Goal: Find specific fact: Find specific page/section

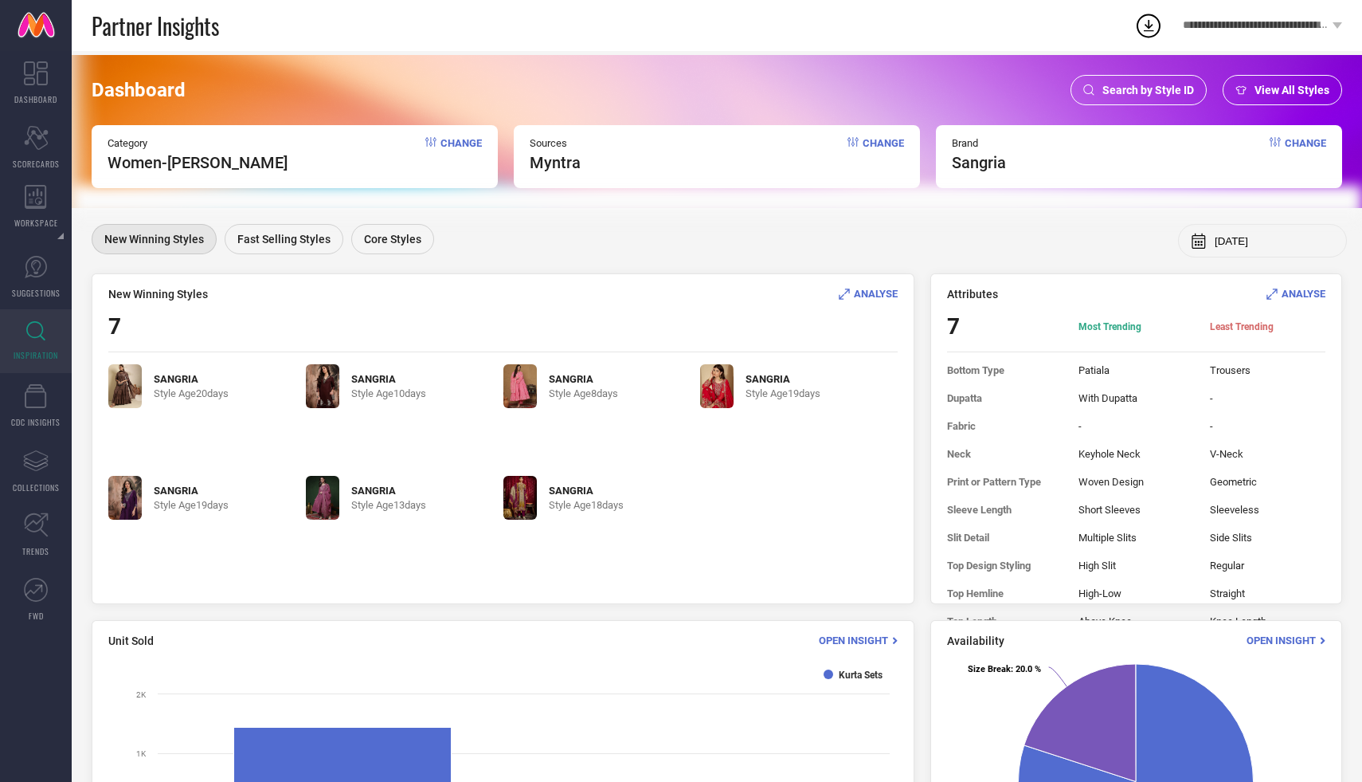
click at [1162, 81] on div "Search by Style ID" at bounding box center [1139, 90] width 136 height 30
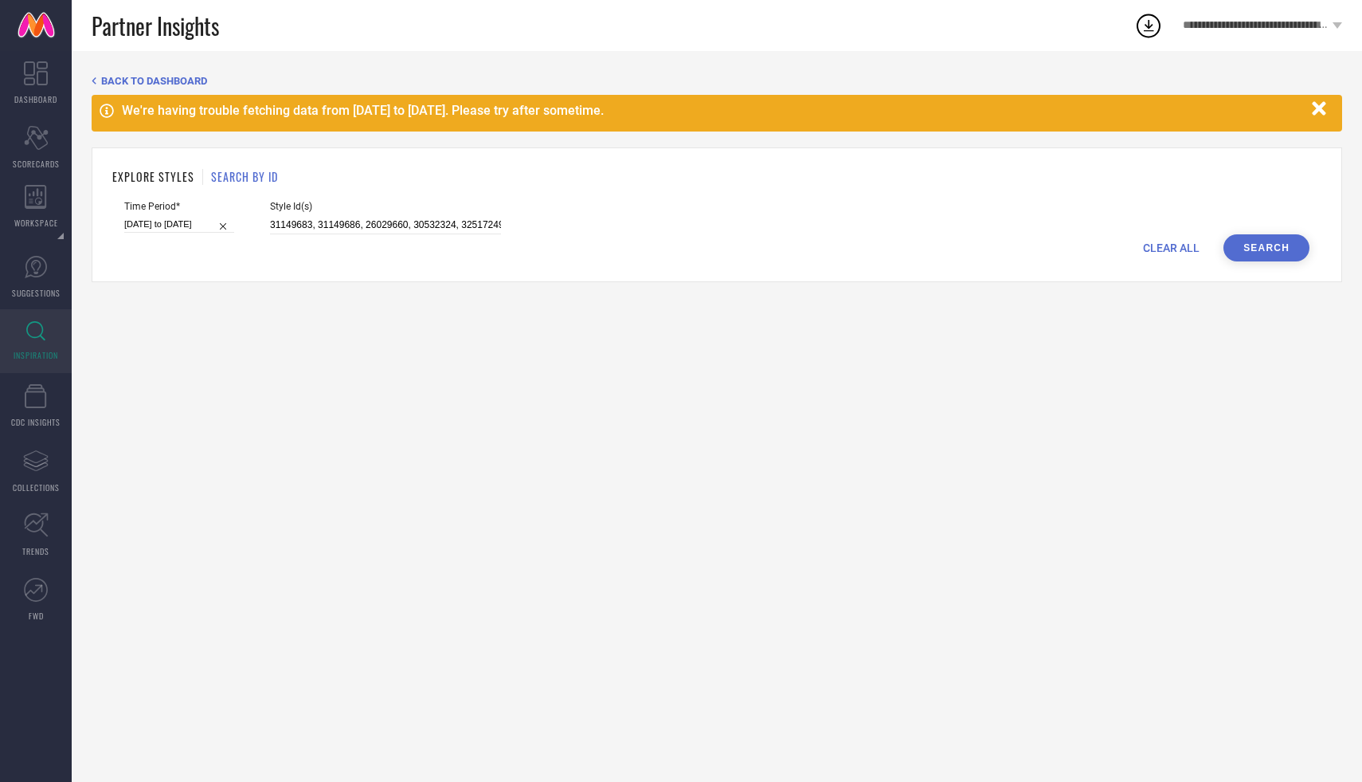
click at [342, 170] on div "EXPLORE STYLES SEARCH BY ID" at bounding box center [716, 176] width 1209 height 17
click at [319, 230] on input "31149683, 31149686, 26029660, 30532324, 32517249, 13723888, 32496167, 34180824,…" at bounding box center [385, 225] width 231 height 18
paste input "35435880, 35435849, 35435840, 35435875, 35435846, 35435832, 35435833, 35435878,…"
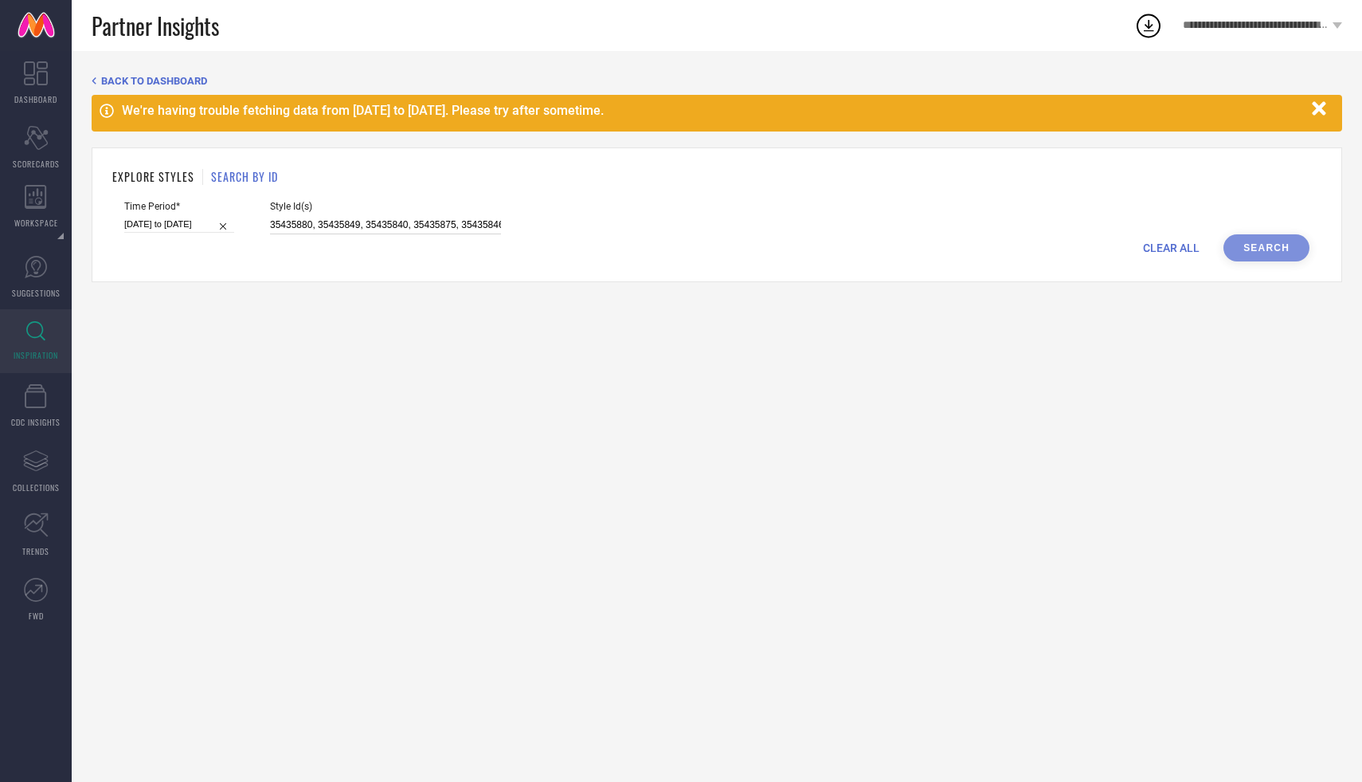
scroll to position [0, 1469]
type input "35435880, 35435849, 35435840, 35435875, 35435846, 35435832, 35435833, 35435878,…"
click at [1266, 254] on button "Search" at bounding box center [1267, 247] width 86 height 27
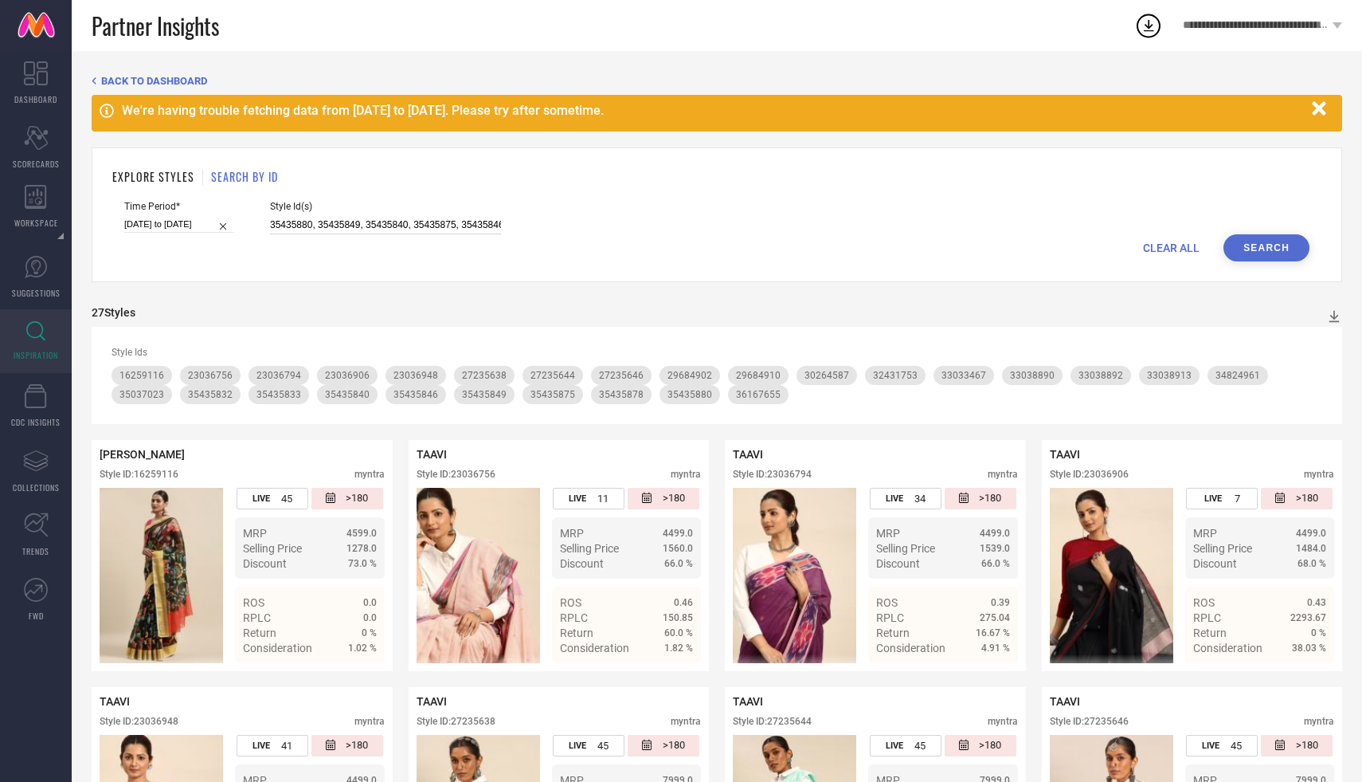
click at [388, 230] on input "35435880, 35435849, 35435840, 35435875, 35435846, 35435832, 35435833, 35435878,…" at bounding box center [385, 225] width 231 height 18
paste input "35138750, 35149401, 35149405, 35149387, 35149390, 35149386, 35138747, 34017228,…"
click at [1268, 259] on button "Search" at bounding box center [1267, 247] width 86 height 27
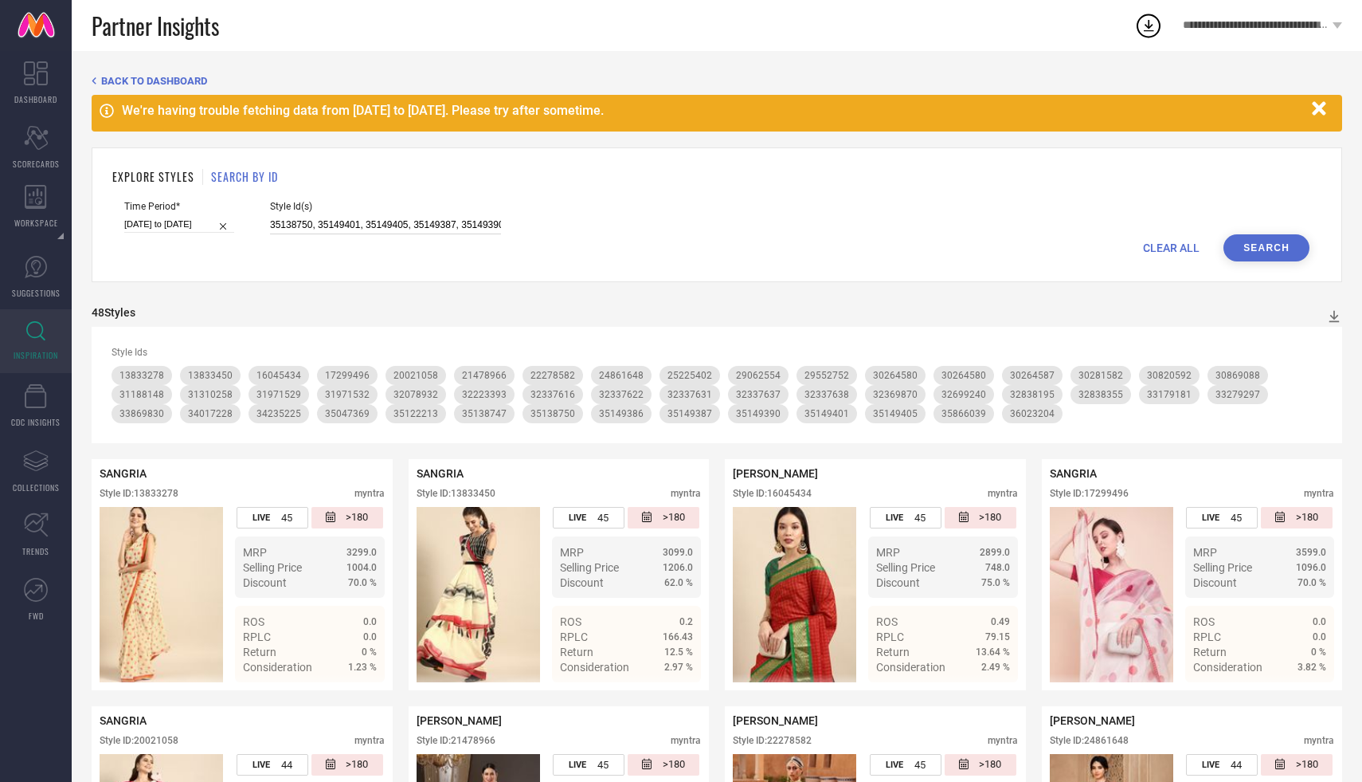
click at [312, 229] on input "35138750, 35149401, 35149405, 35149387, 35149390, 35149386, 35138747, 34017228,…" at bounding box center [385, 225] width 231 height 18
paste input "29684902, 29684910, 16259116, 36167655 34824961, 33038890, 33033467, 35037023, …"
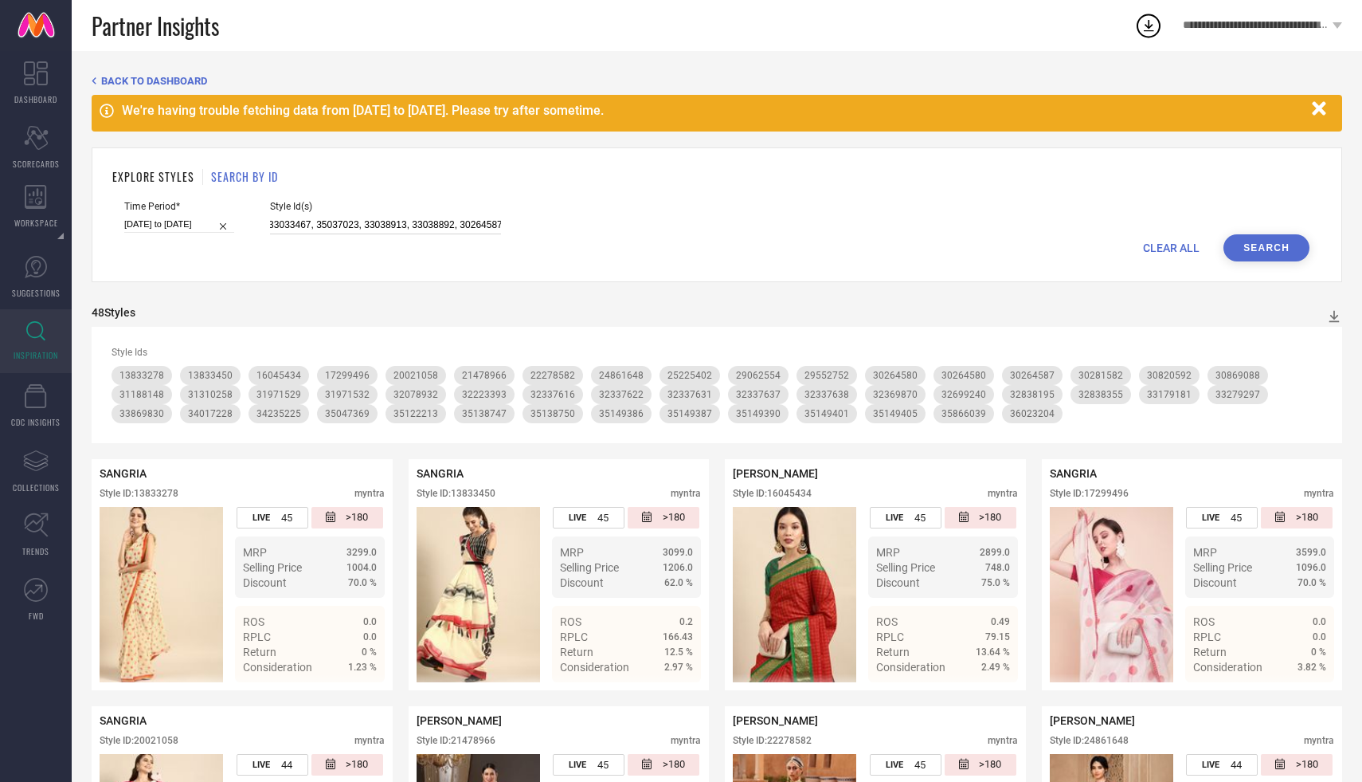
type input "29684902, 29684910, 16259116, 36167655 34824961, 33038890, 33033467, 35037023, …"
click at [1254, 243] on button "Search" at bounding box center [1267, 247] width 86 height 27
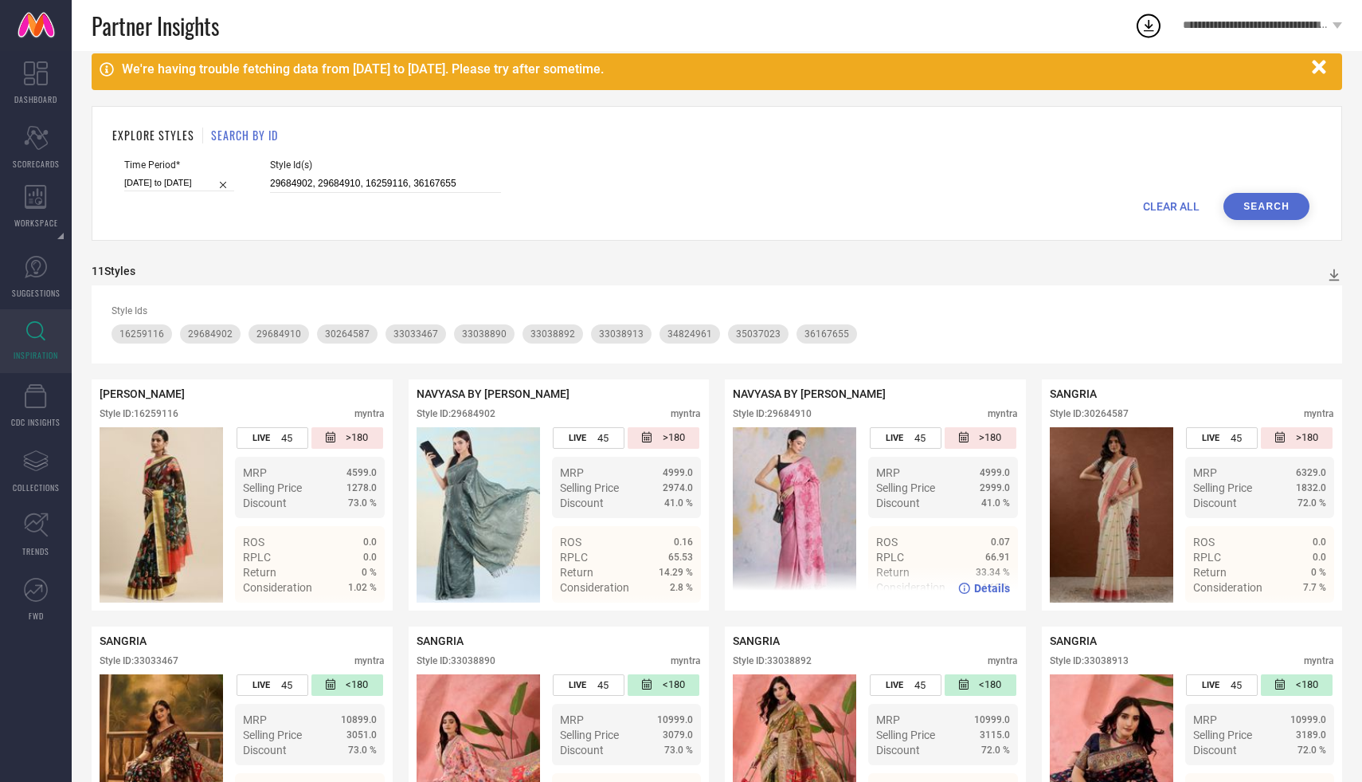
scroll to position [0, 0]
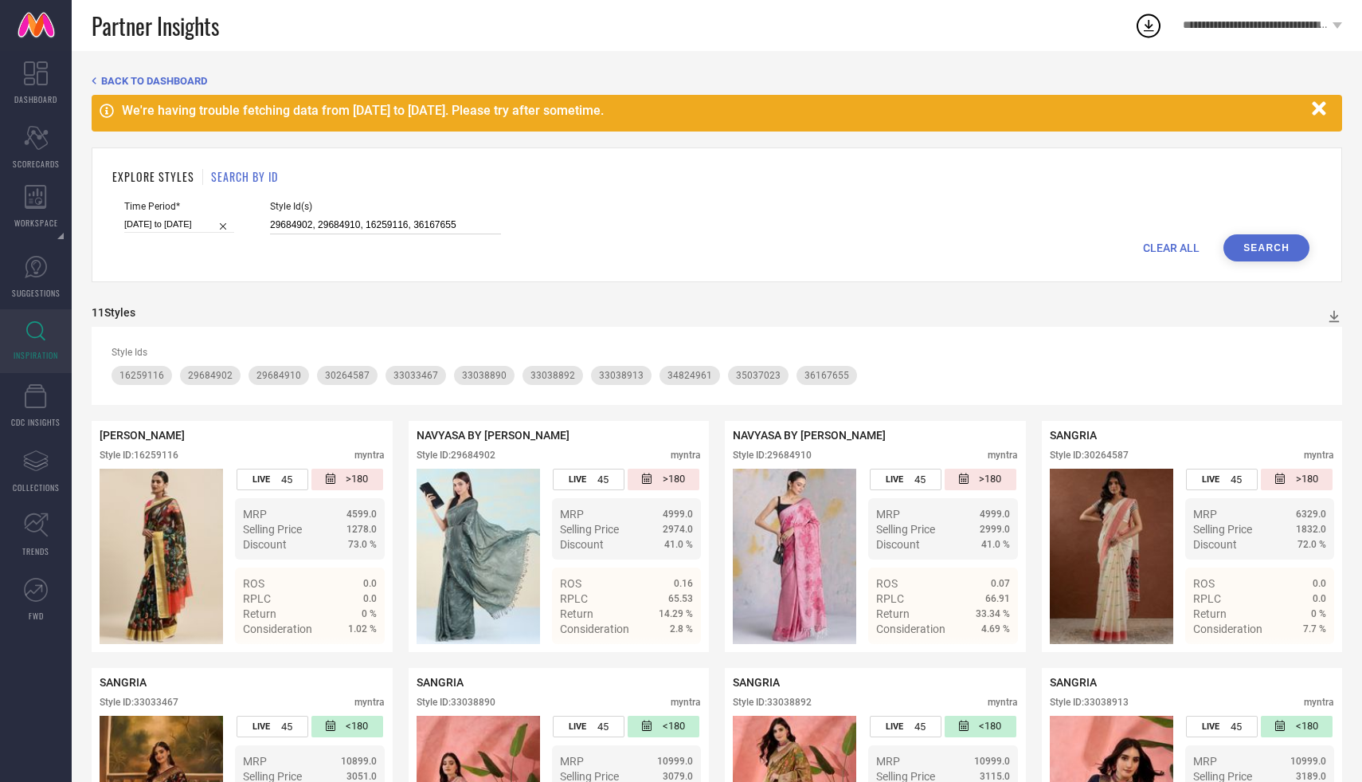
click at [293, 228] on input "29684902, 29684910, 16259116, 36167655 34824961, 33038890, 33033467, 35037023, …" at bounding box center [385, 225] width 231 height 18
paste input "24968938, 33702542, 24968904, 25185902, 25185906, 24968940, 24969046, 24969082,…"
click at [1232, 238] on button "Search" at bounding box center [1267, 247] width 86 height 27
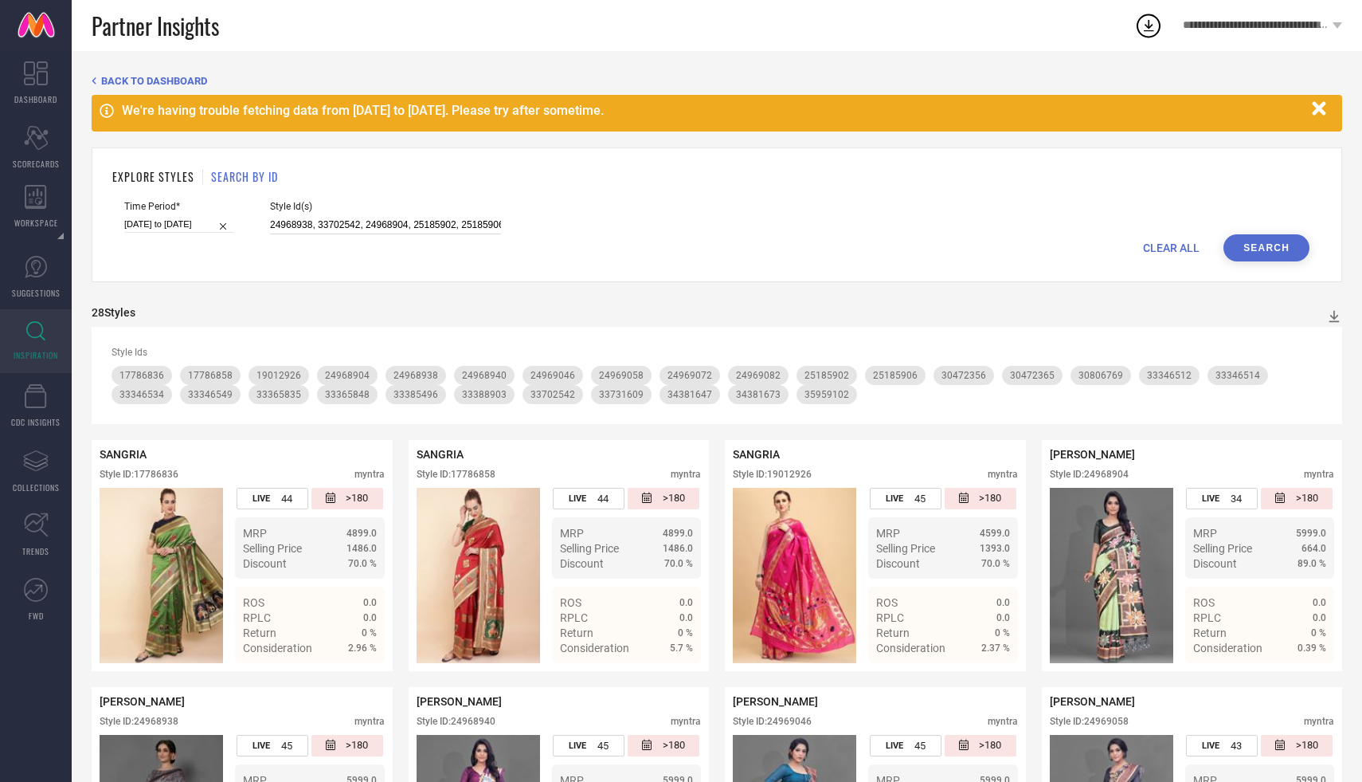
click at [321, 221] on input "24968938, 33702542, 24968904, 25185902, 25185906, 24968940, 24969046, 24969082,…" at bounding box center [385, 225] width 231 height 18
paste input "36167655, 34824961, 33038890, 33033467, 35037023, 33038913, 33038892, 3026458"
click at [1252, 244] on button "Search" at bounding box center [1267, 247] width 86 height 27
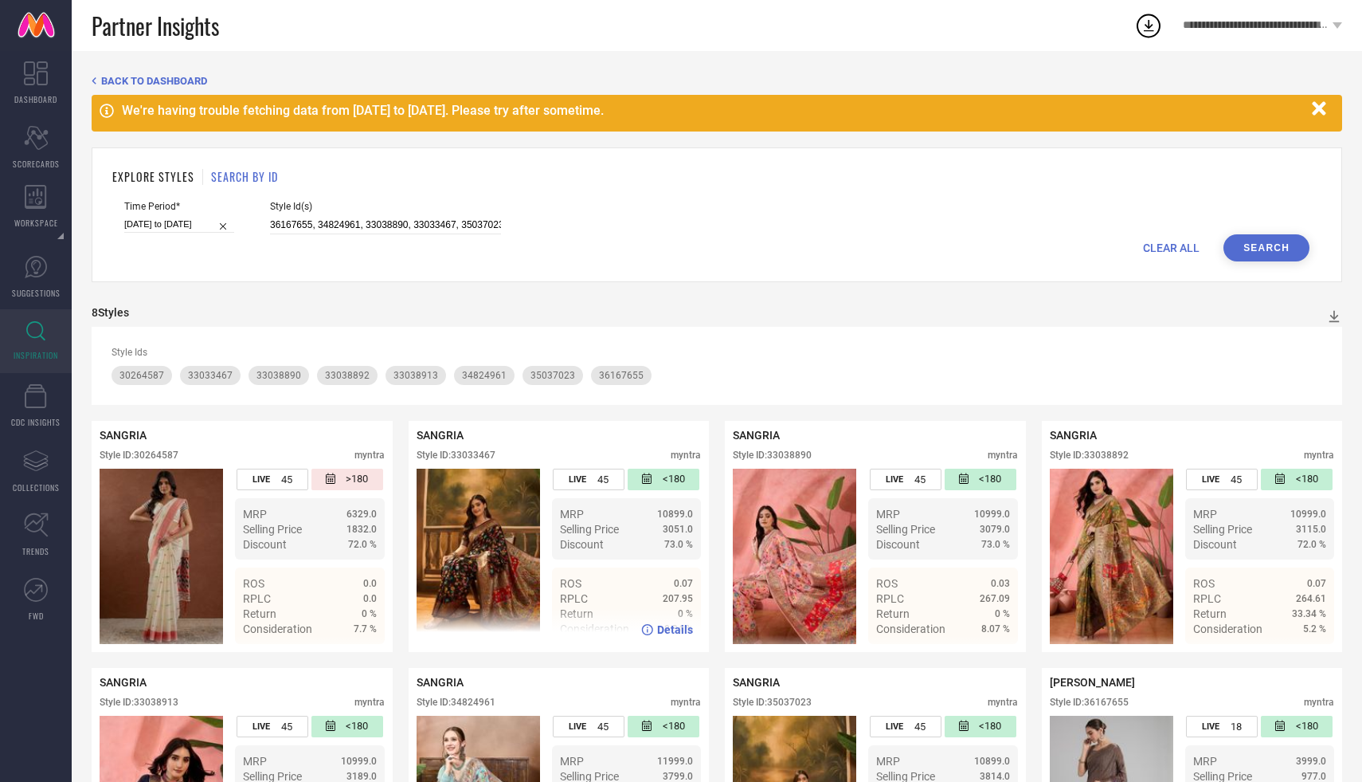
scroll to position [142, 0]
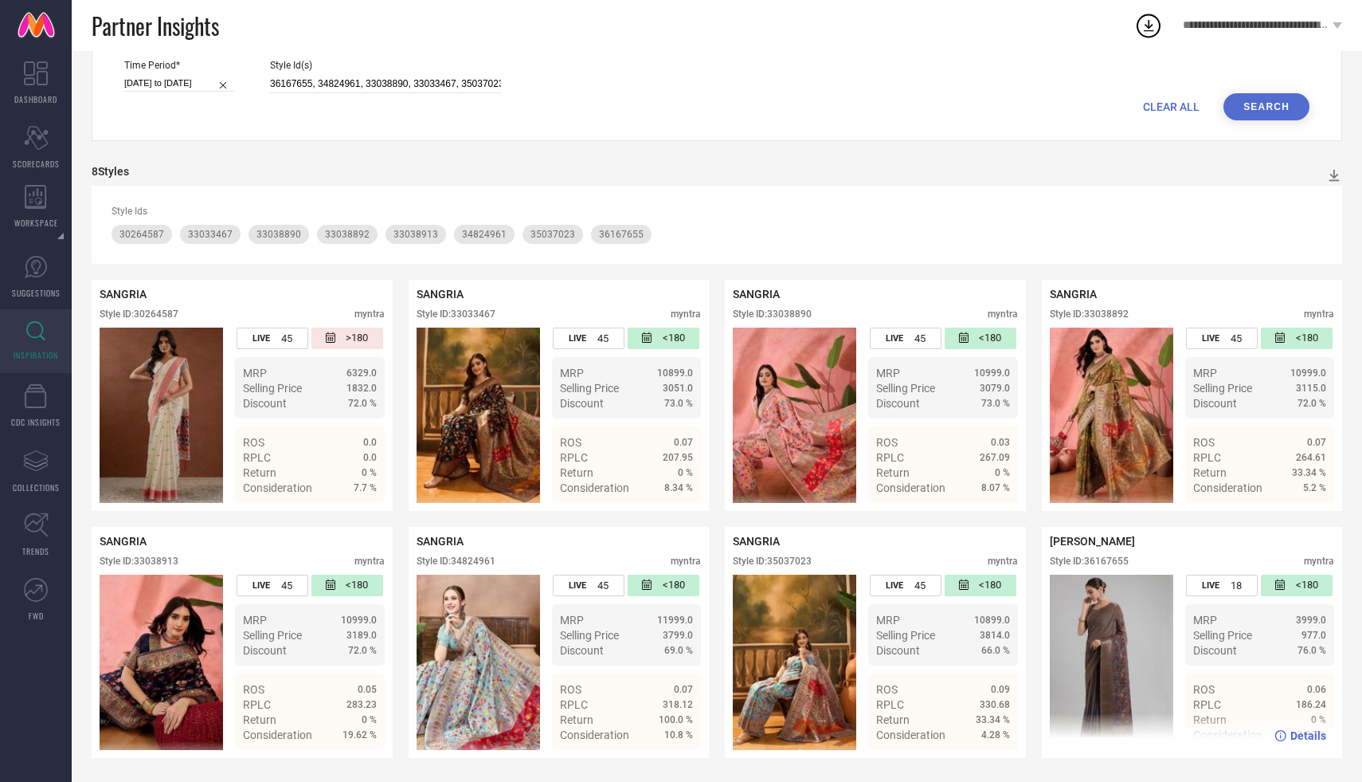
click at [1107, 564] on div "Style ID: 36167655" at bounding box center [1089, 560] width 79 height 11
copy div "36167655"
click at [335, 82] on input "36167655, 34824961, 33038890, 33033467, 35037023, 33038913, 33038892, 30264587" at bounding box center [385, 84] width 231 height 18
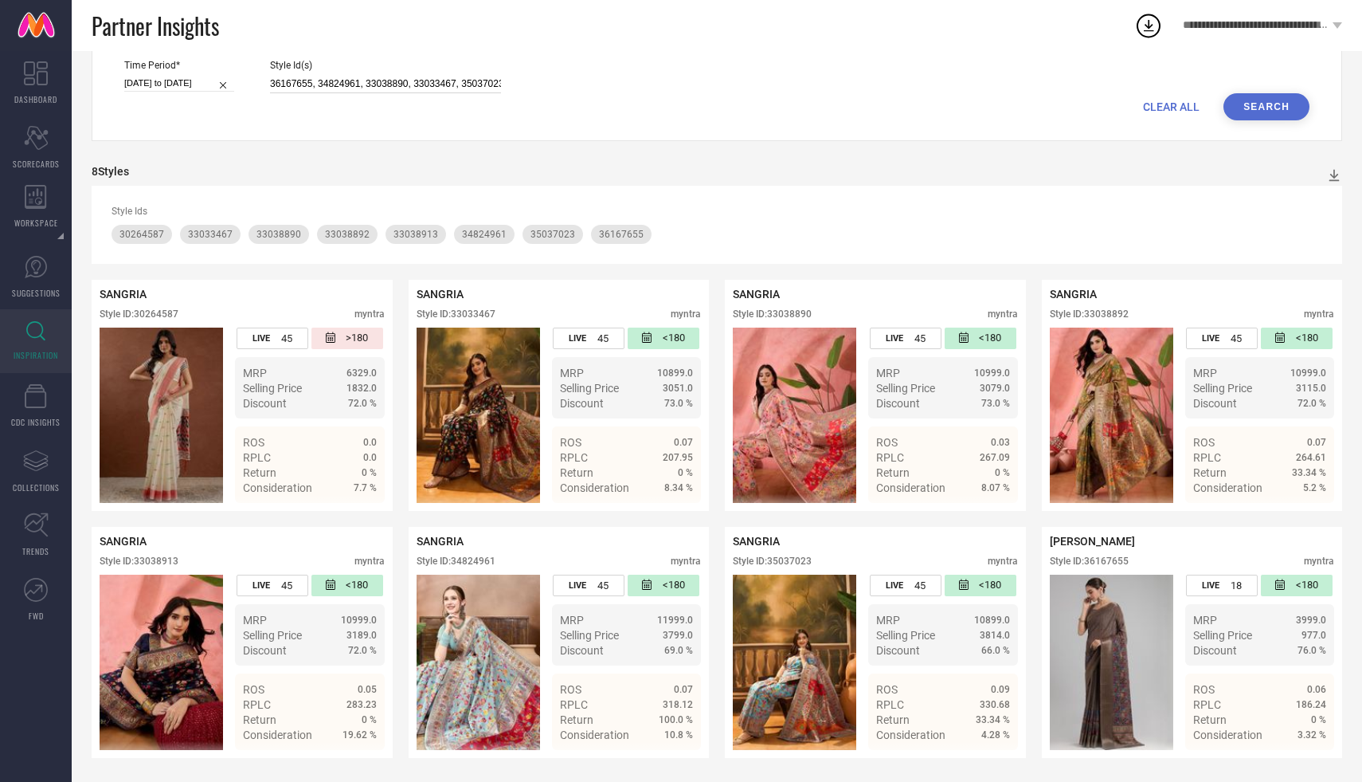
click at [335, 82] on input "36167655, 34824961, 33038890, 33033467, 35037023, 33038913, 33038892, 30264587" at bounding box center [385, 84] width 231 height 18
paste input "24861648, 31188148, 30281582, 35047369, 35866039, 34235225, 32838355, 36023204,…"
click at [1258, 112] on button "Search" at bounding box center [1267, 106] width 86 height 27
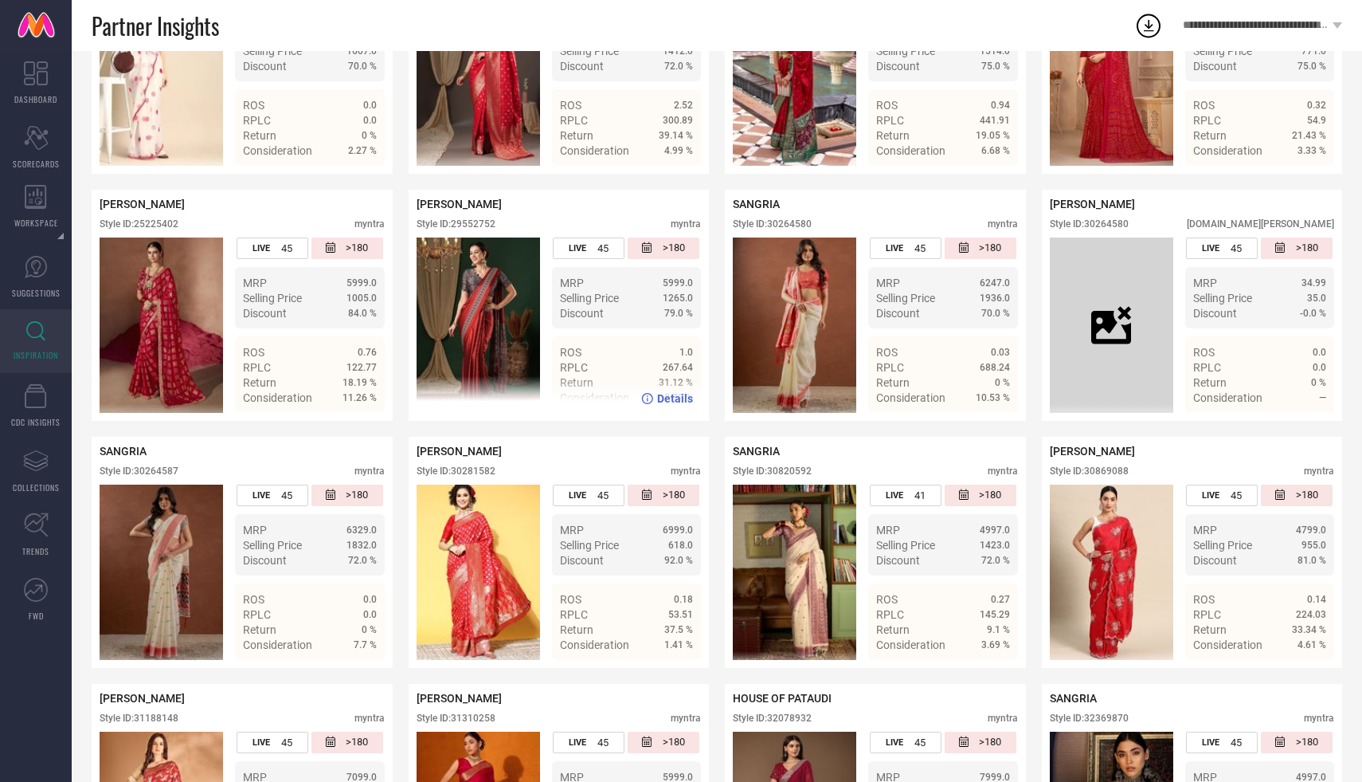
scroll to position [741, 0]
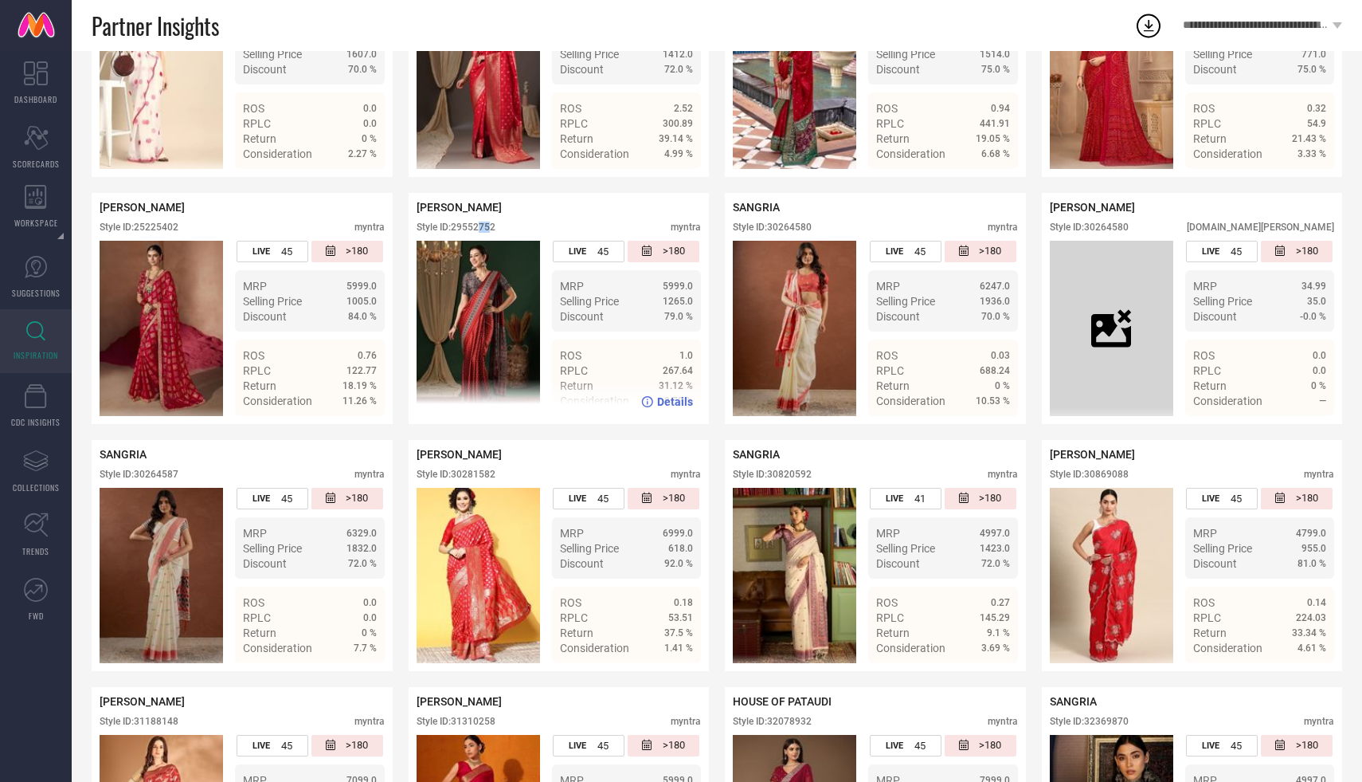
drag, startPoint x: 482, startPoint y: 226, endPoint x: 492, endPoint y: 225, distance: 9.6
click at [492, 225] on div "Style ID: 29552752" at bounding box center [456, 226] width 79 height 11
click at [526, 203] on div "[PERSON_NAME]" at bounding box center [559, 207] width 285 height 13
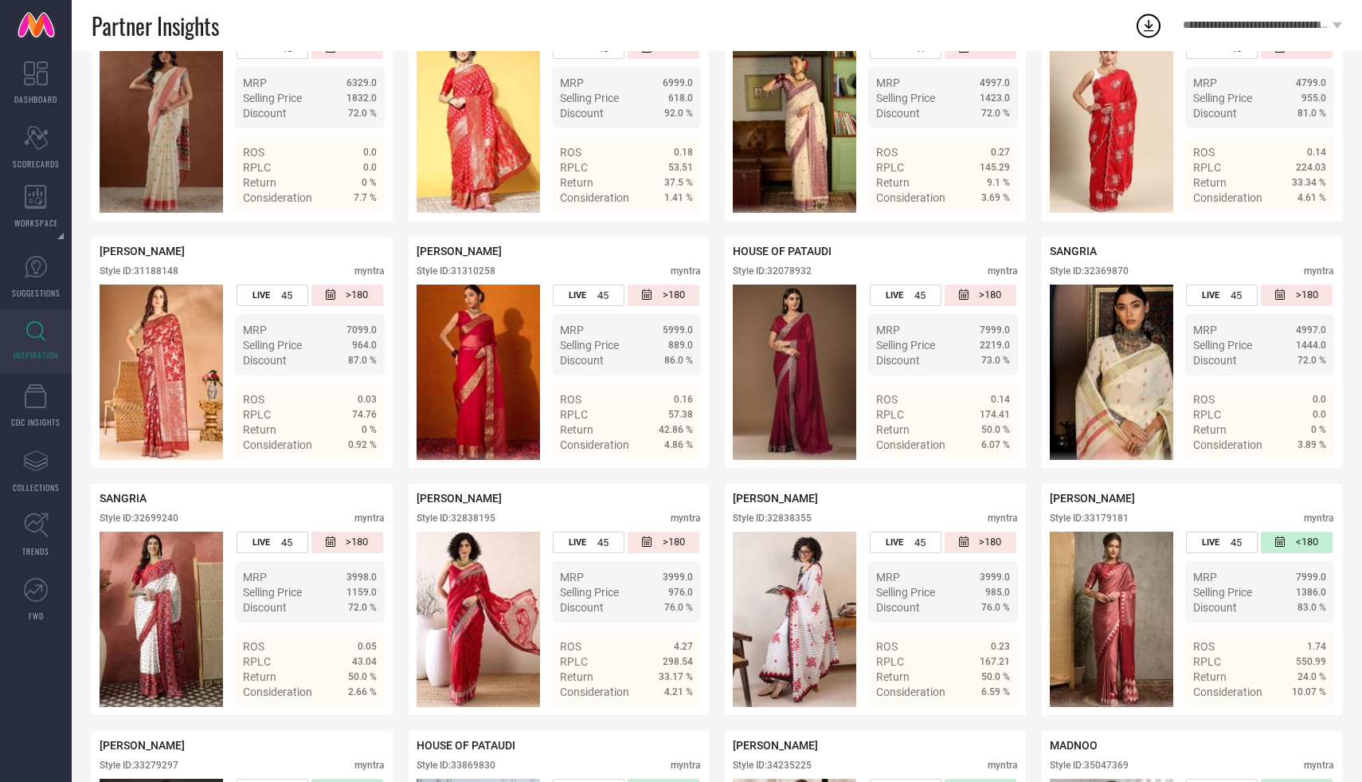
scroll to position [1197, 0]
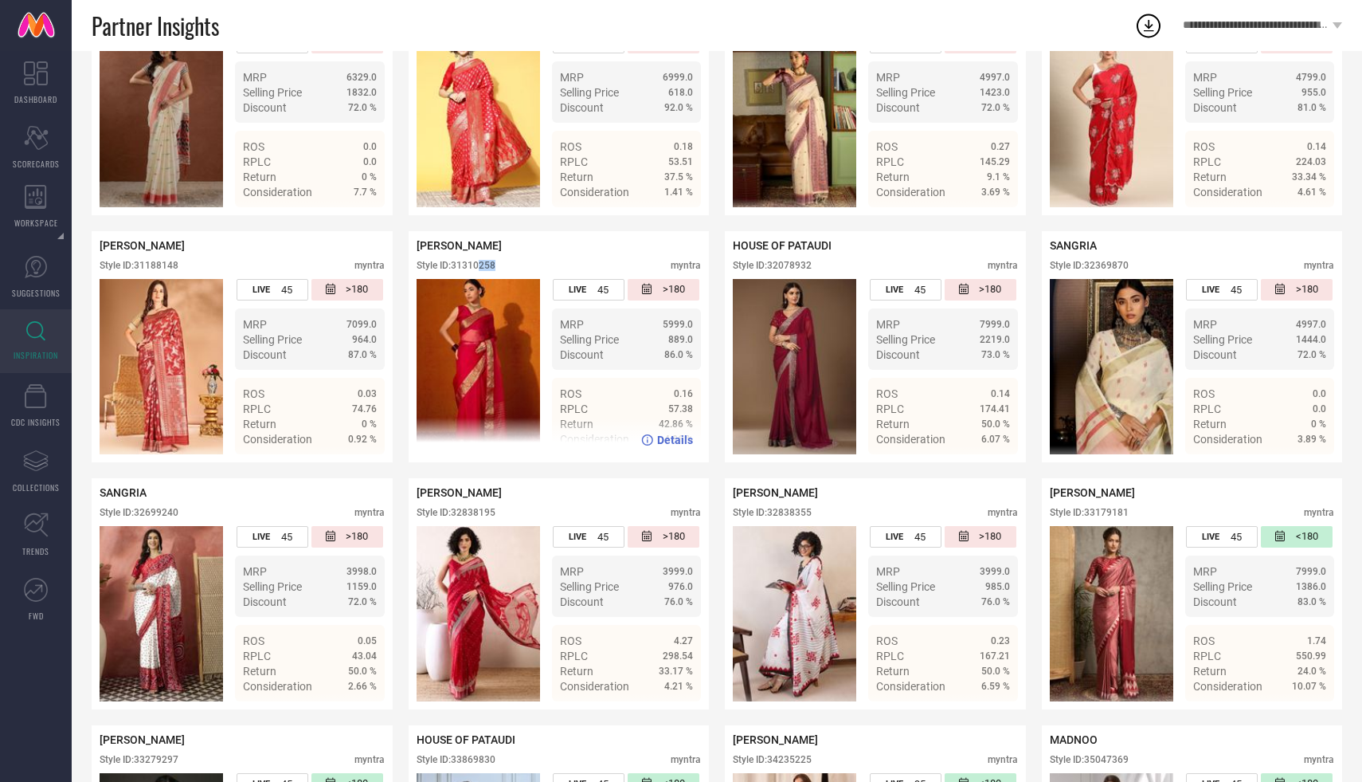
drag, startPoint x: 480, startPoint y: 266, endPoint x: 515, endPoint y: 266, distance: 34.3
click at [515, 266] on div "Style ID: 31310258 myntra" at bounding box center [559, 269] width 285 height 19
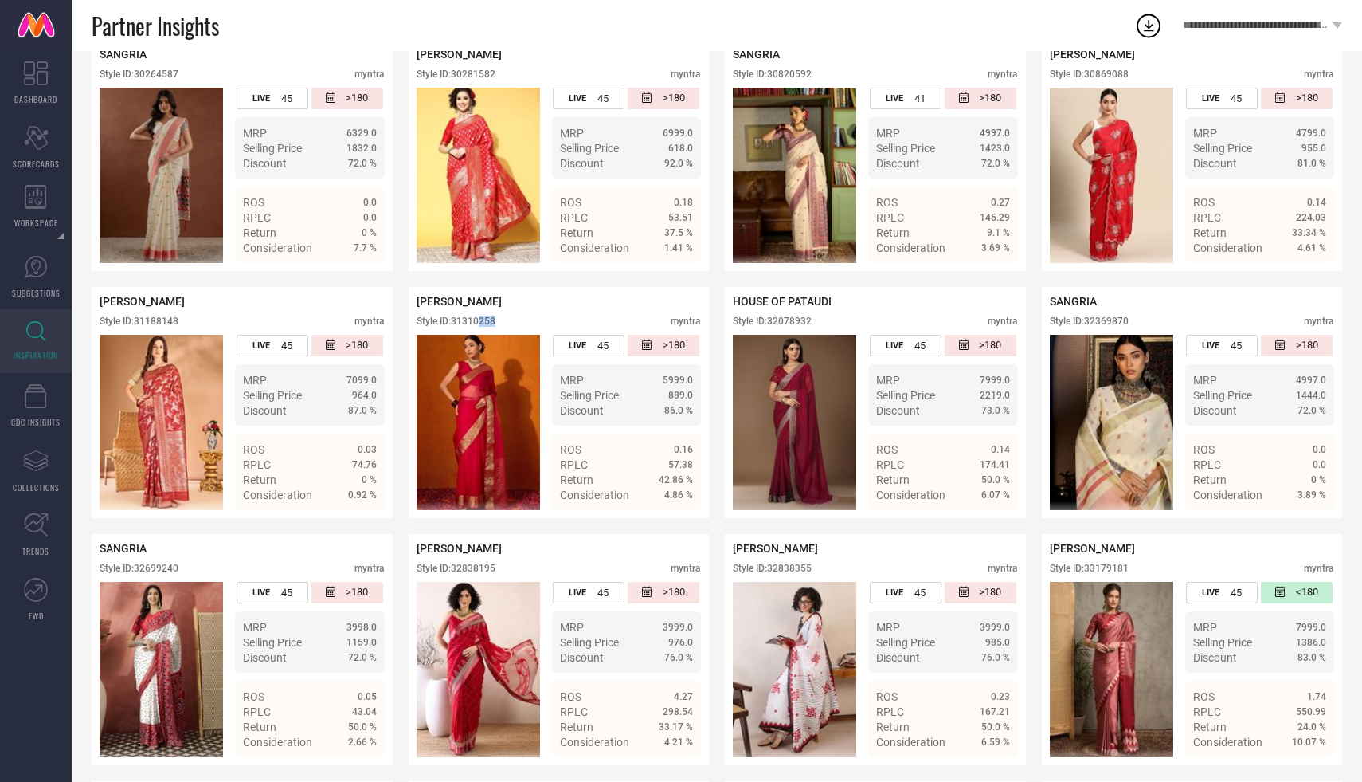
scroll to position [1152, 0]
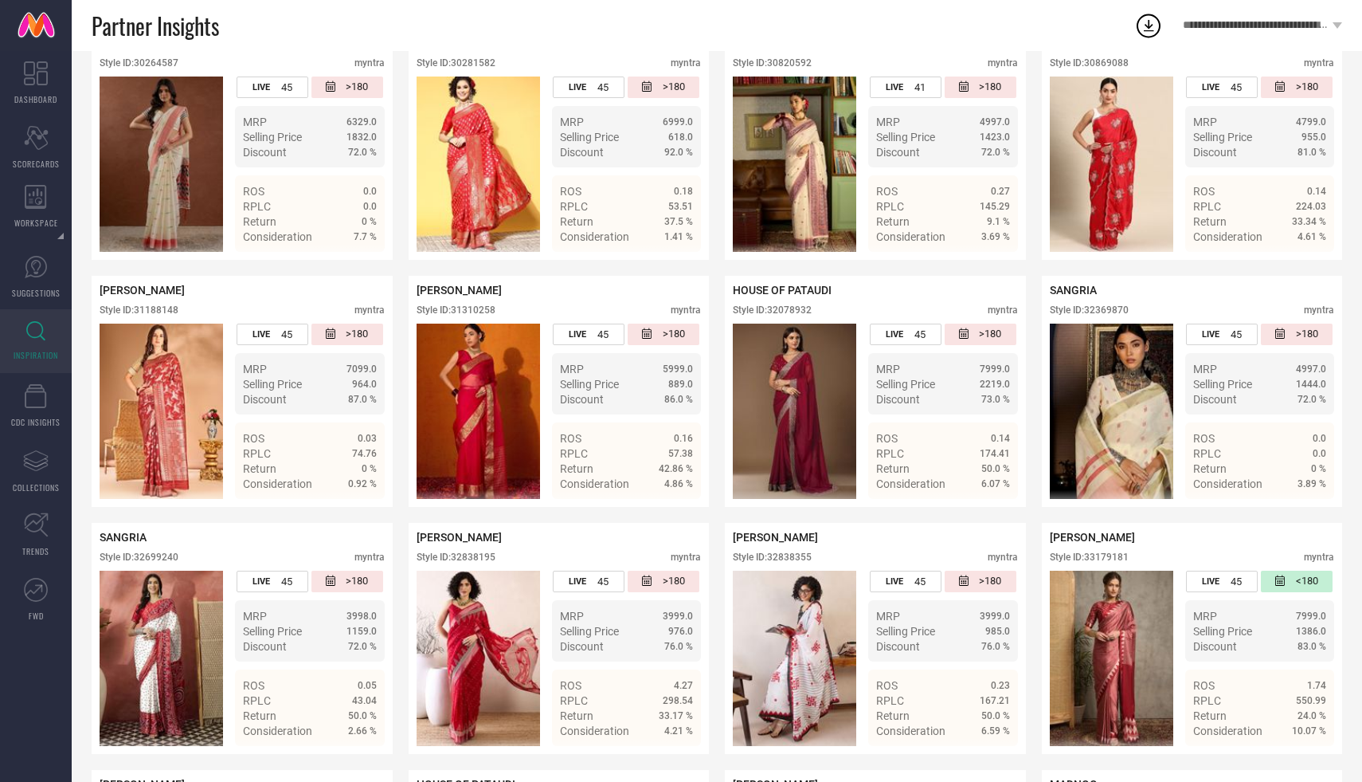
click at [689, 512] on div "SANGRIA Style ID: 13833278 myntra LIVE 45 >180 MRP 3299.0 Selling Price 1004.0 …" at bounding box center [717, 268] width 1251 height 1960
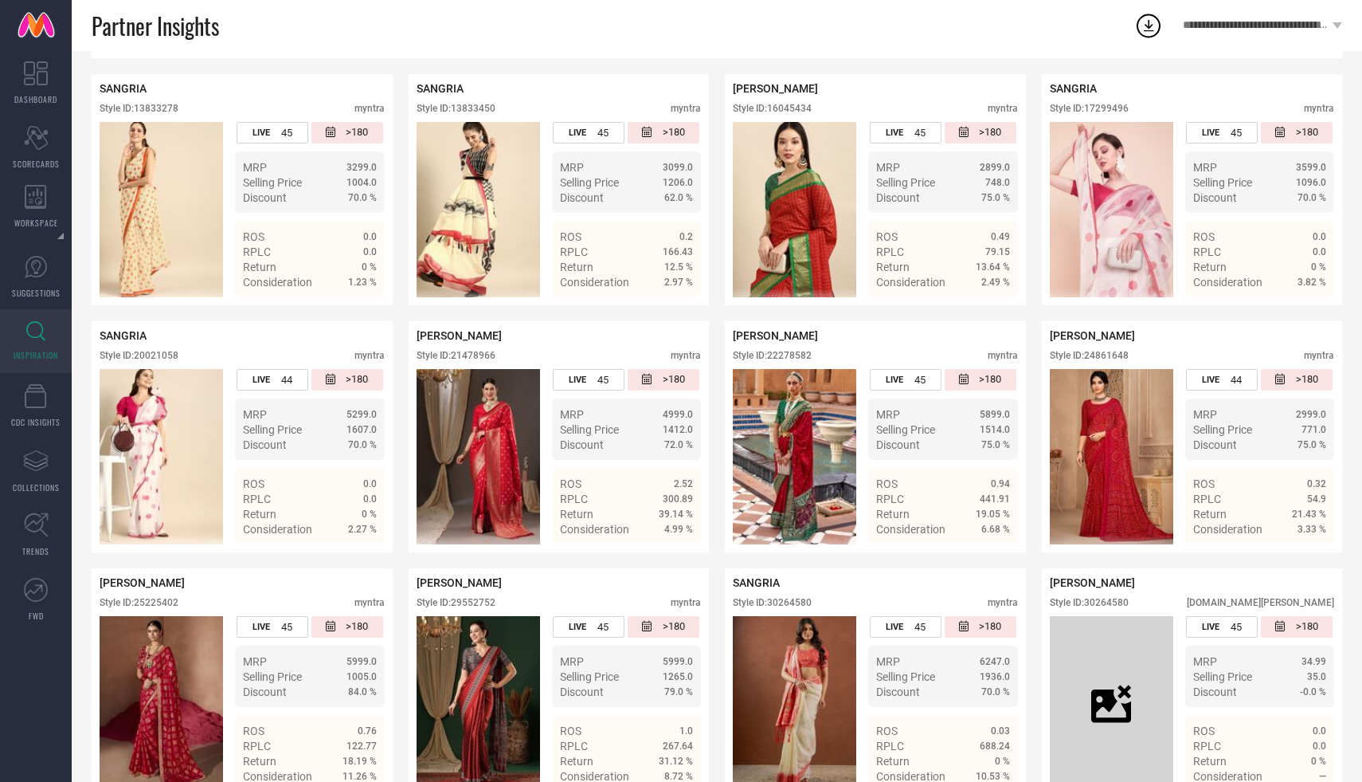
scroll to position [0, 0]
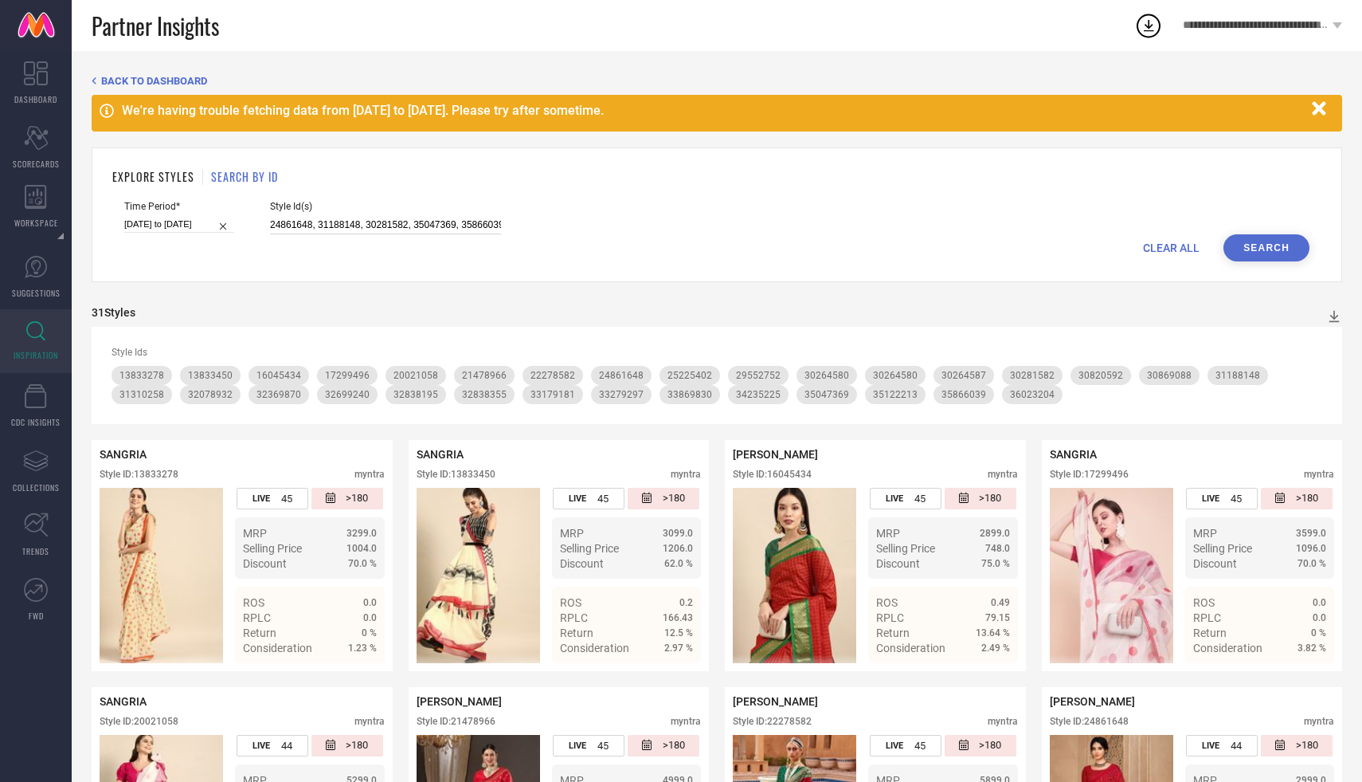
click at [292, 226] on input "24861648, 31188148, 30281582, 35047369, 35866039, 34235225, 32838355, 36023204,…" at bounding box center [385, 225] width 231 height 18
paste input "31188148, 35047369, 34235225, 32838355,"
click at [1252, 248] on button "Search" at bounding box center [1267, 247] width 86 height 27
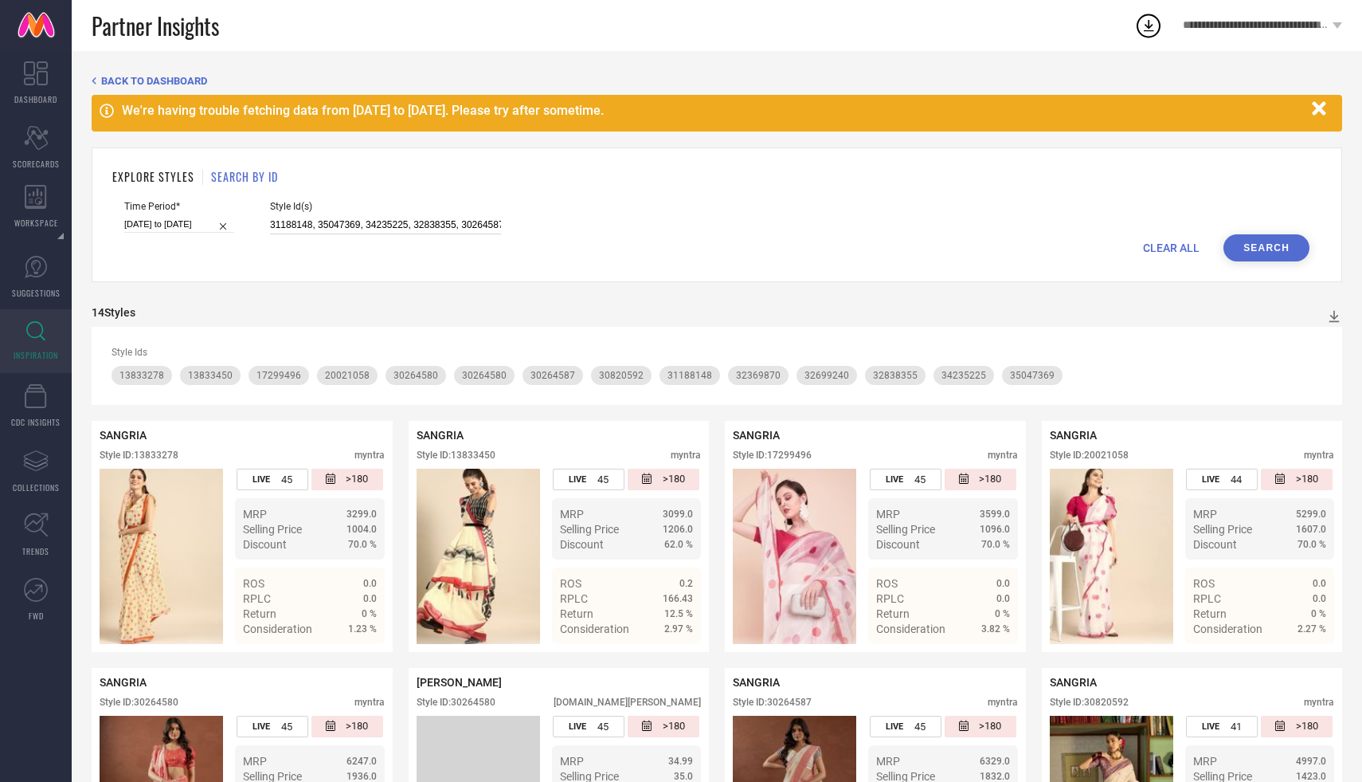
click at [367, 228] on input "31188148, 35047369, 34235225, 32838355, 30264587, 32699240, 30264580, 17299496,…" at bounding box center [385, 225] width 231 height 18
paste input "33708838, 24278112, 27193688, 24278096, 24278094, 24406562, 24278098, 25336044,…"
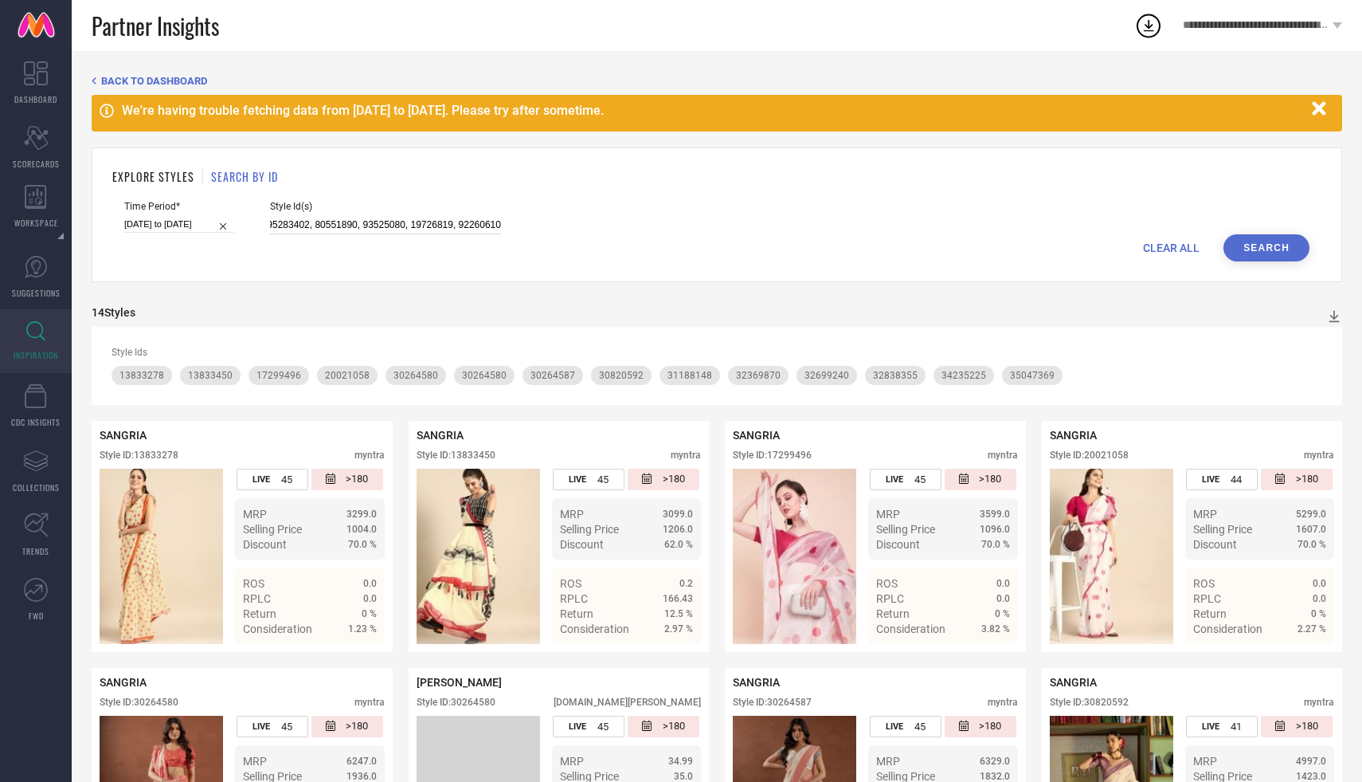
type input "33708838, 24278112, 27193688, 24278096, 24278094, 24406562, 24278098, 25336044,…"
click at [1276, 257] on button "Search" at bounding box center [1267, 247] width 86 height 27
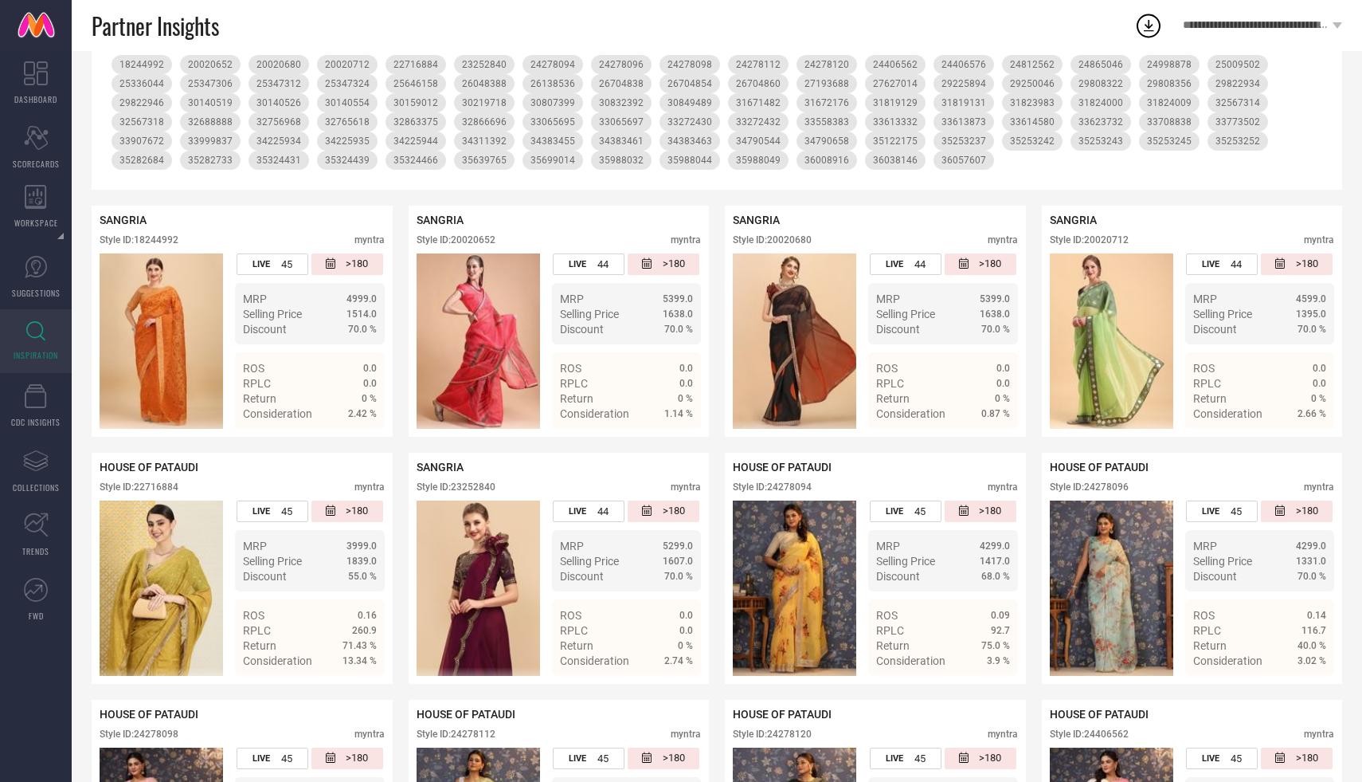
scroll to position [308, 0]
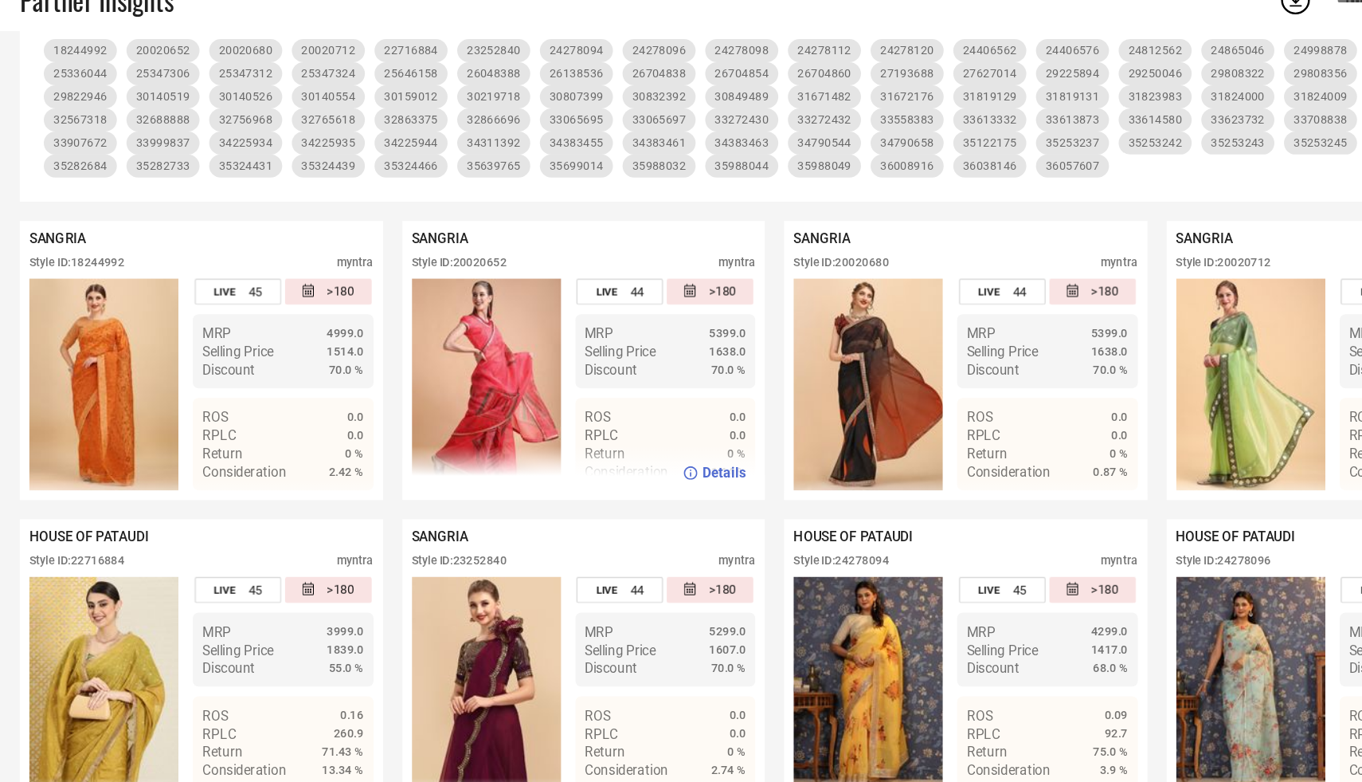
click at [474, 241] on div "Style ID: 20020652" at bounding box center [456, 242] width 79 height 11
copy div "20020652"
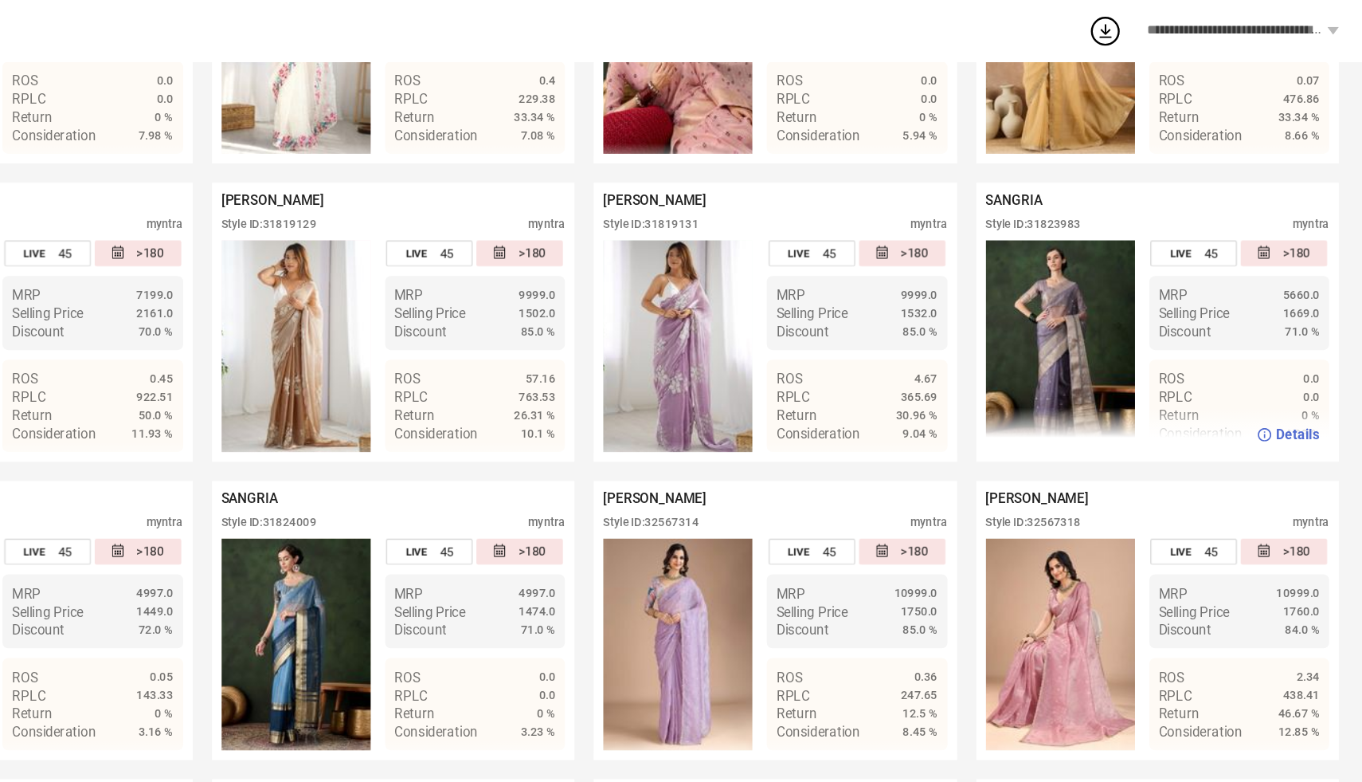
scroll to position [3082, 0]
click at [1092, 190] on div "Style ID: 31823983" at bounding box center [1089, 185] width 79 height 11
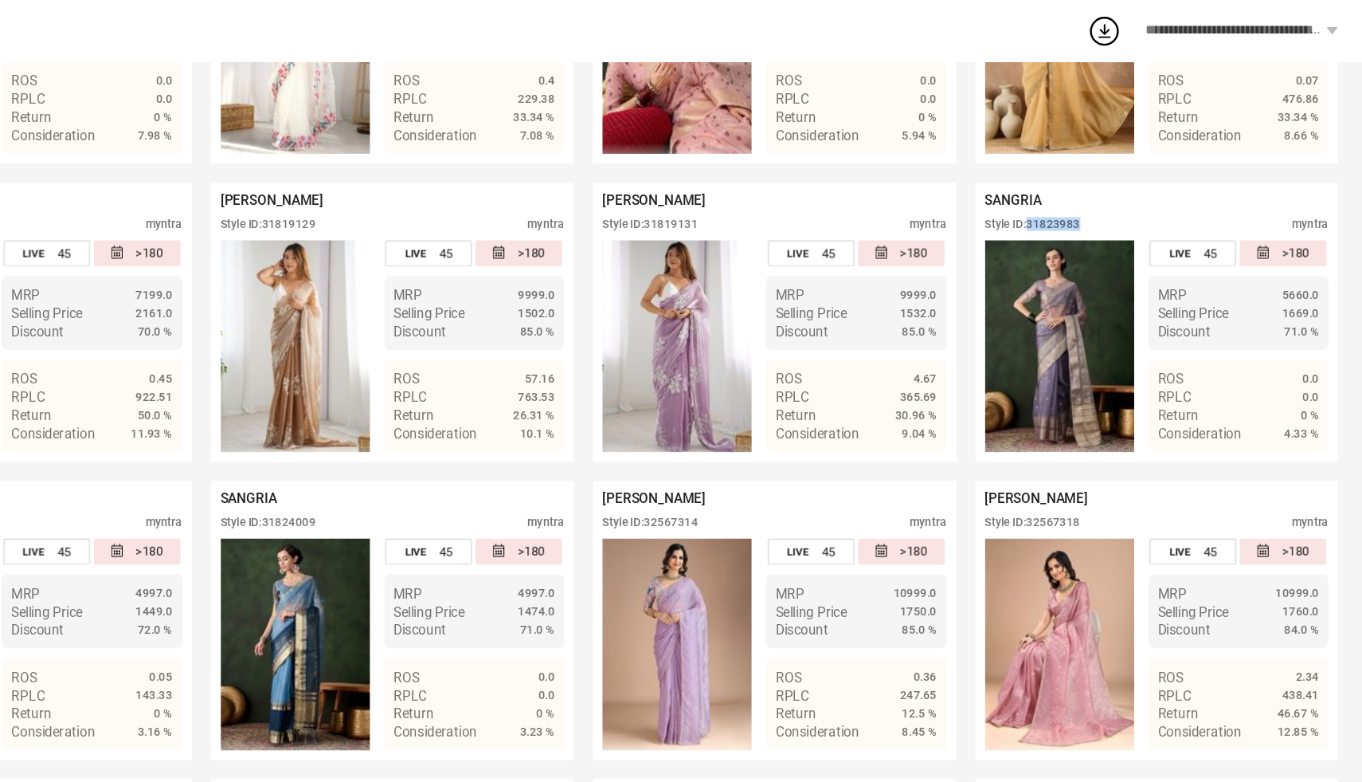
copy div "31823983"
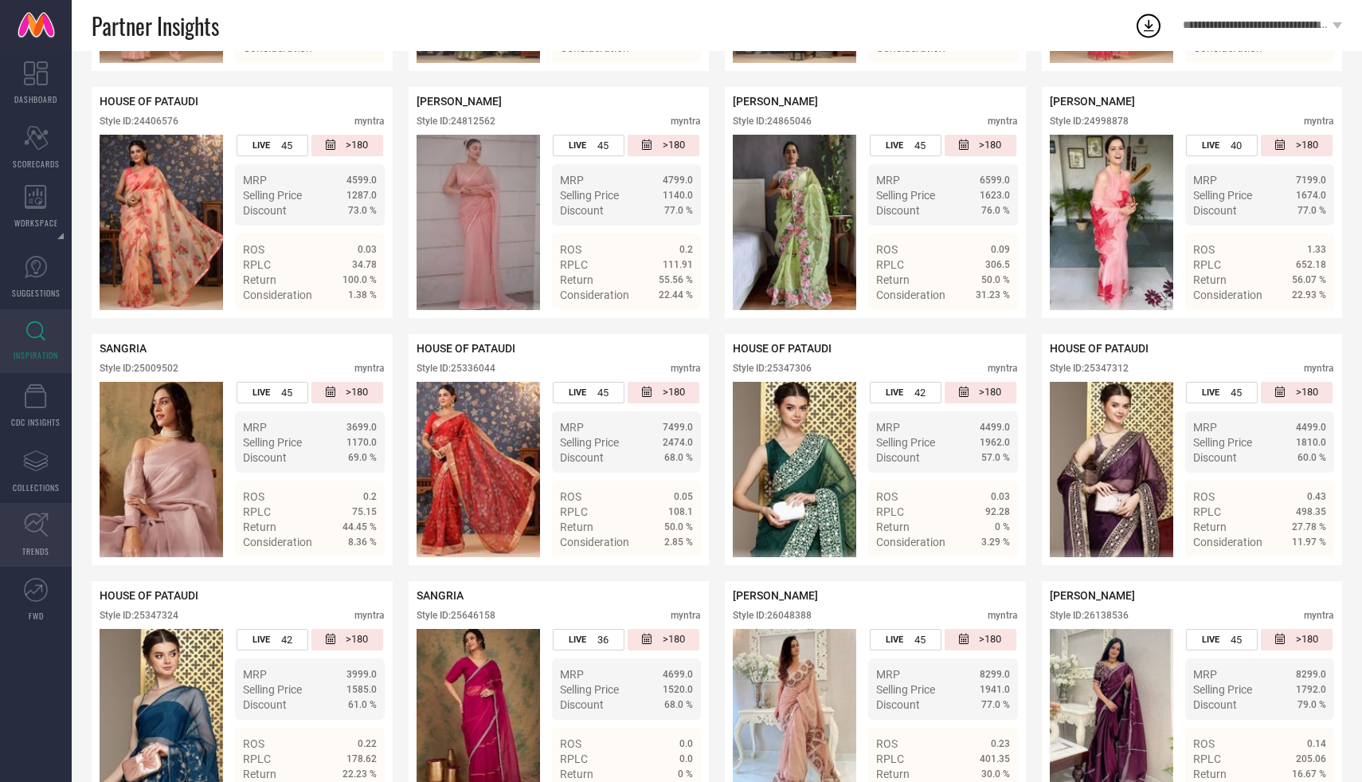
scroll to position [1173, 0]
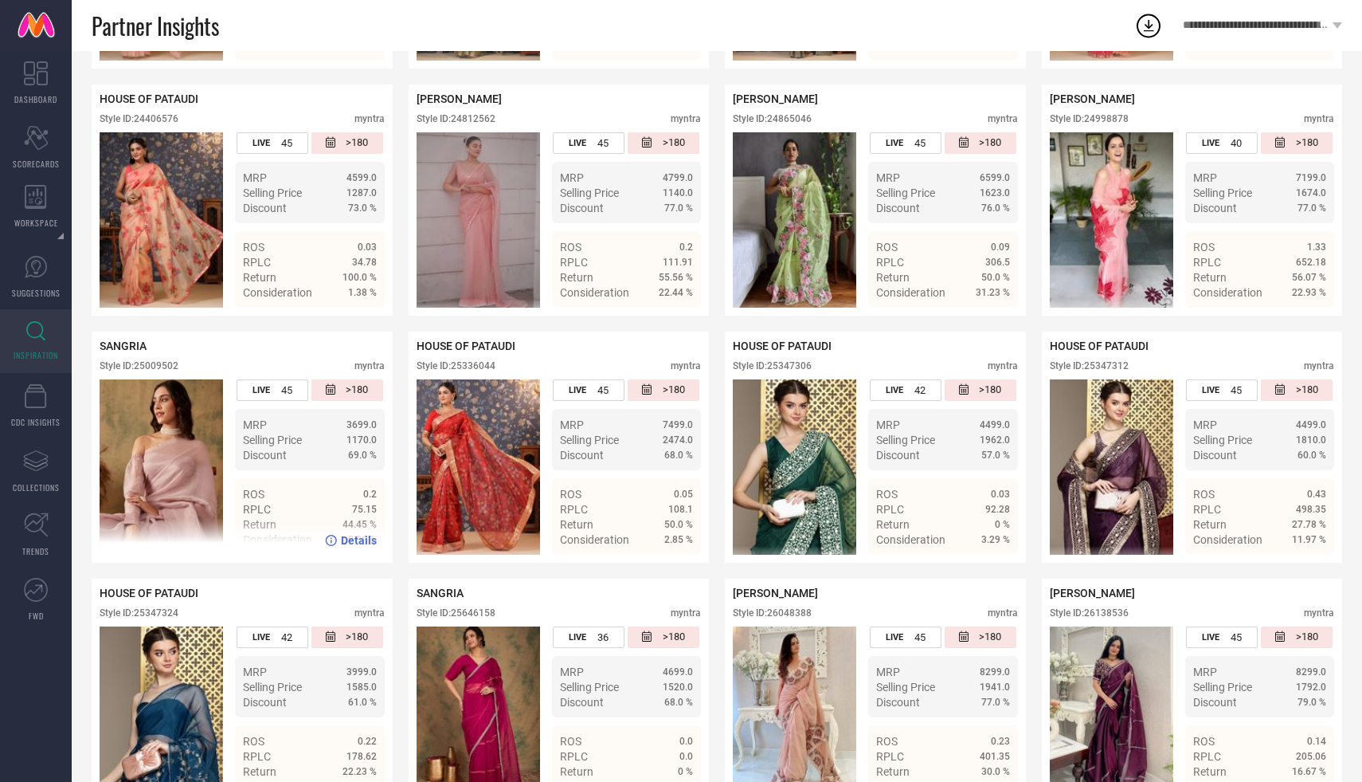
click at [149, 370] on div "Style ID: 25009502" at bounding box center [139, 365] width 79 height 11
copy div "25009502"
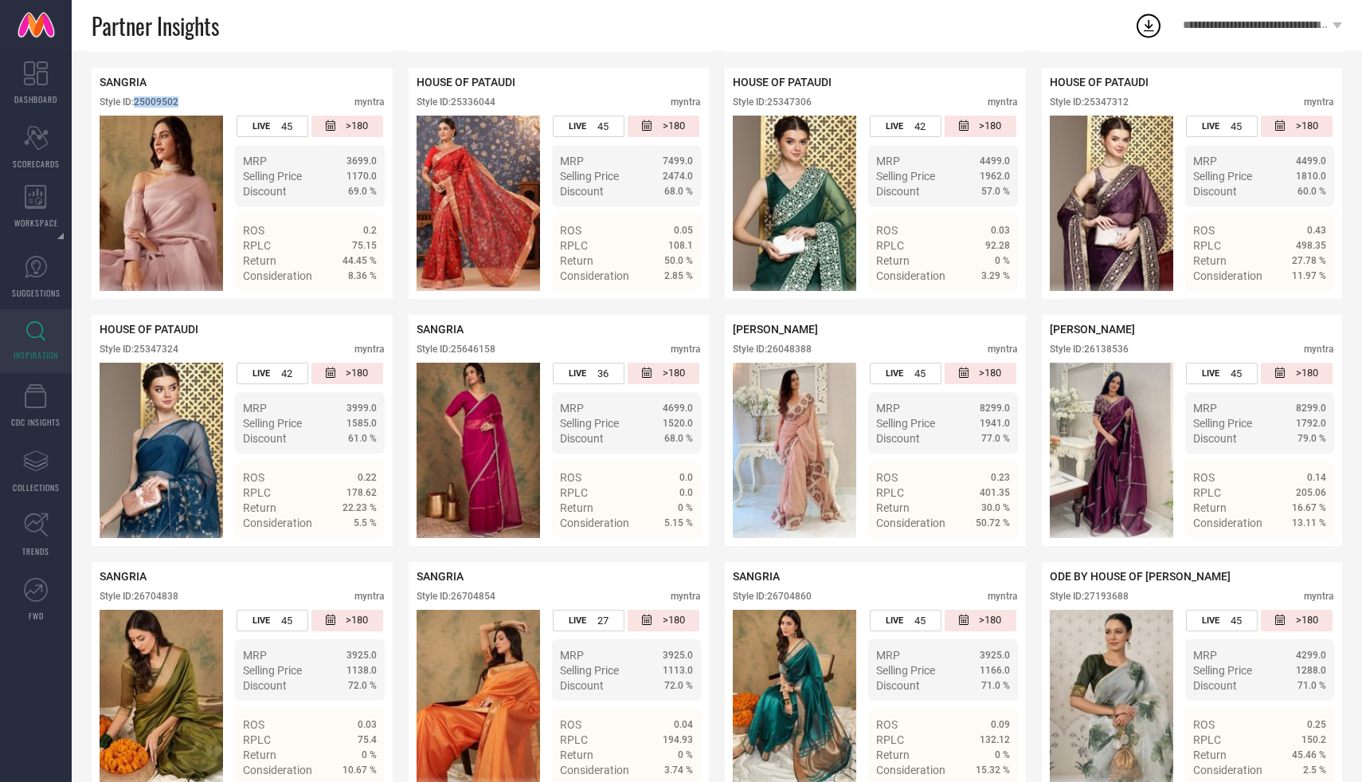
scroll to position [1443, 0]
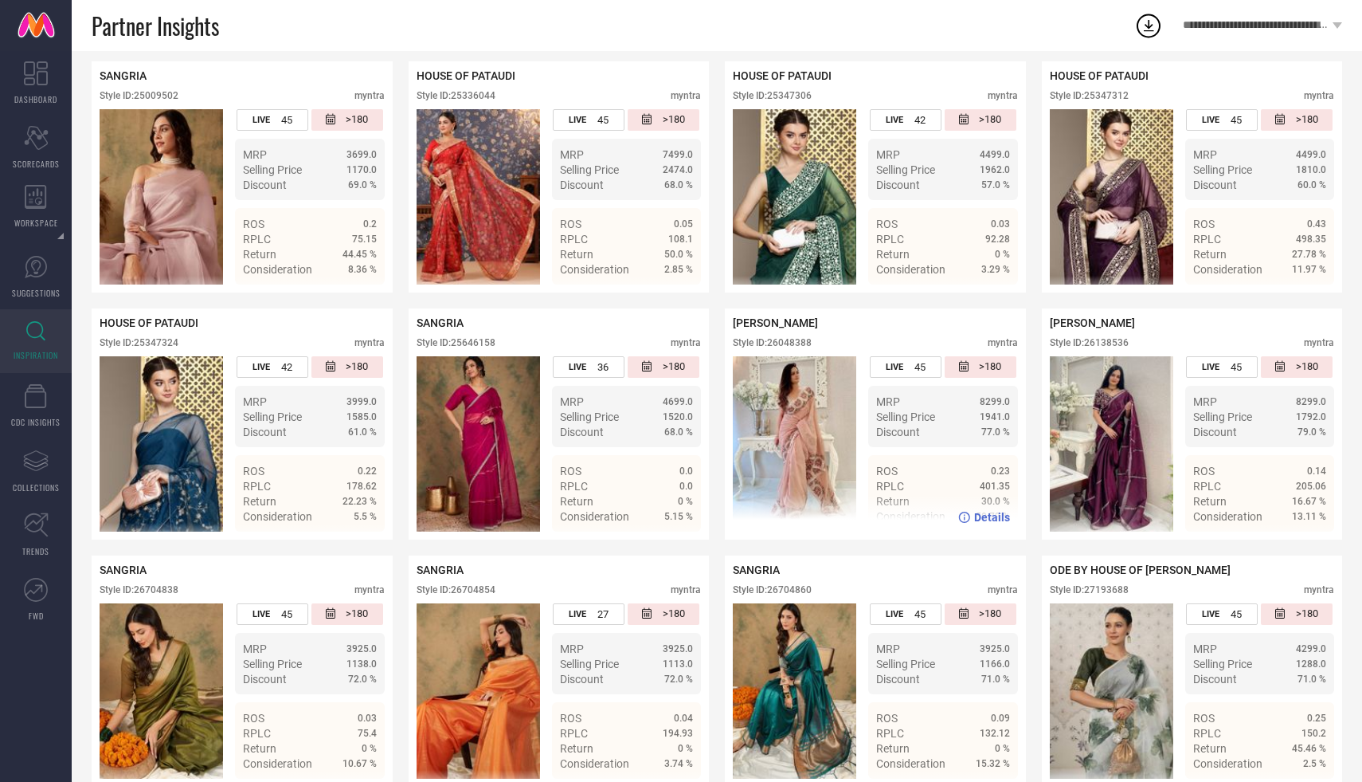
click at [794, 341] on div "Style ID: 26048388" at bounding box center [772, 342] width 79 height 11
copy div "26048388"
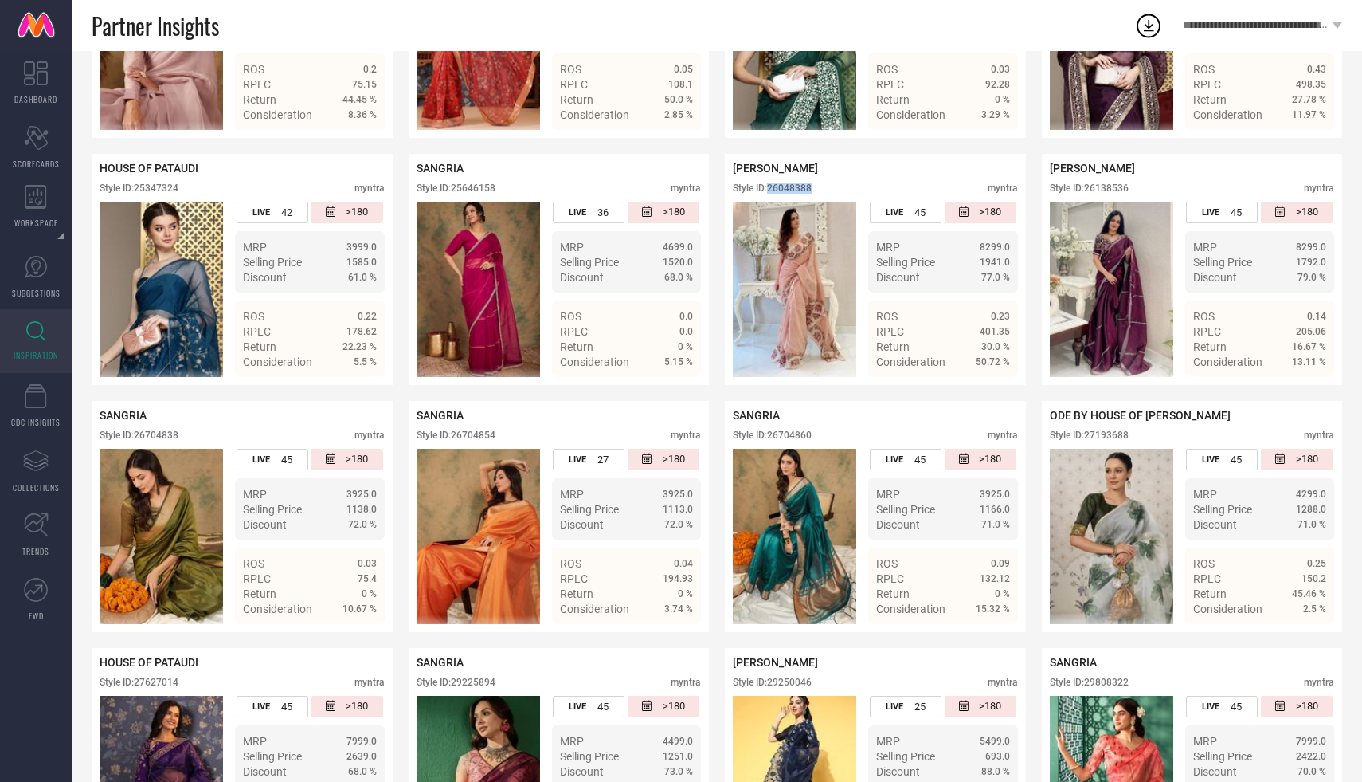
scroll to position [1611, 0]
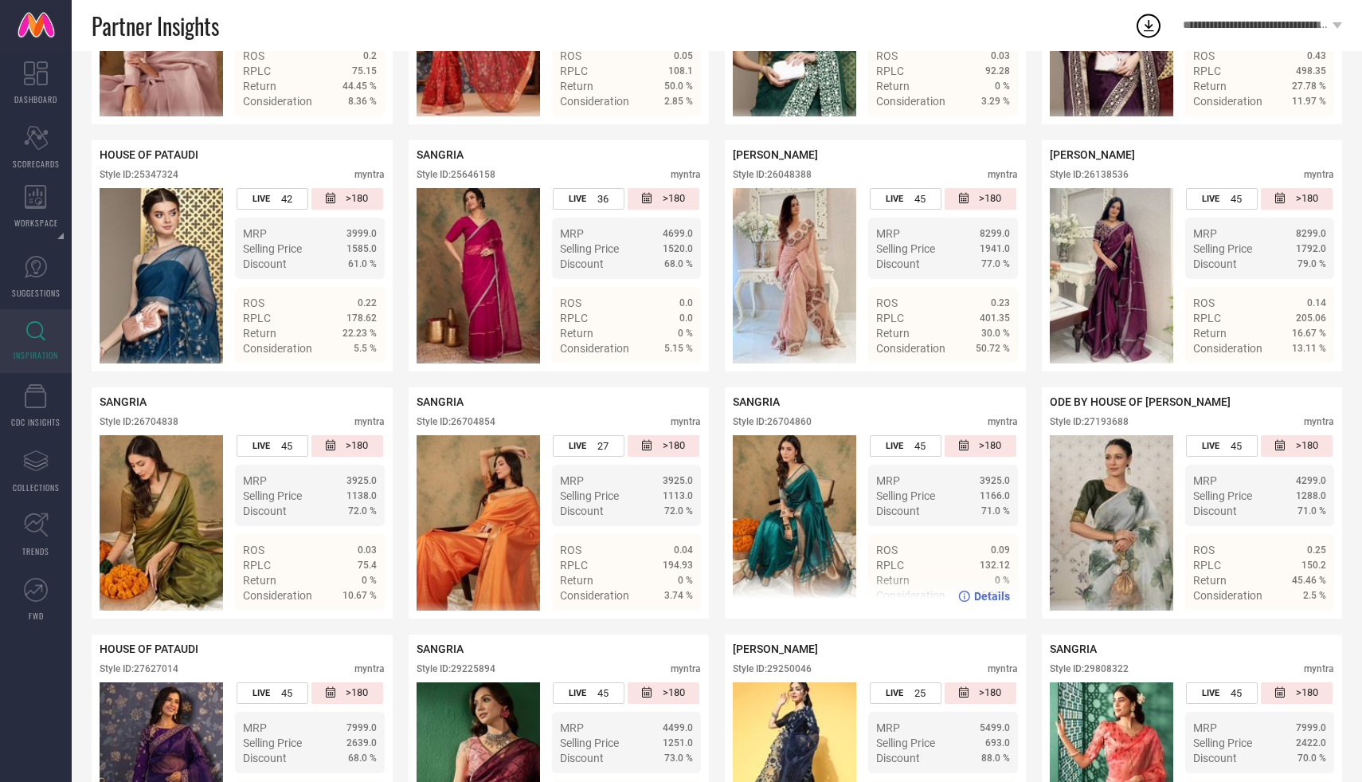
click at [783, 424] on div "Style ID: 26704860" at bounding box center [772, 421] width 79 height 11
copy div "26704860"
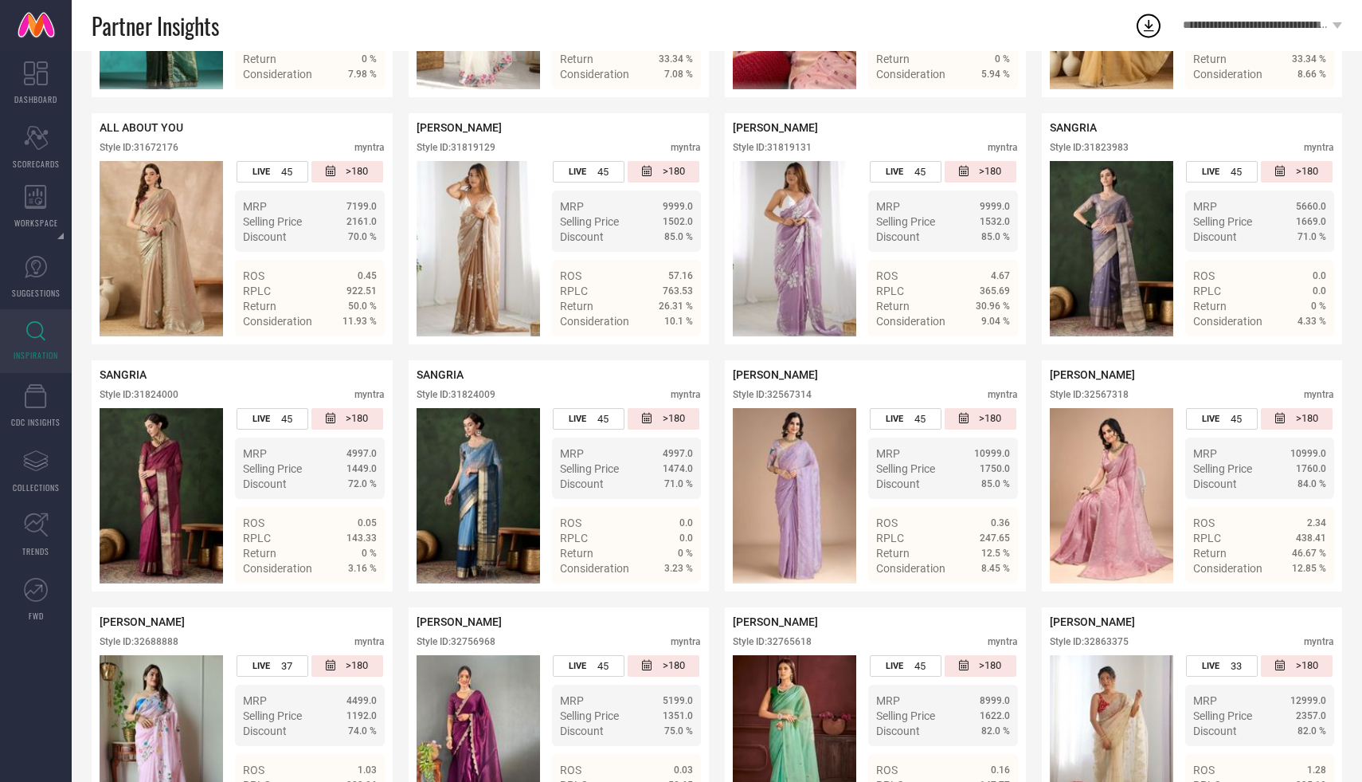
scroll to position [3412, 0]
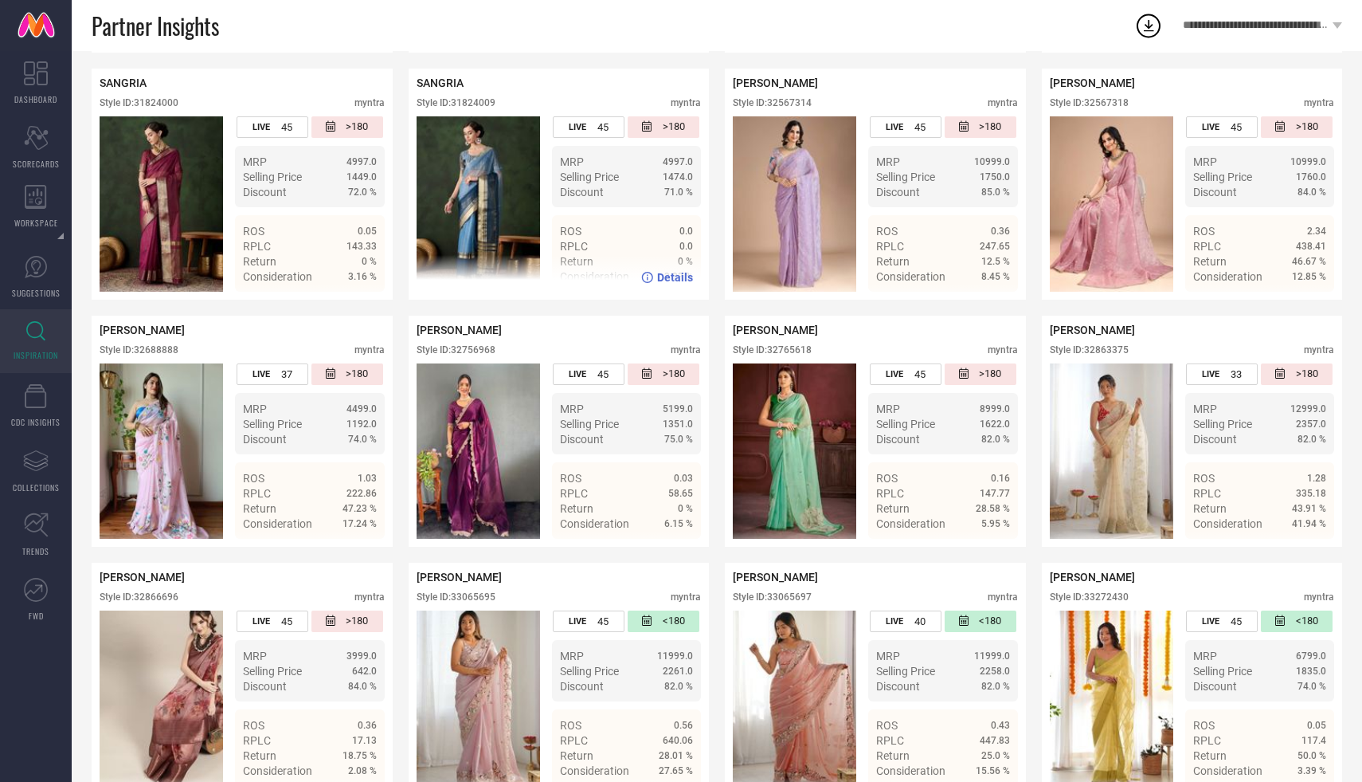
click at [475, 108] on div "Style ID: 31824009" at bounding box center [456, 102] width 79 height 11
copy div "31824009"
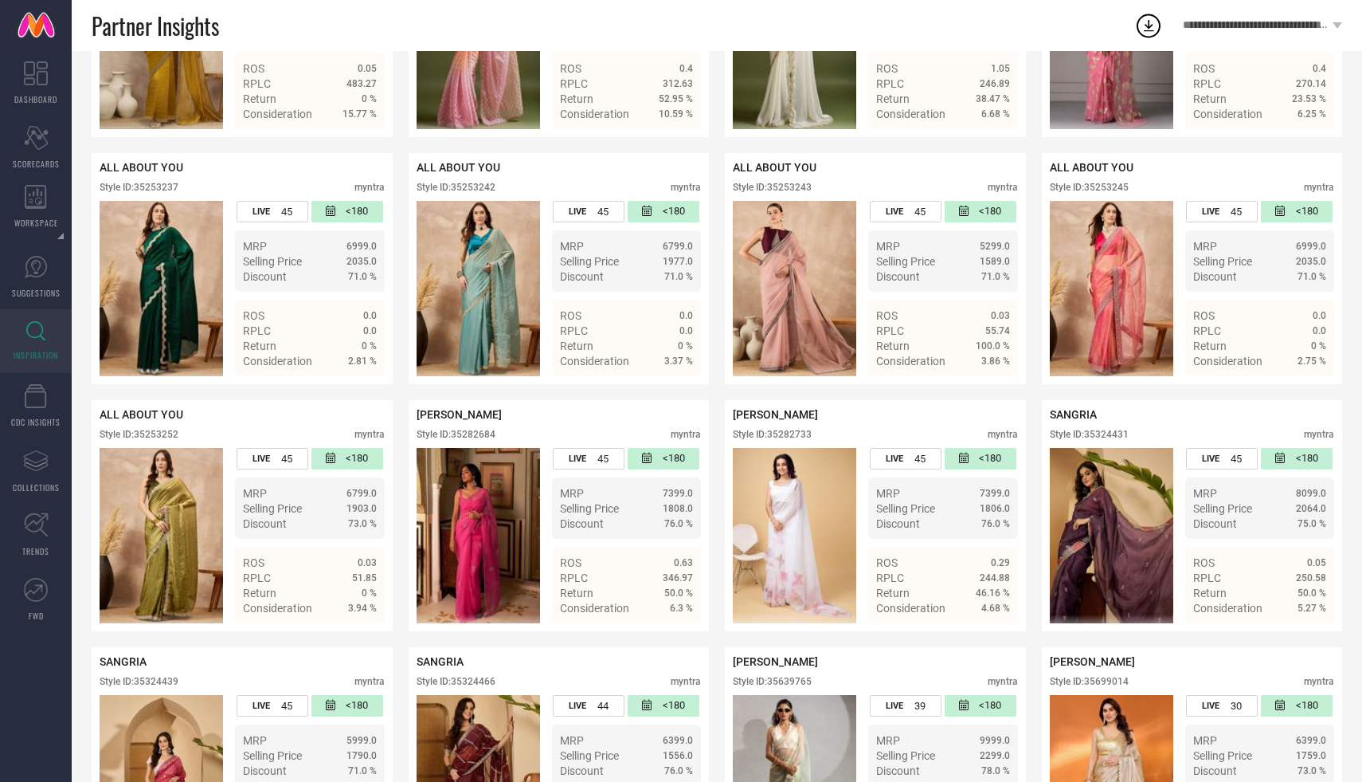
scroll to position [5927, 0]
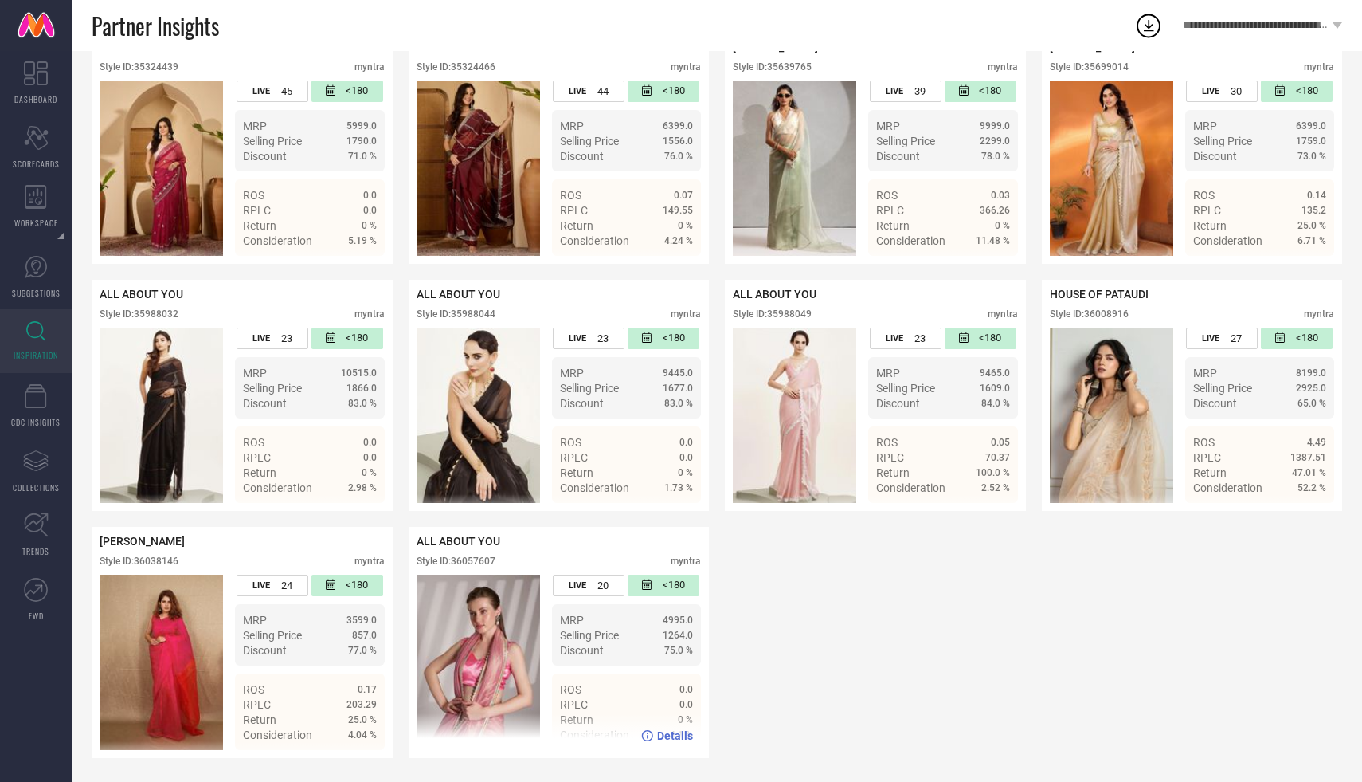
click at [482, 556] on div "Style ID: 36057607" at bounding box center [456, 560] width 79 height 11
copy div "36057607"
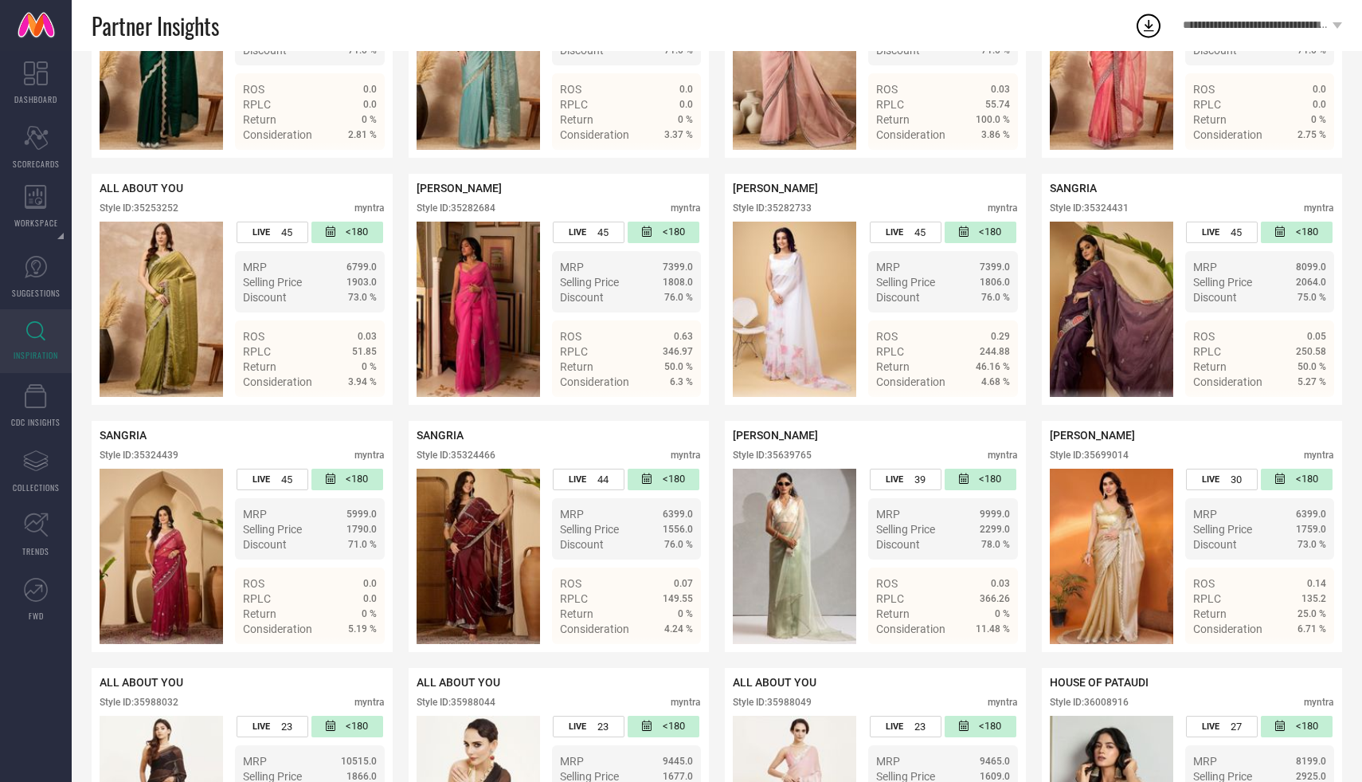
scroll to position [5528, 0]
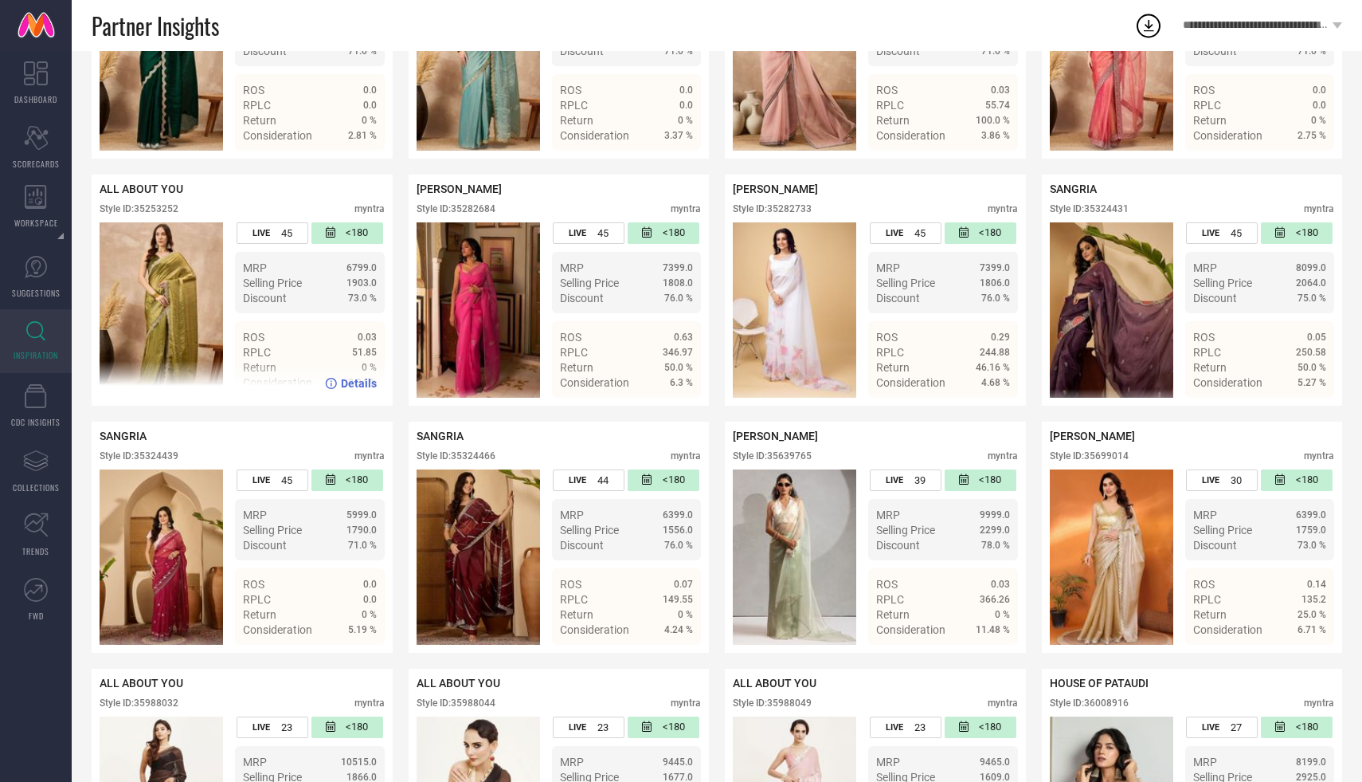
click at [149, 214] on div "Style ID: 35253252" at bounding box center [139, 208] width 79 height 11
copy div "35253252"
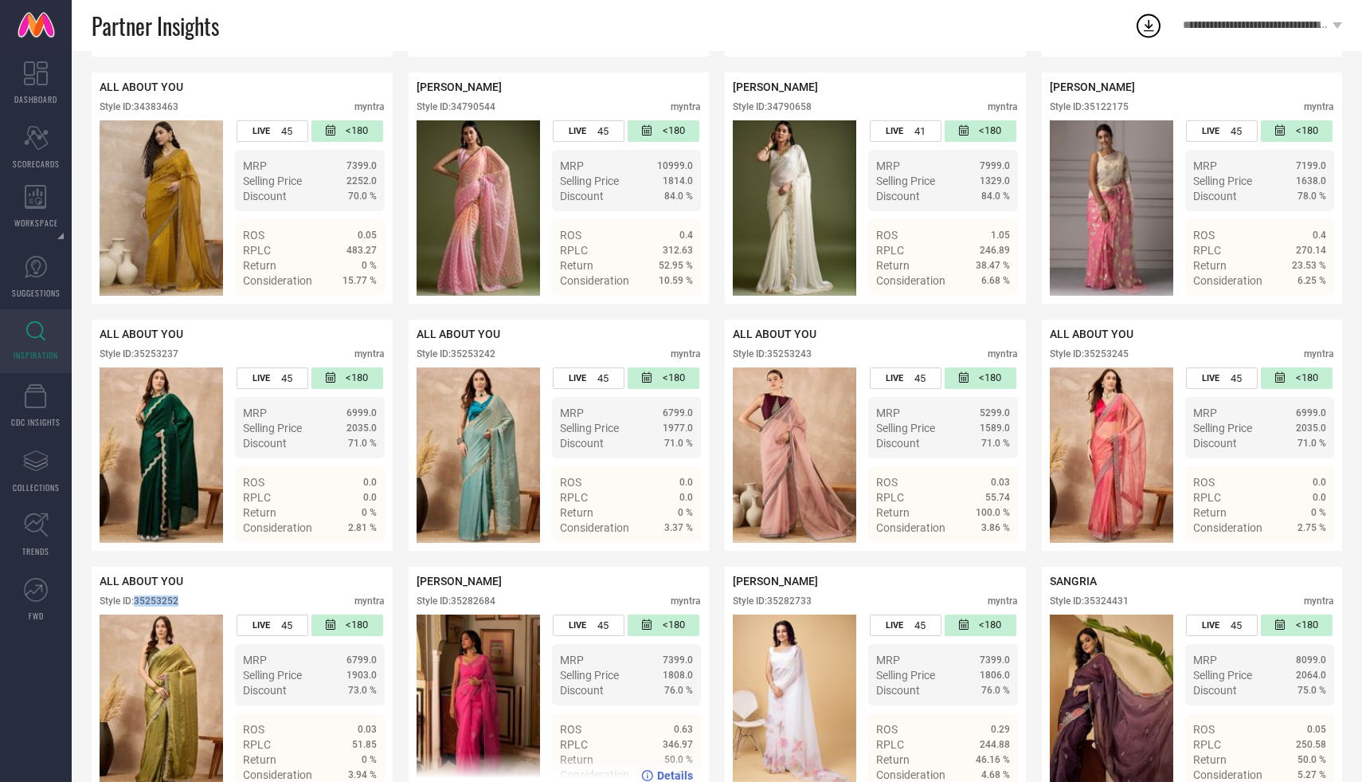
scroll to position [5136, 0]
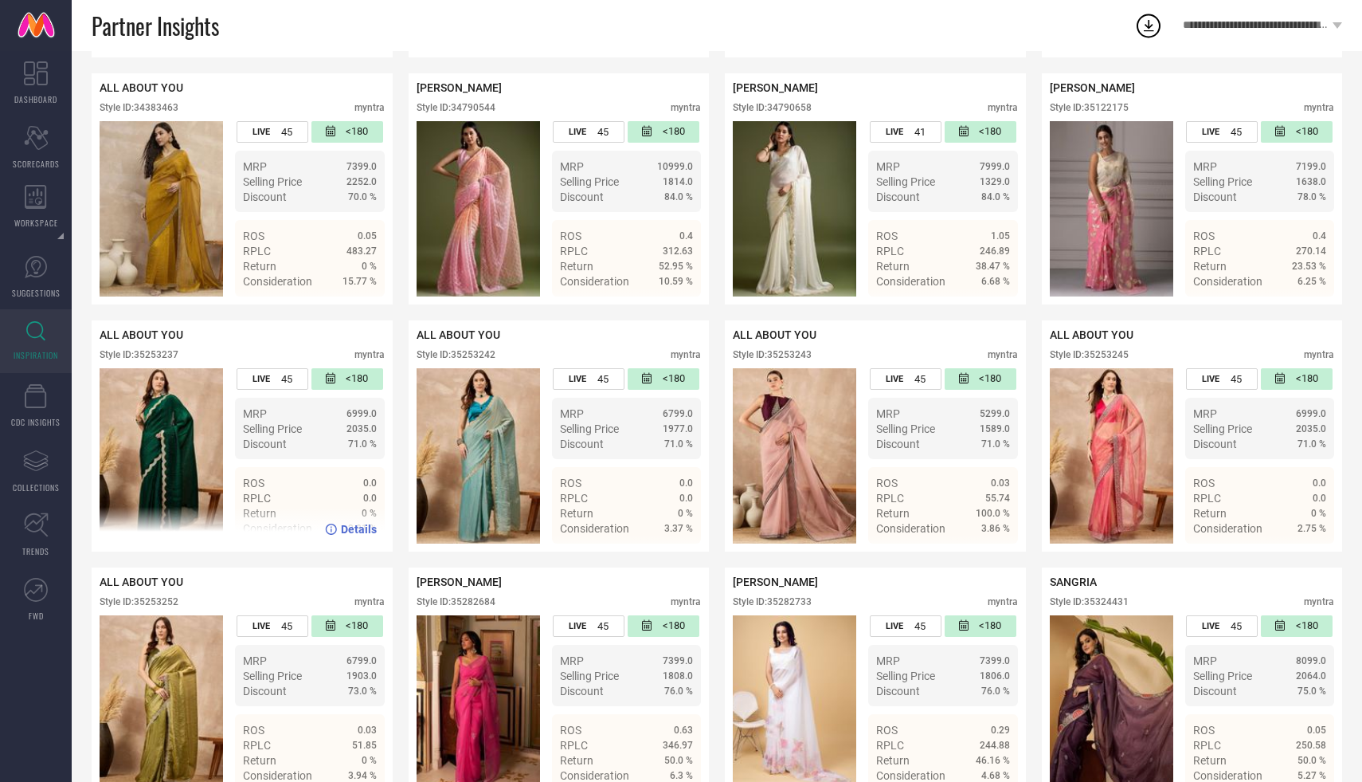
click at [167, 360] on div "Style ID: 35253237" at bounding box center [139, 354] width 79 height 11
copy div "35253237"
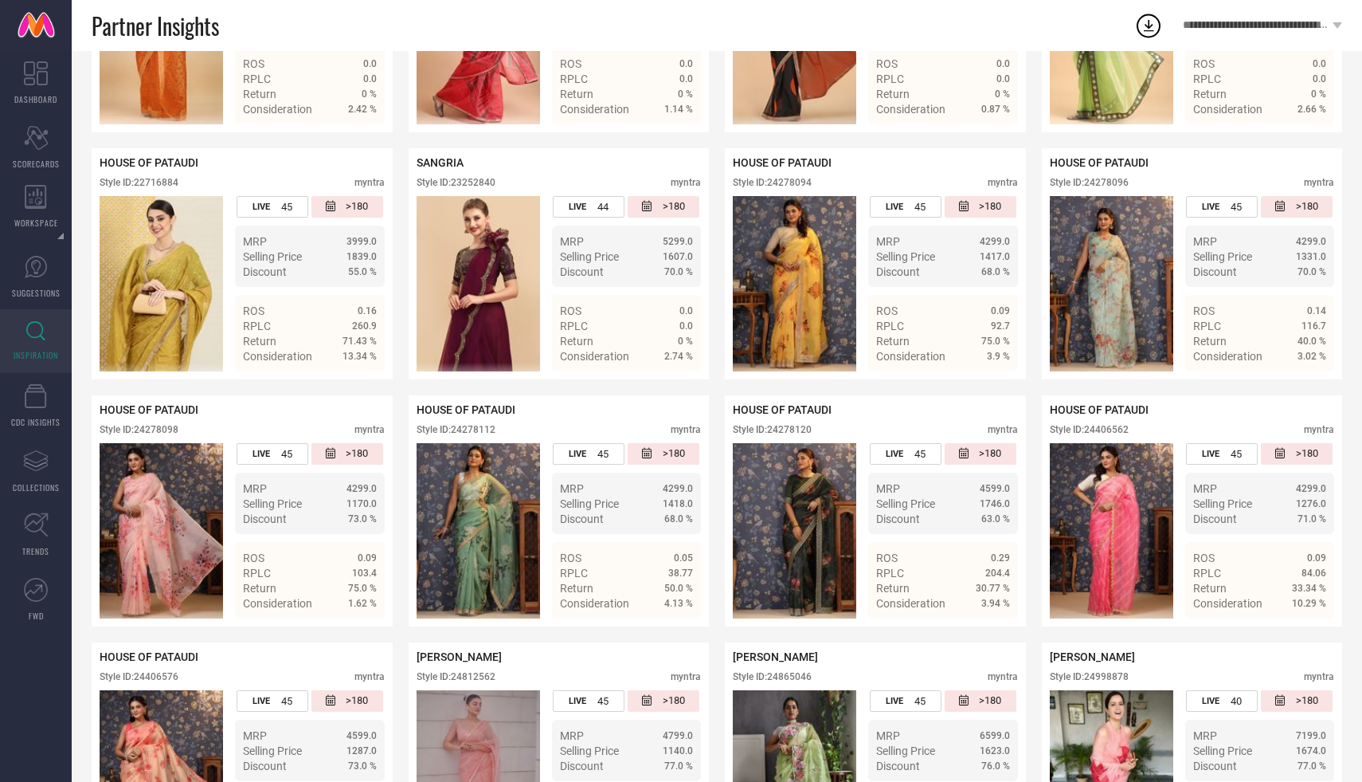
scroll to position [616, 0]
click at [501, 502] on img at bounding box center [478, 529] width 123 height 175
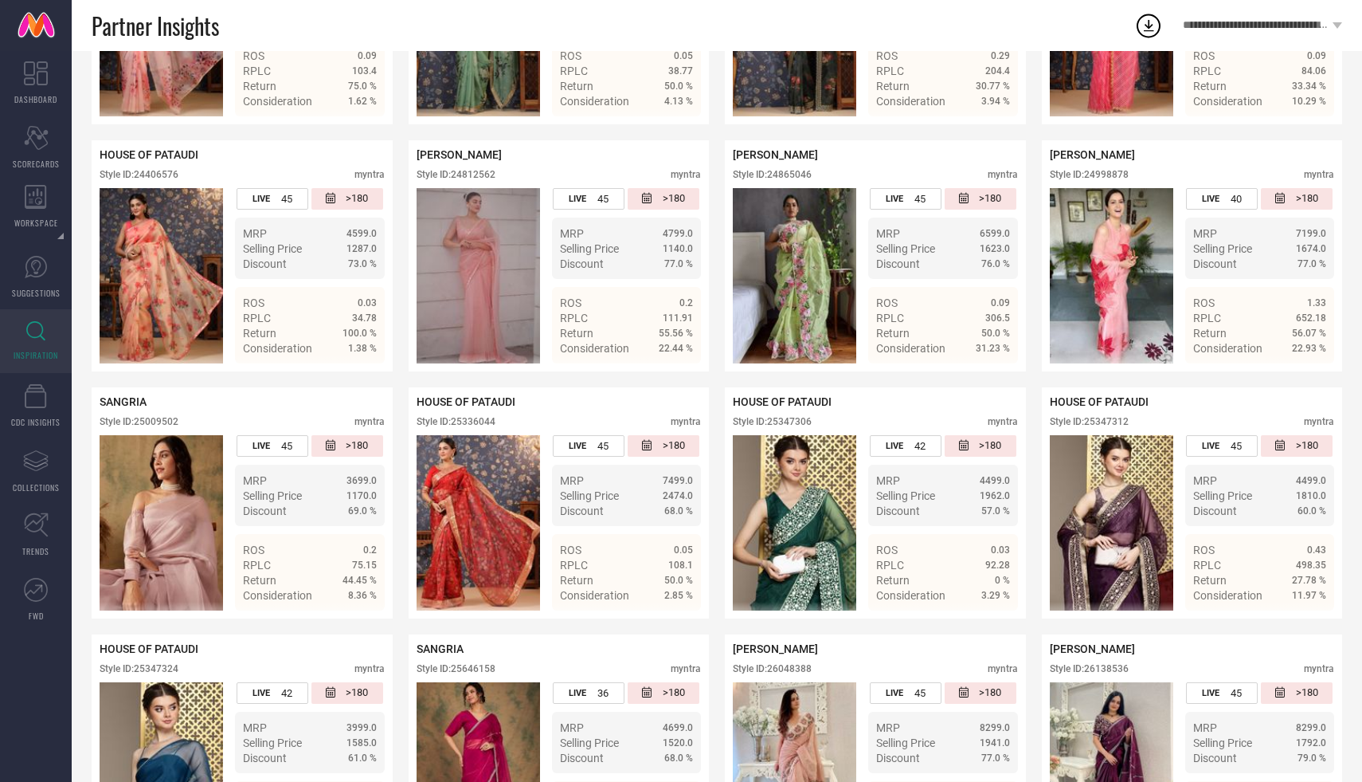
scroll to position [0, 0]
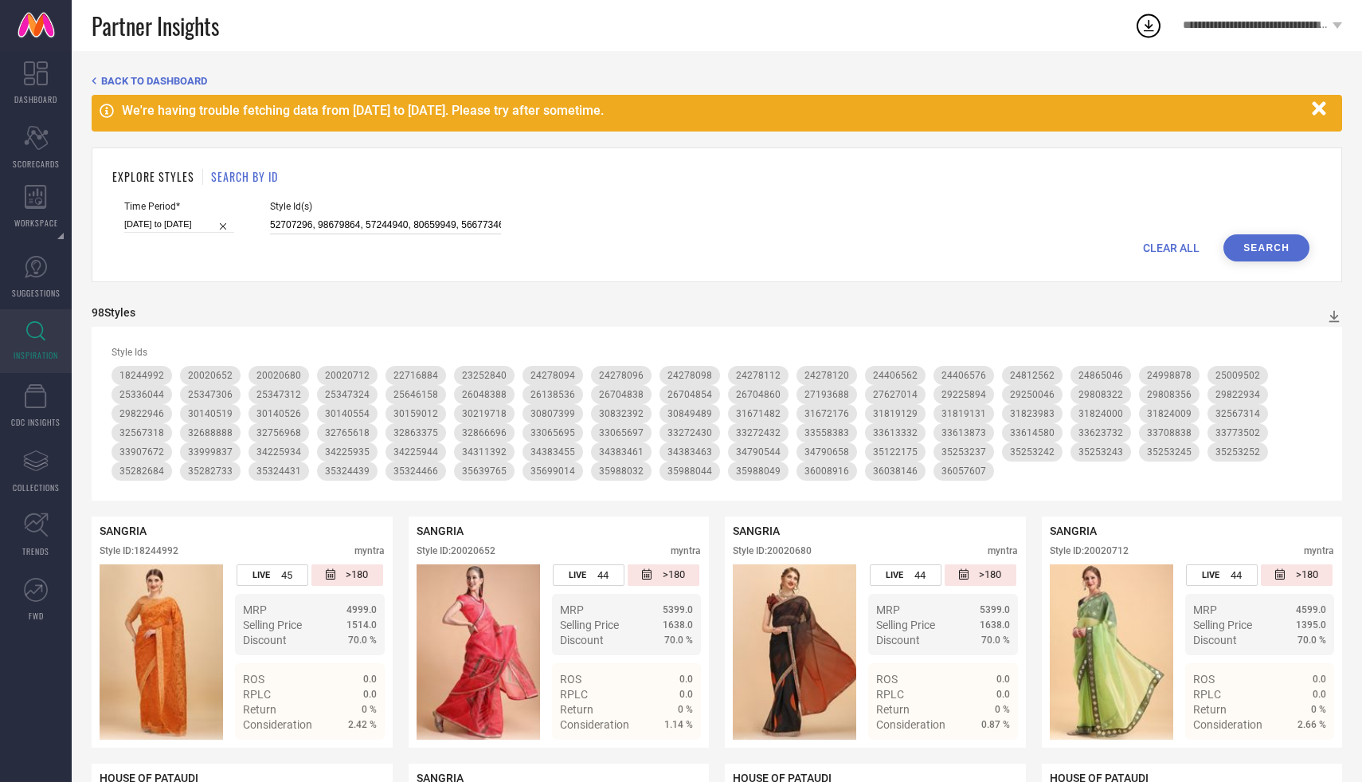
click at [413, 225] on input at bounding box center [385, 225] width 231 height 18
paste input "35683579, 32605082, 32913961, 32517307, 30959640, 30594665, 35683589, 35683585,…"
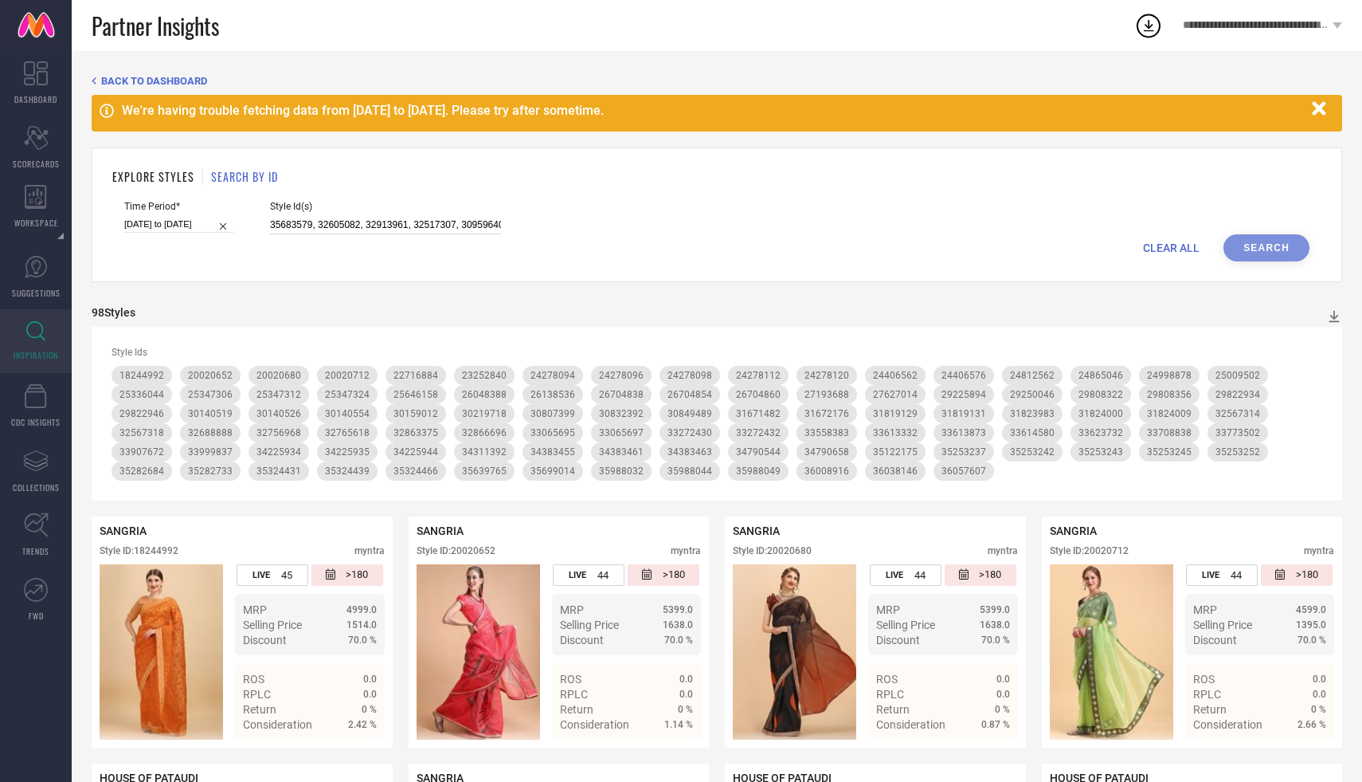
scroll to position [0, 3913]
type input "35683579, 32605082, 32913961, 32517307, 30959640, 30594665, 35683589, 35683585,…"
click at [1269, 247] on button "Search" at bounding box center [1267, 247] width 86 height 27
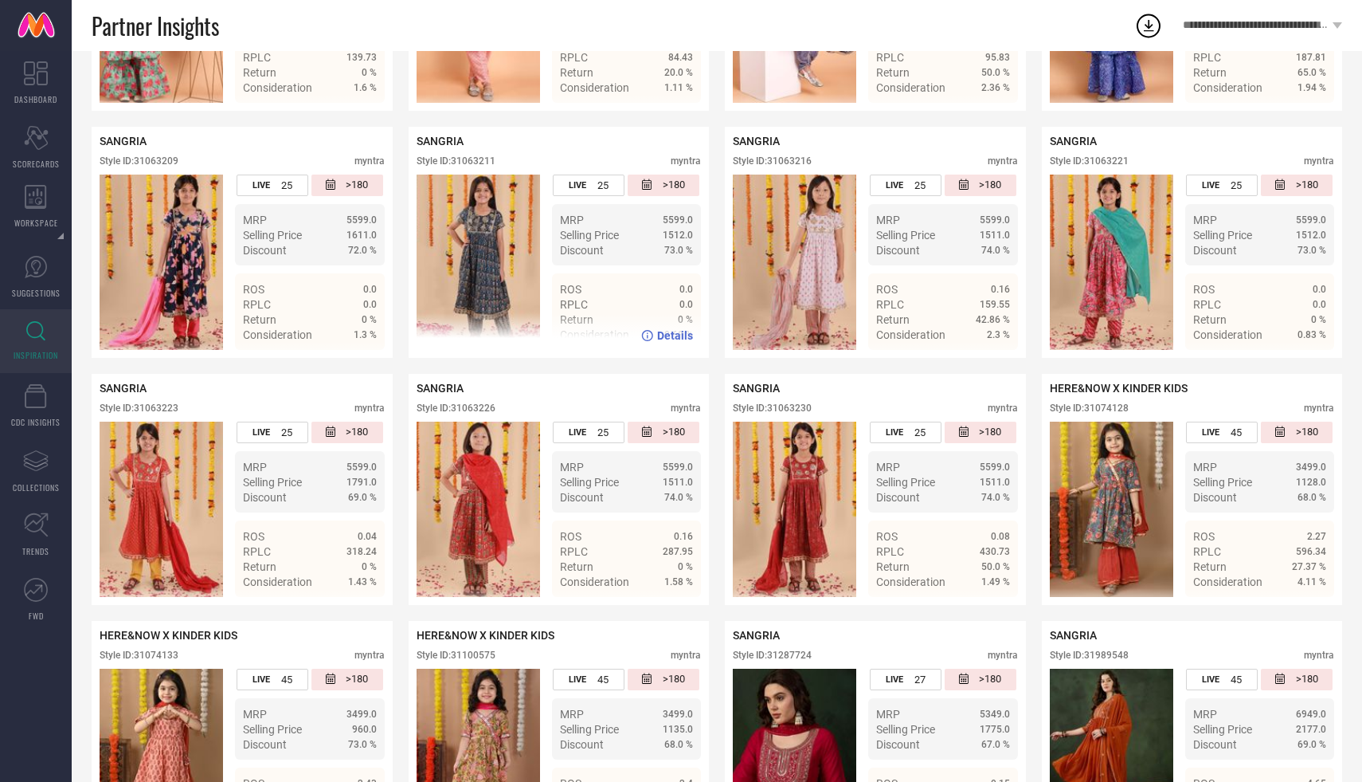
scroll to position [0, 0]
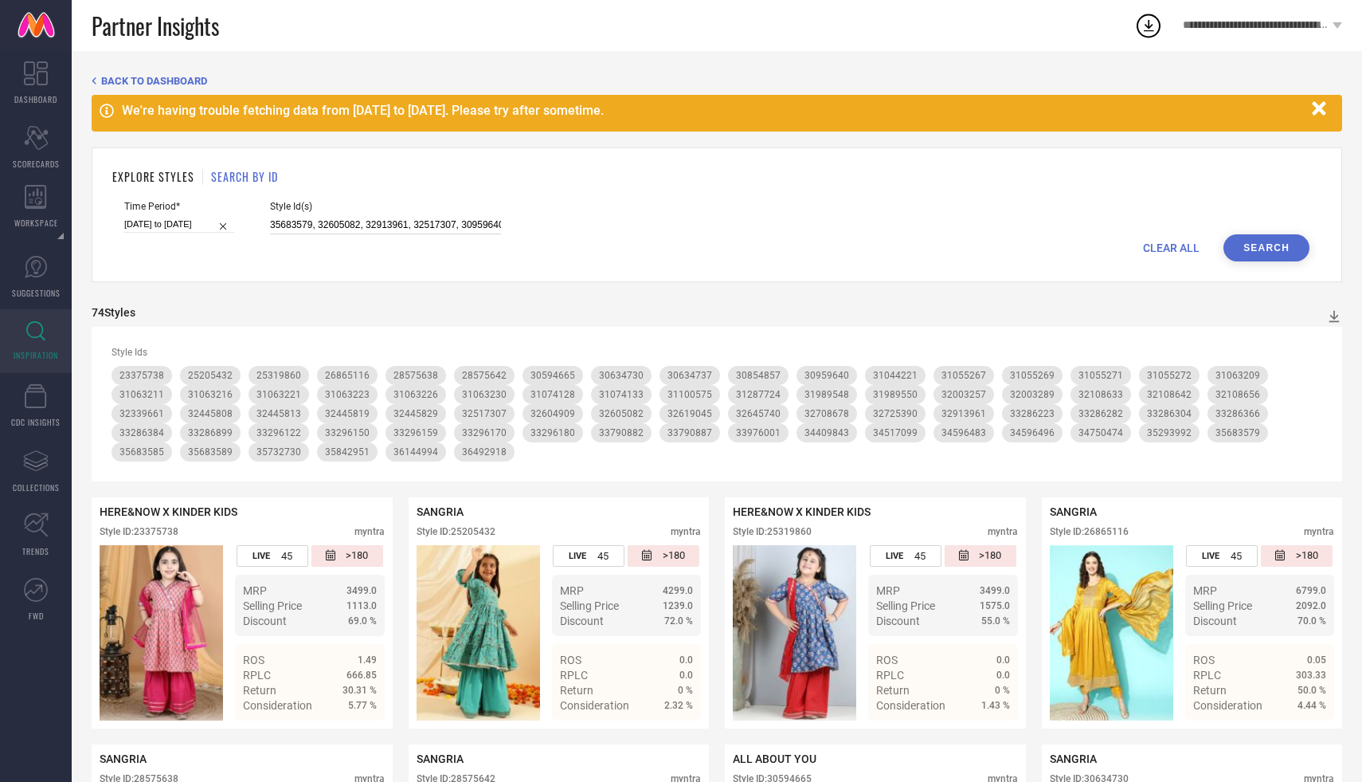
click at [366, 226] on input "35683579, 32605082, 32913961, 32517307, 30959640, 30594665, 35683589, 35683585,…" at bounding box center [385, 225] width 231 height 18
paste input "24968938, 33702542, 24968904, 25185902, 25185906, 24968940, 24969046, 24969082,…"
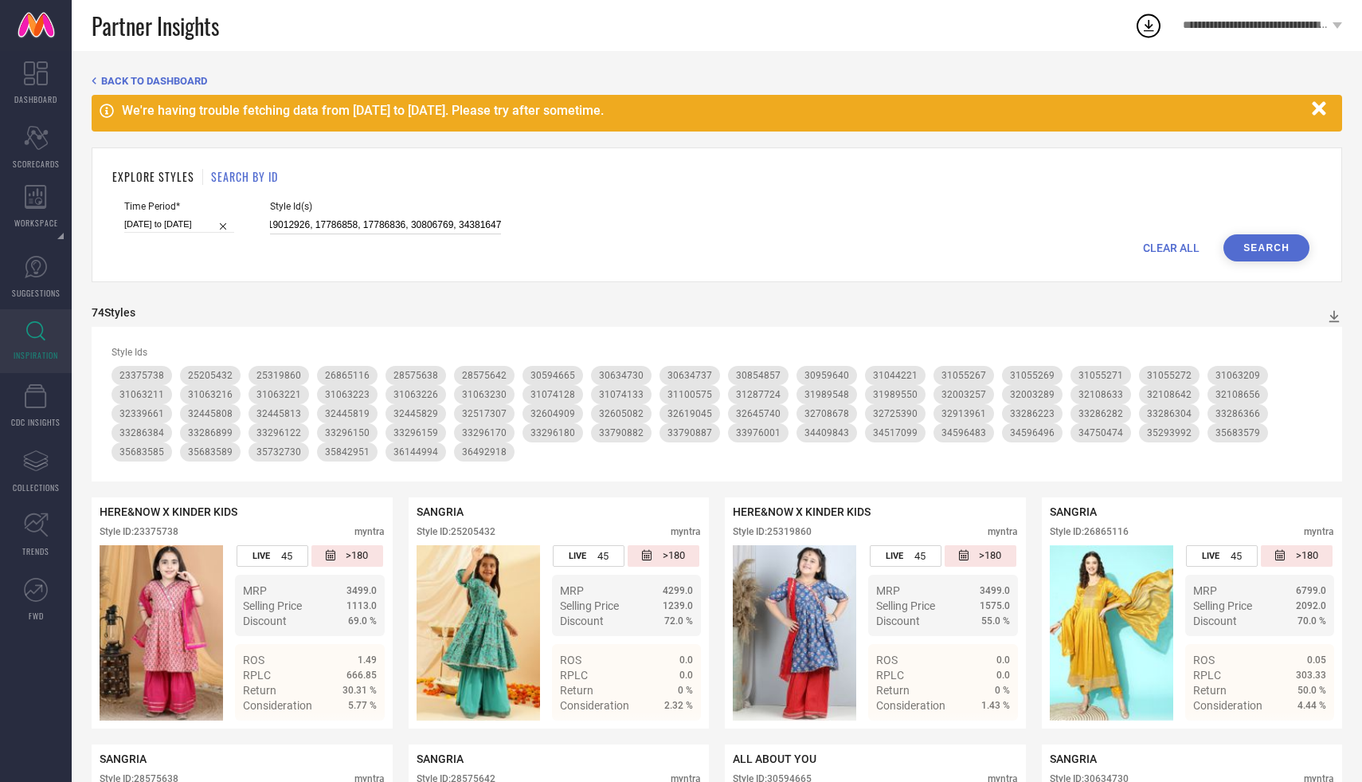
type input "24968938, 33702542, 24968904, 25185902, 25185906, 24968940, 24969046, 24969082,…"
click at [1263, 250] on button "Search" at bounding box center [1267, 247] width 86 height 27
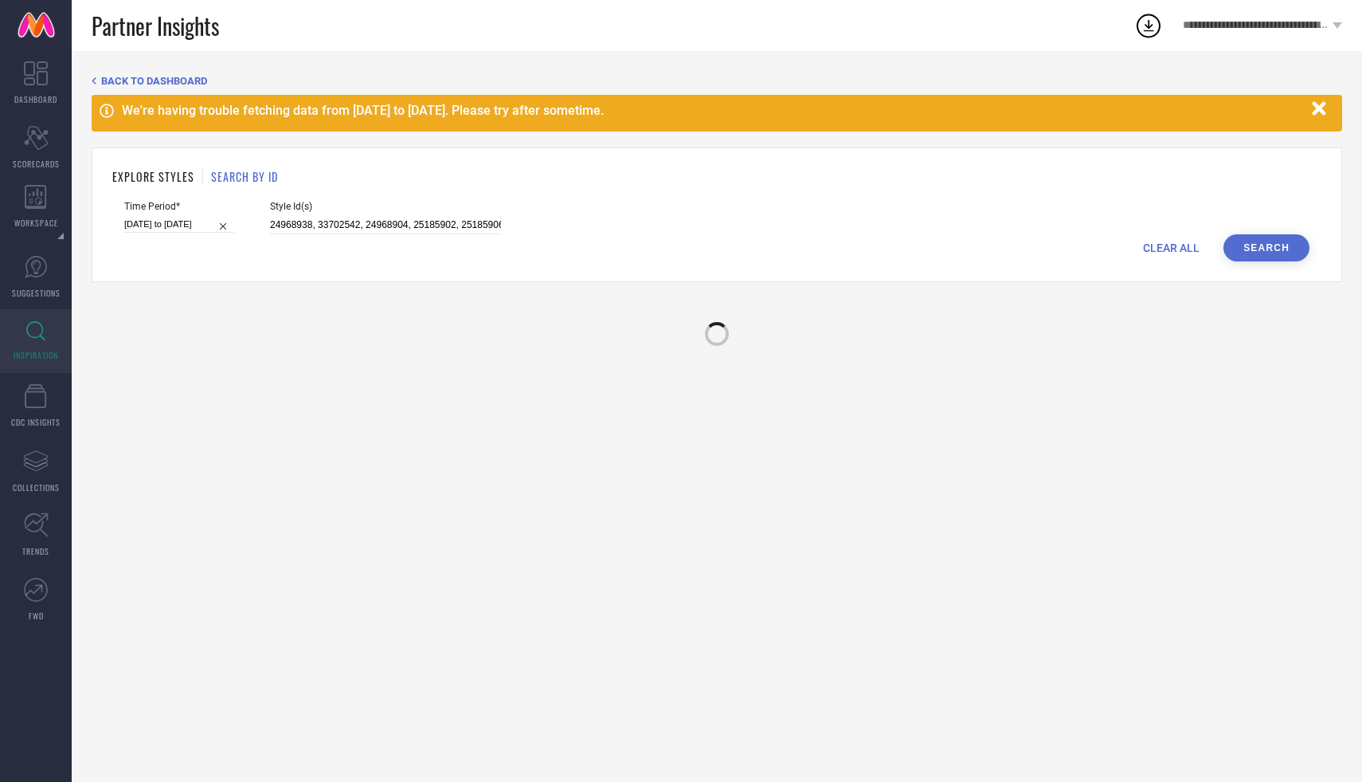
click at [1263, 250] on button "Search" at bounding box center [1267, 247] width 86 height 27
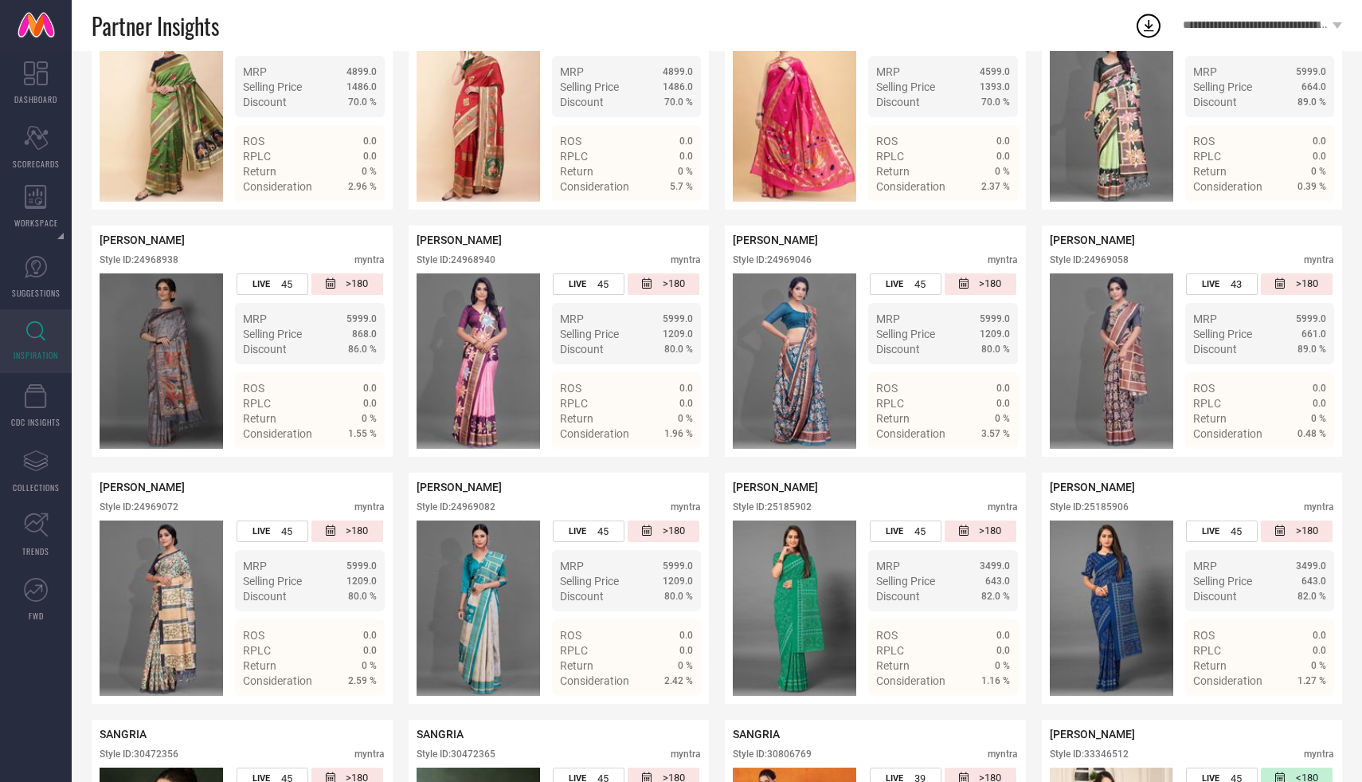
scroll to position [463, 0]
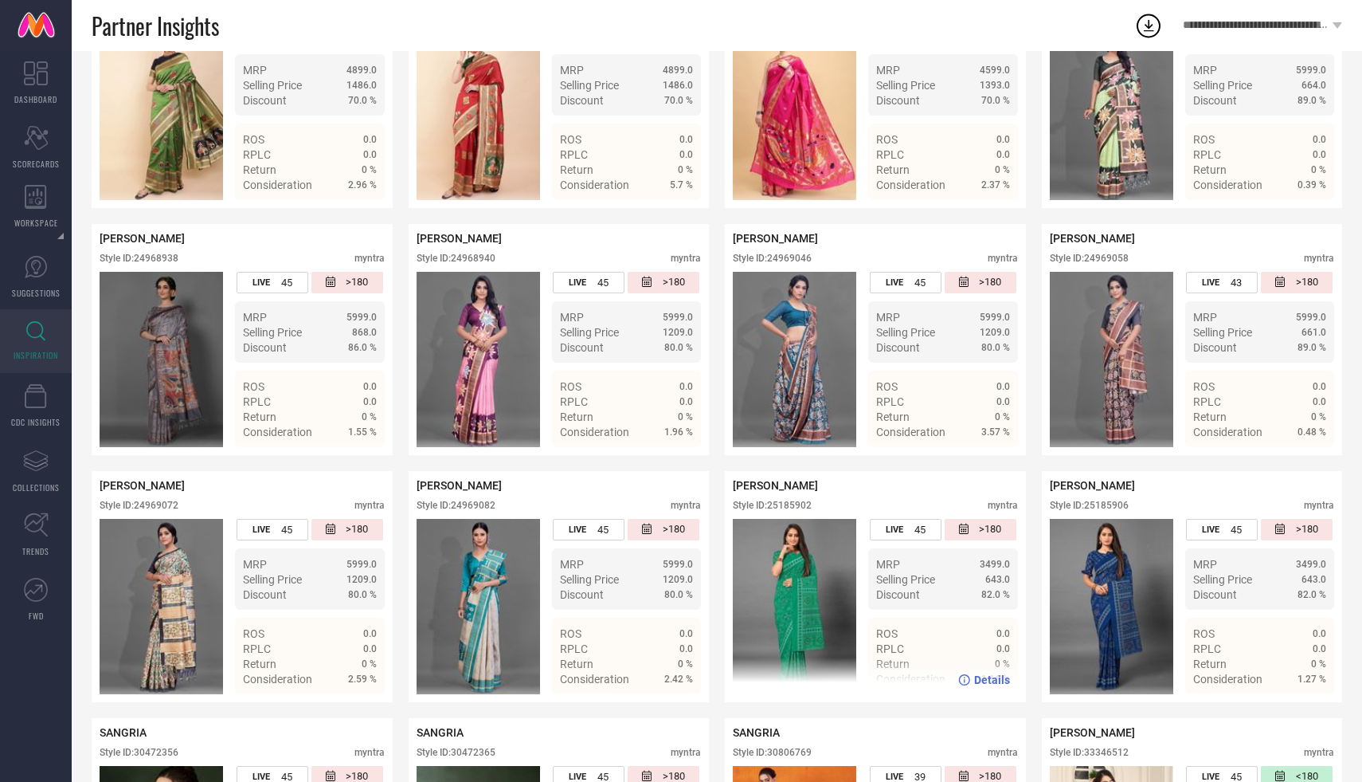
click at [788, 505] on div "Style ID: 25185902" at bounding box center [772, 505] width 79 height 11
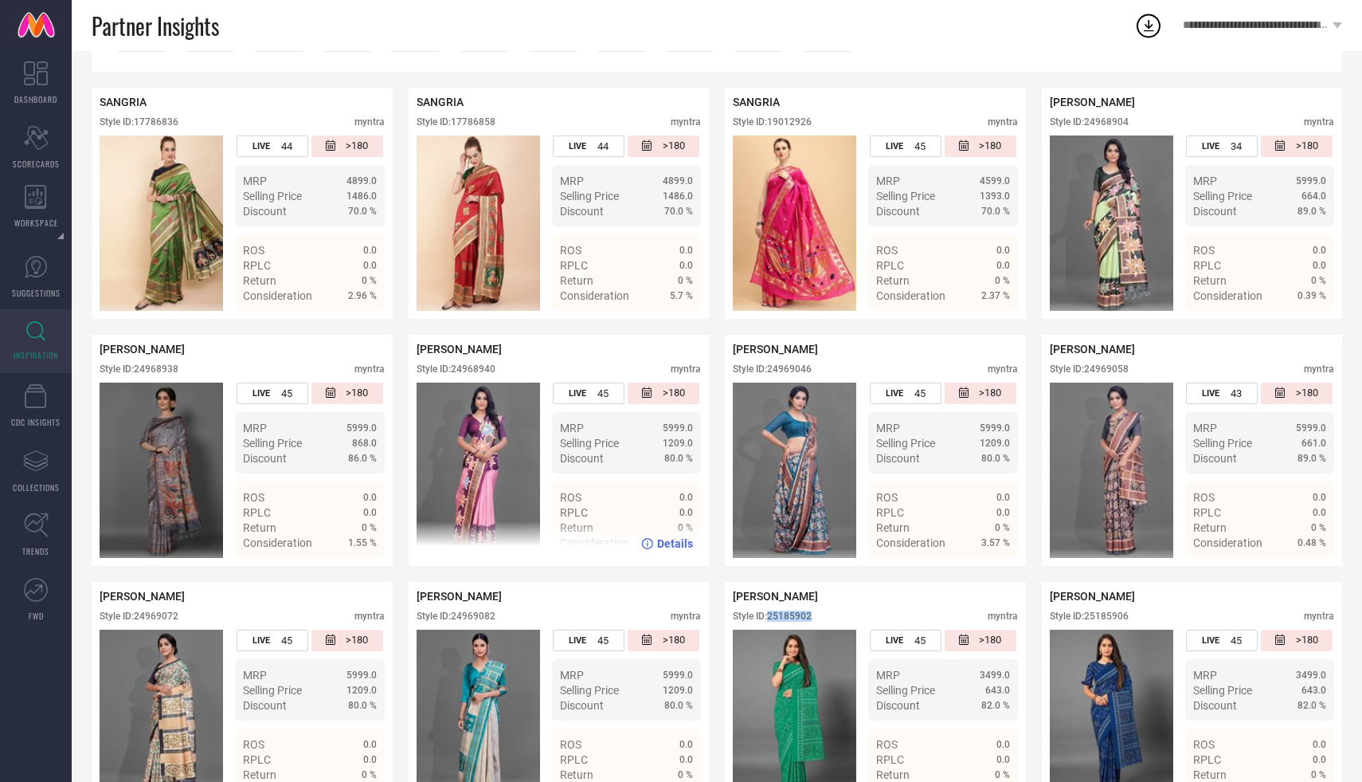
scroll to position [346, 0]
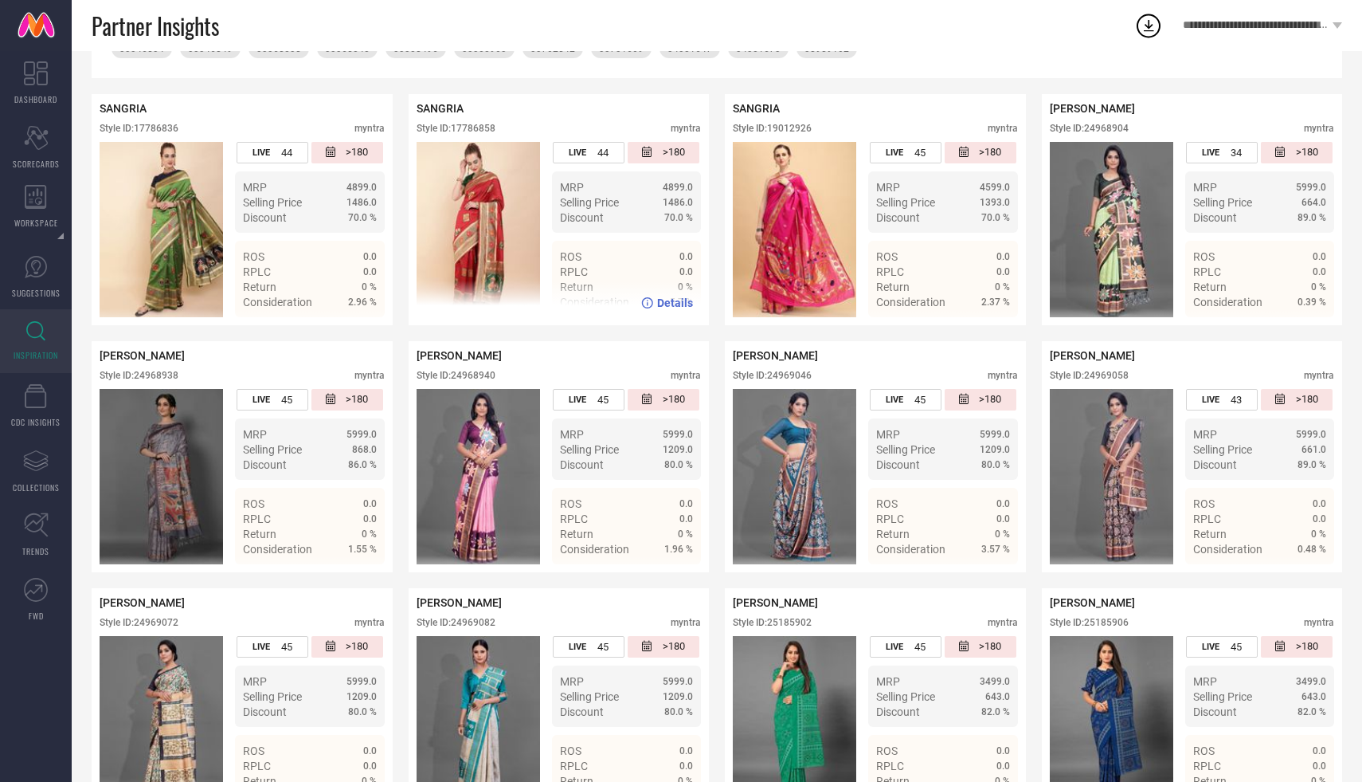
click at [479, 126] on div "Style ID: 17786858" at bounding box center [456, 128] width 79 height 11
click at [494, 123] on div "Style ID: 17786858" at bounding box center [456, 128] width 79 height 11
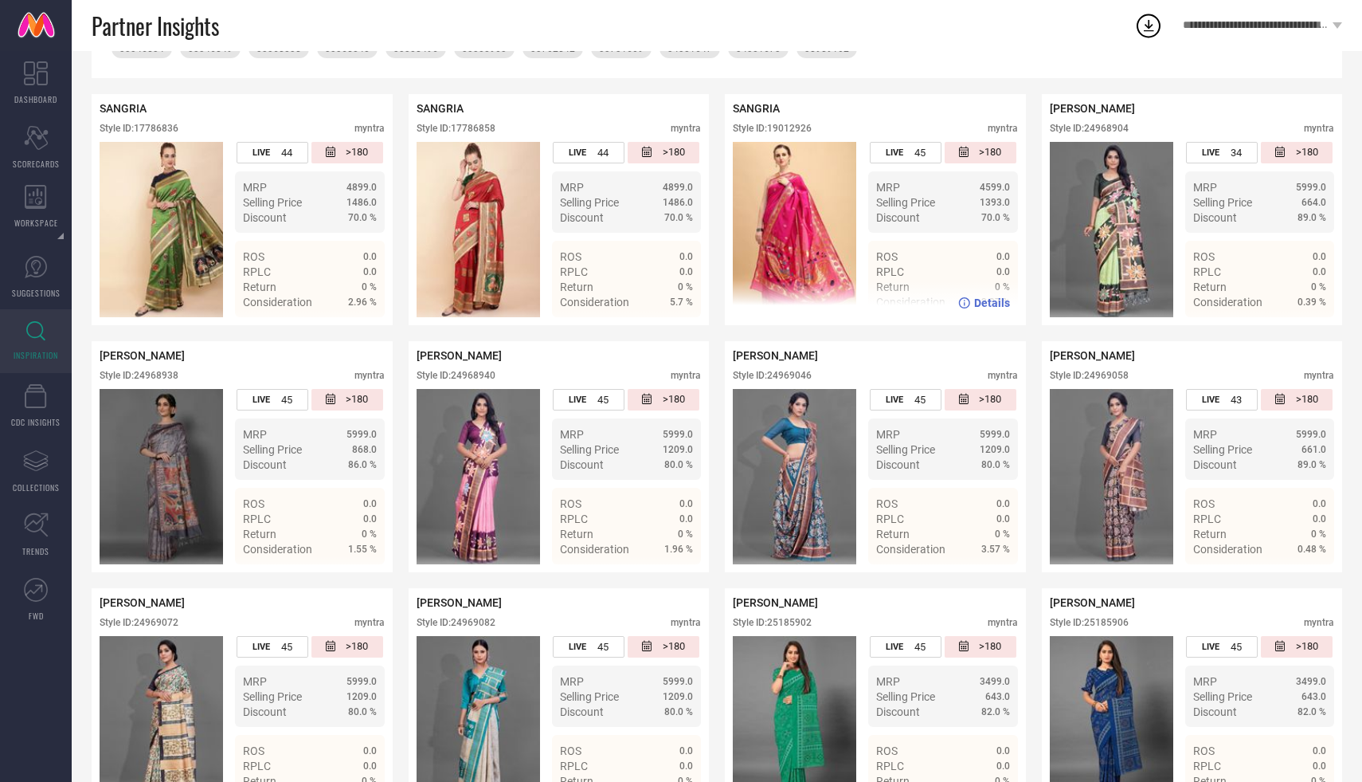
click at [786, 126] on div "Style ID: 19012926" at bounding box center [772, 128] width 79 height 11
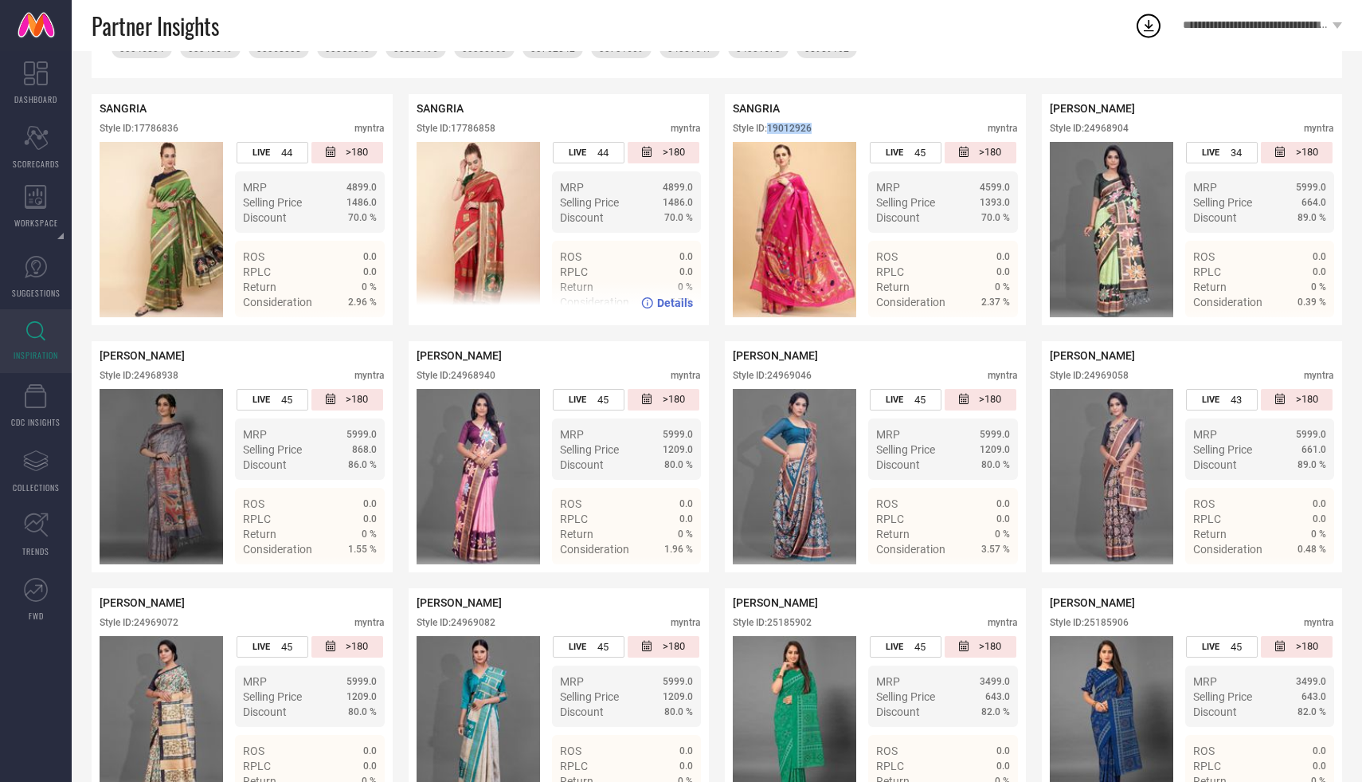
scroll to position [0, 0]
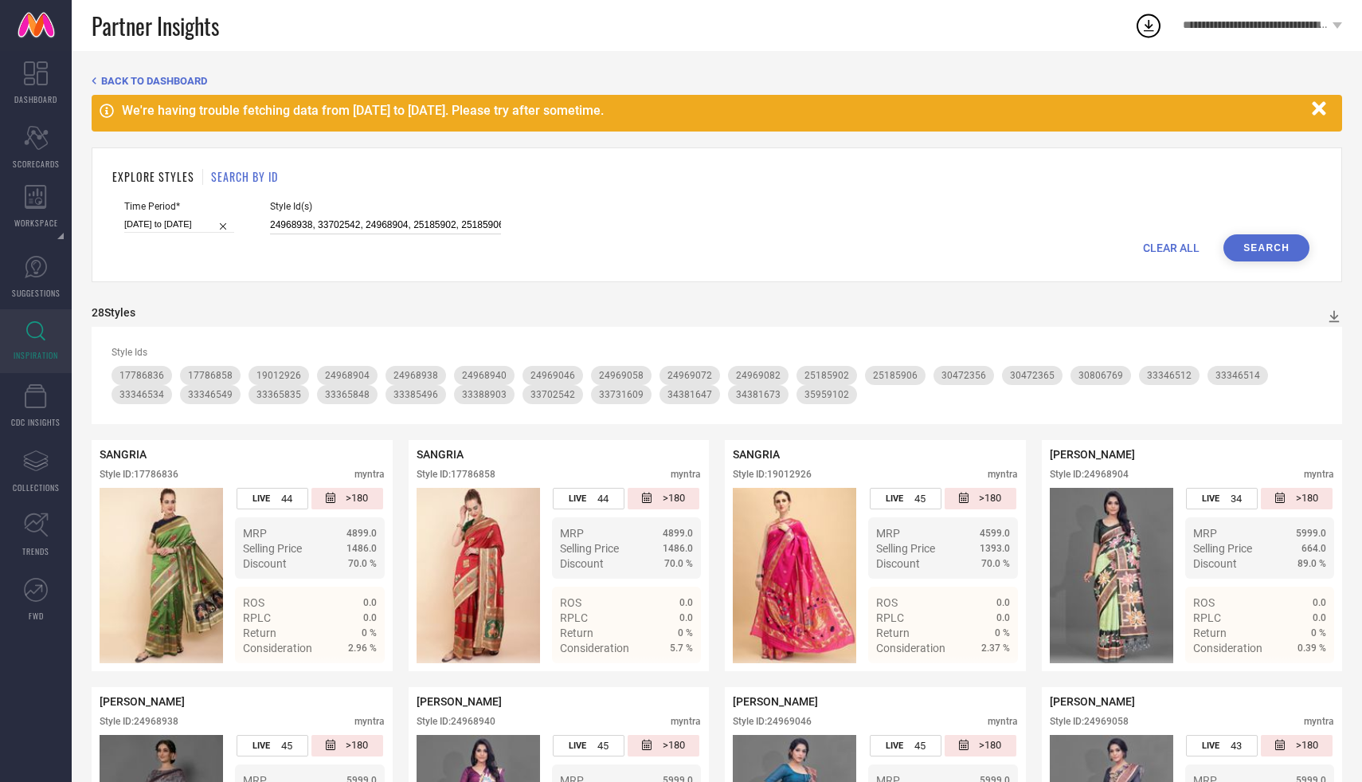
click at [437, 226] on input "24968938, 33702542, 24968904, 25185902, 25185906, 24968940, 24969046, 24969082,…" at bounding box center [385, 225] width 231 height 18
paste input "17786858"
click at [1244, 239] on button "Search" at bounding box center [1267, 247] width 86 height 27
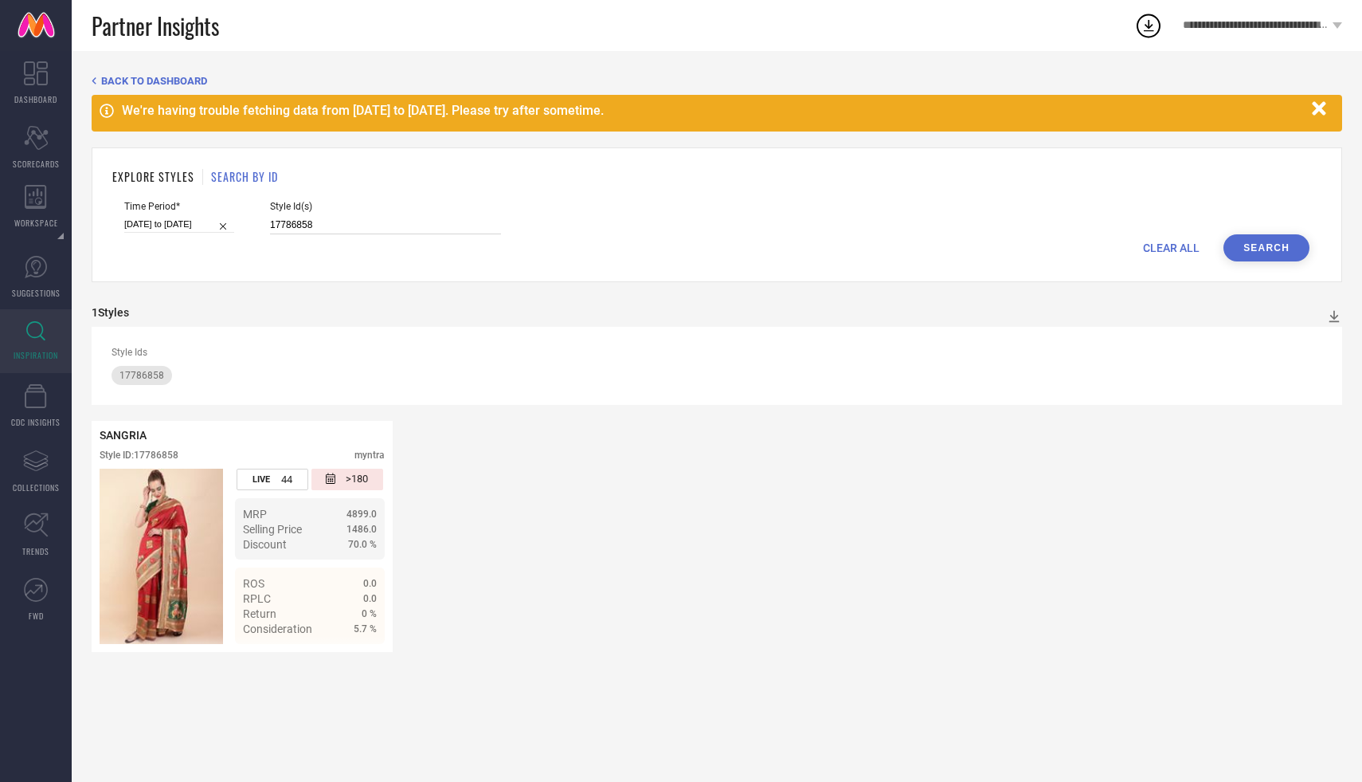
click at [276, 225] on input "17786858" at bounding box center [385, 225] width 231 height 18
paste input "33365848, 30472356, 30472365, 34381673, 33365835, 19012926, 17786858, 17786836,…"
click at [1249, 235] on button "Search" at bounding box center [1267, 247] width 86 height 27
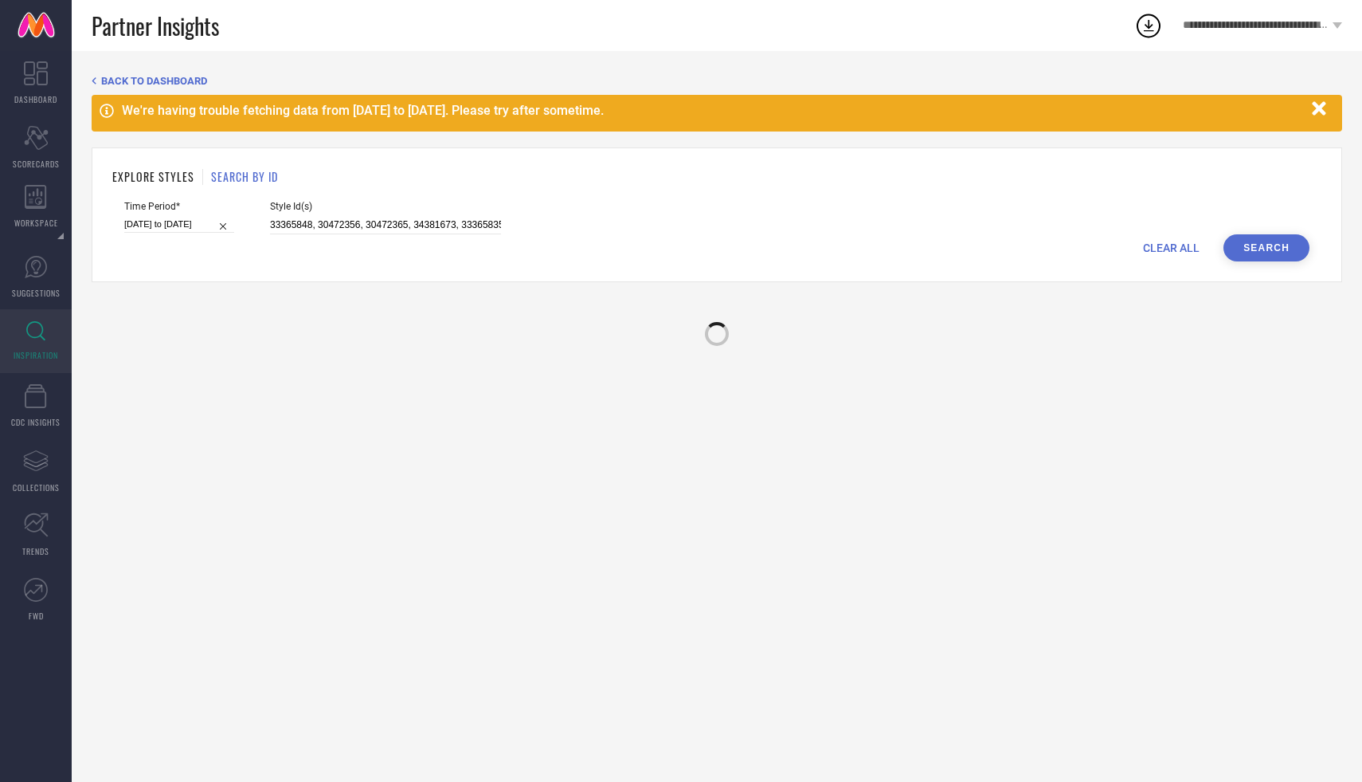
click at [1249, 235] on button "Search" at bounding box center [1267, 247] width 86 height 27
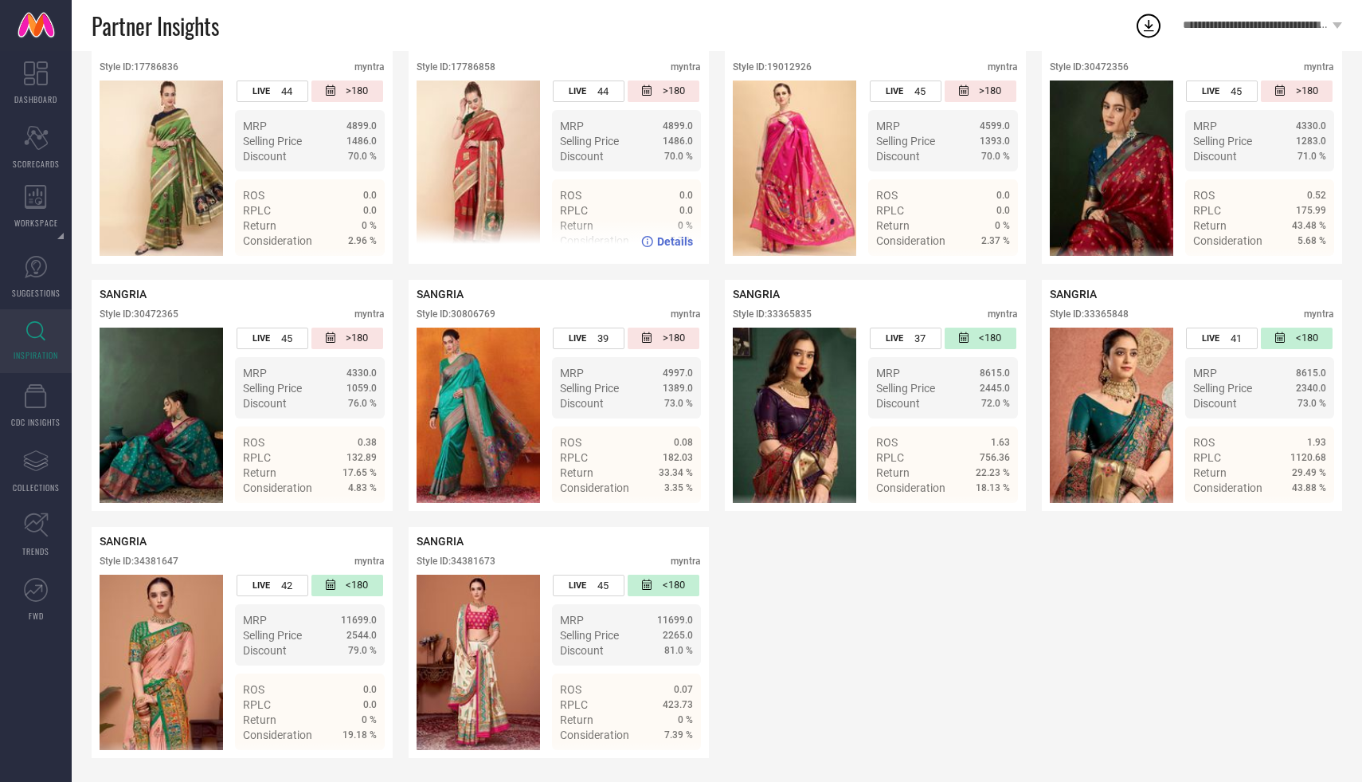
scroll to position [389, 0]
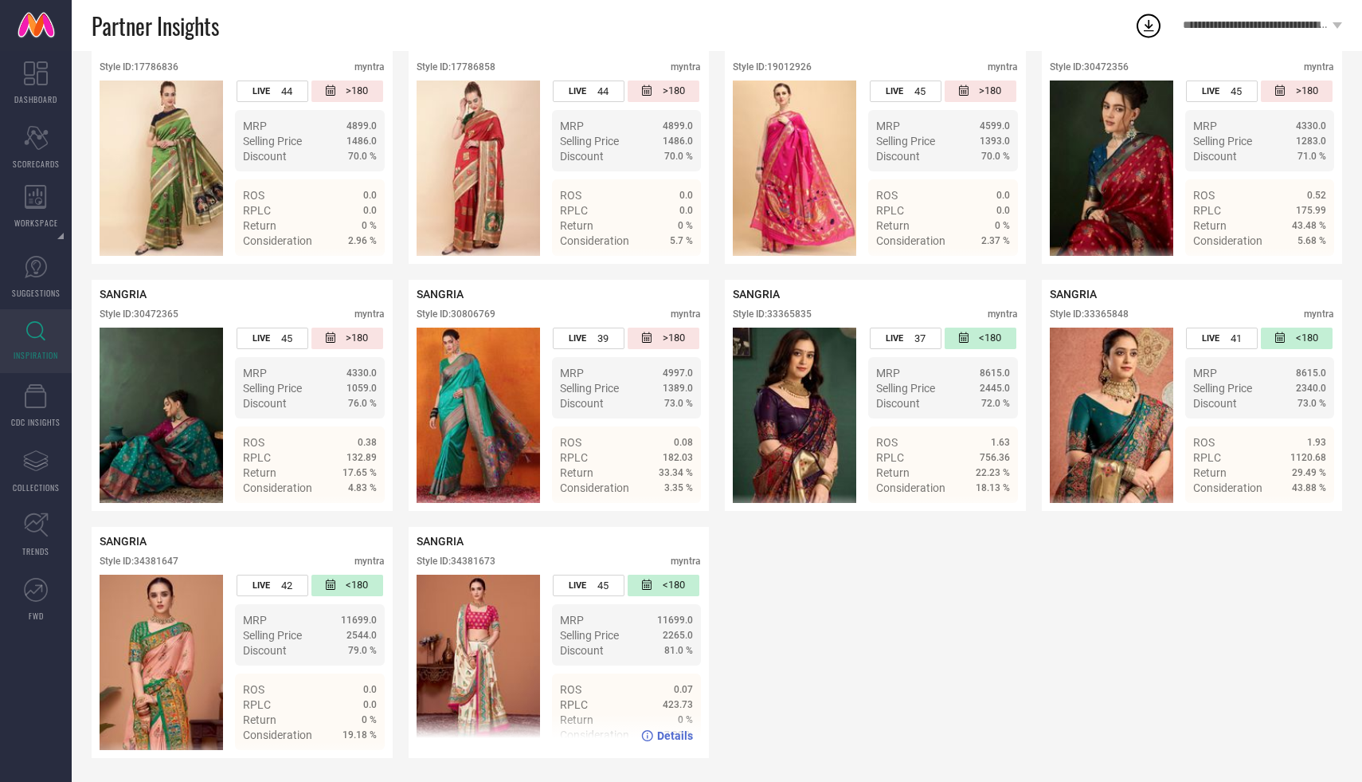
click at [471, 562] on div "Style ID: 34381673" at bounding box center [456, 560] width 79 height 11
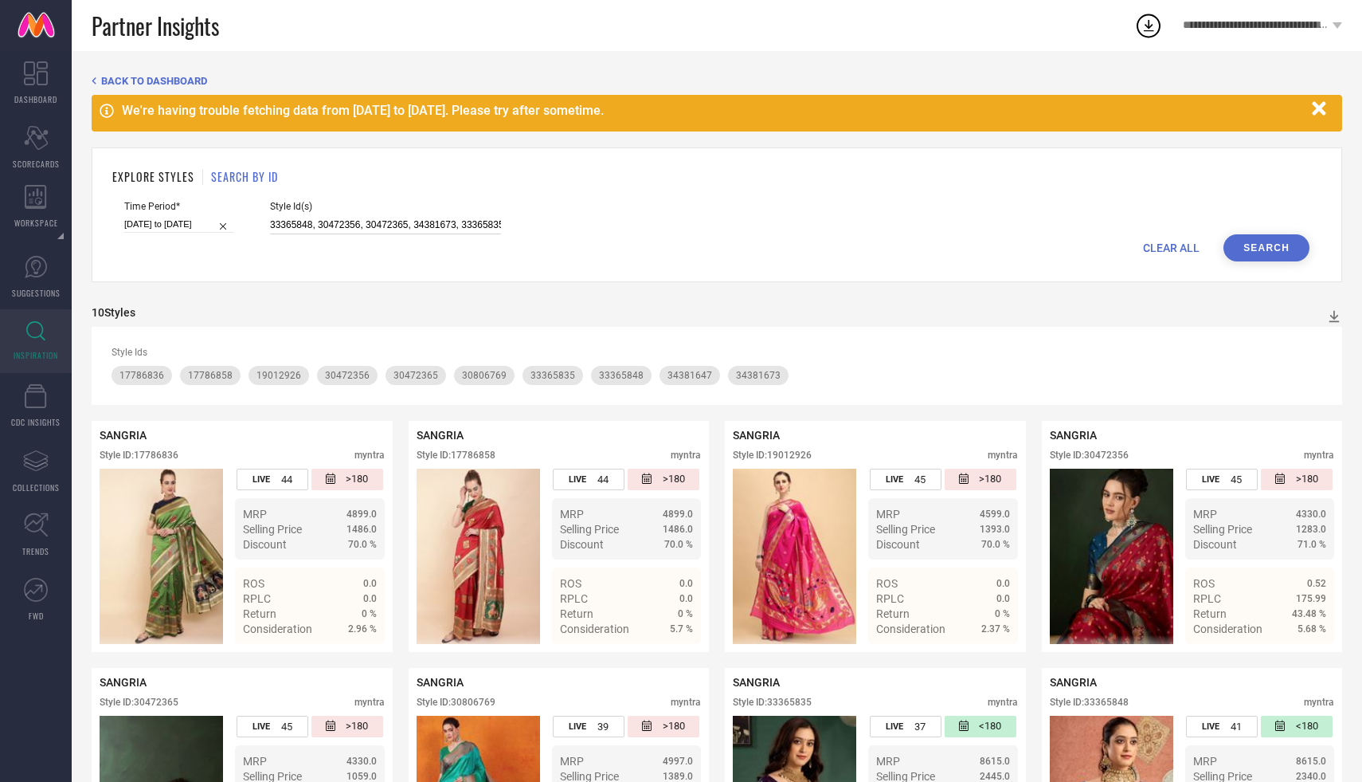
click at [325, 222] on input "33365848, 30472356, 30472365, 34381673, 33365835, 19012926, 17786858, 17786836,…" at bounding box center [385, 225] width 231 height 18
paste input "036707, 33642693, 23502200, 34312954, 20048764, 34235238, 21765638, 29662192, 3…"
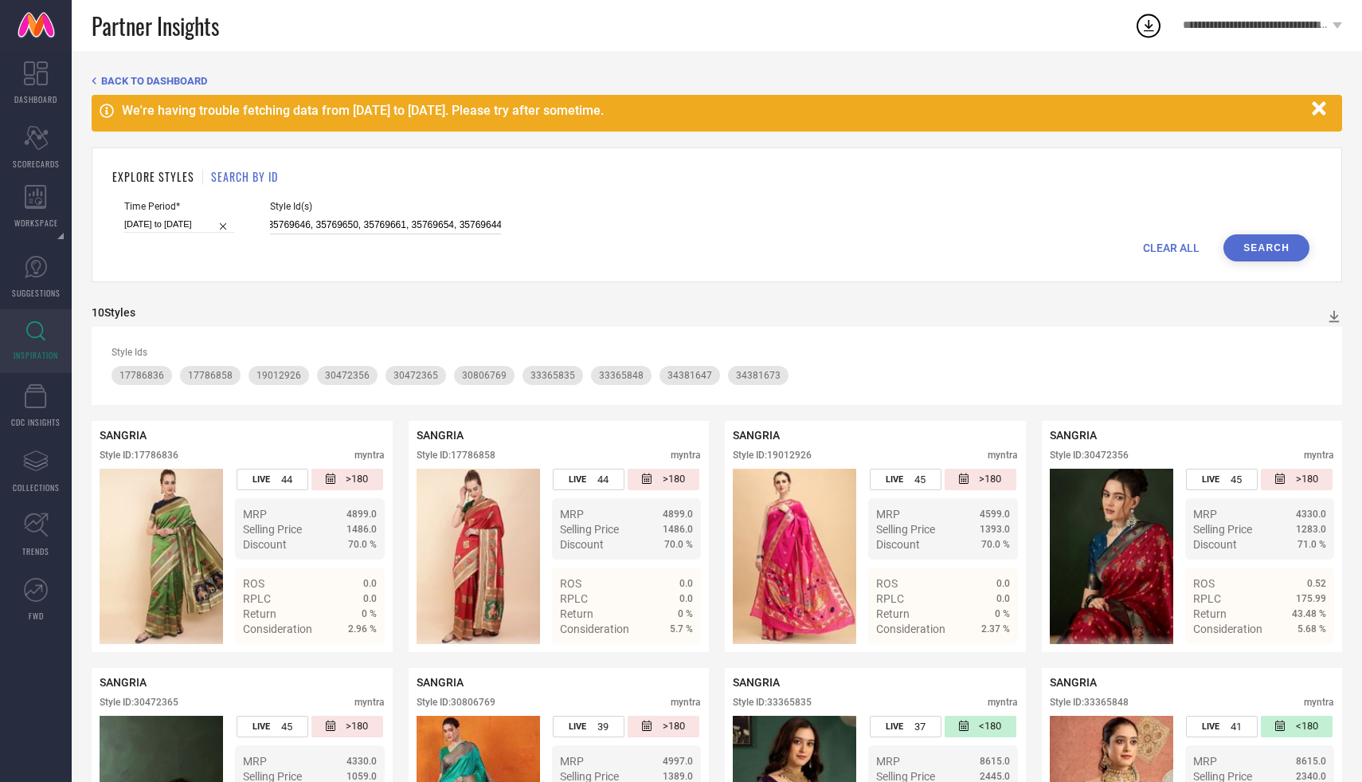
type input "33036707, 33642693, 23502200, 34312954, 20048764, 34235238, 21765638, 29662192,…"
click at [1267, 237] on button "Search" at bounding box center [1267, 247] width 86 height 27
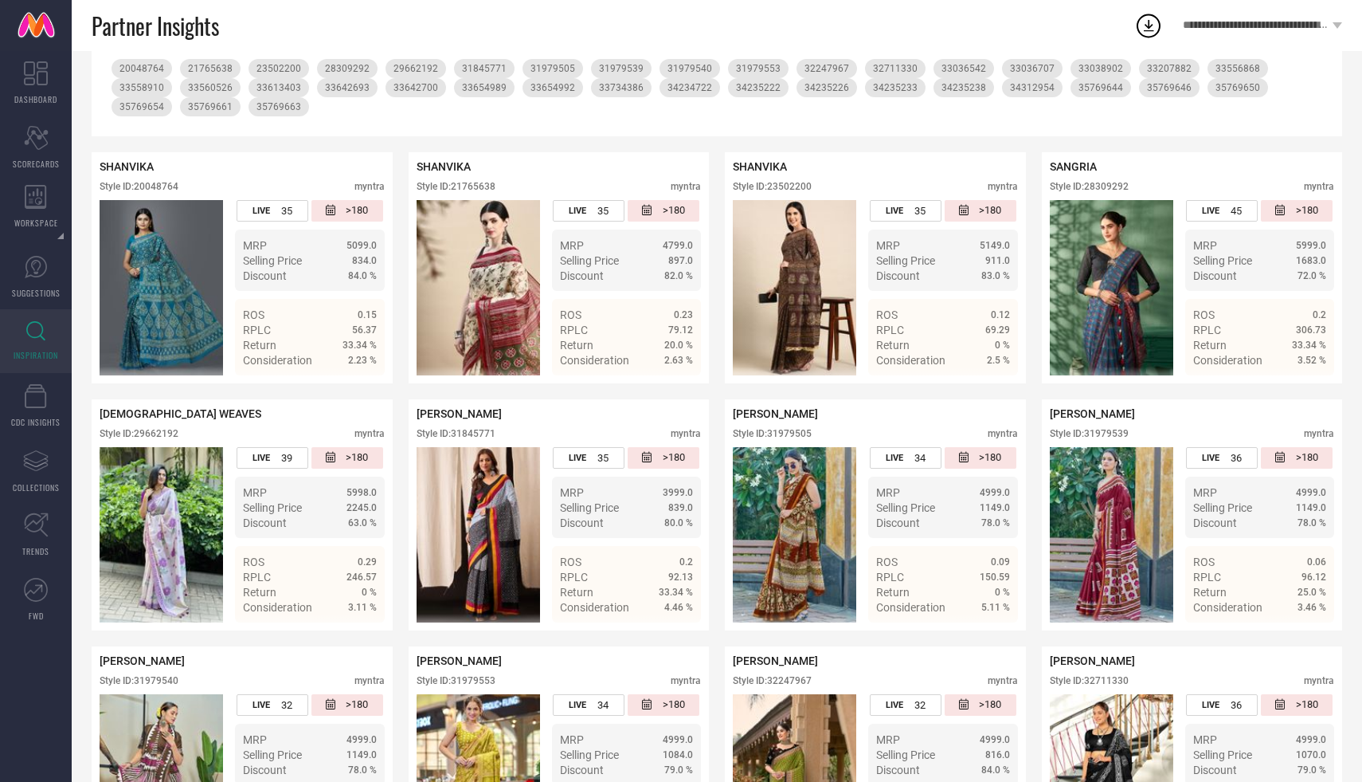
scroll to position [236, 0]
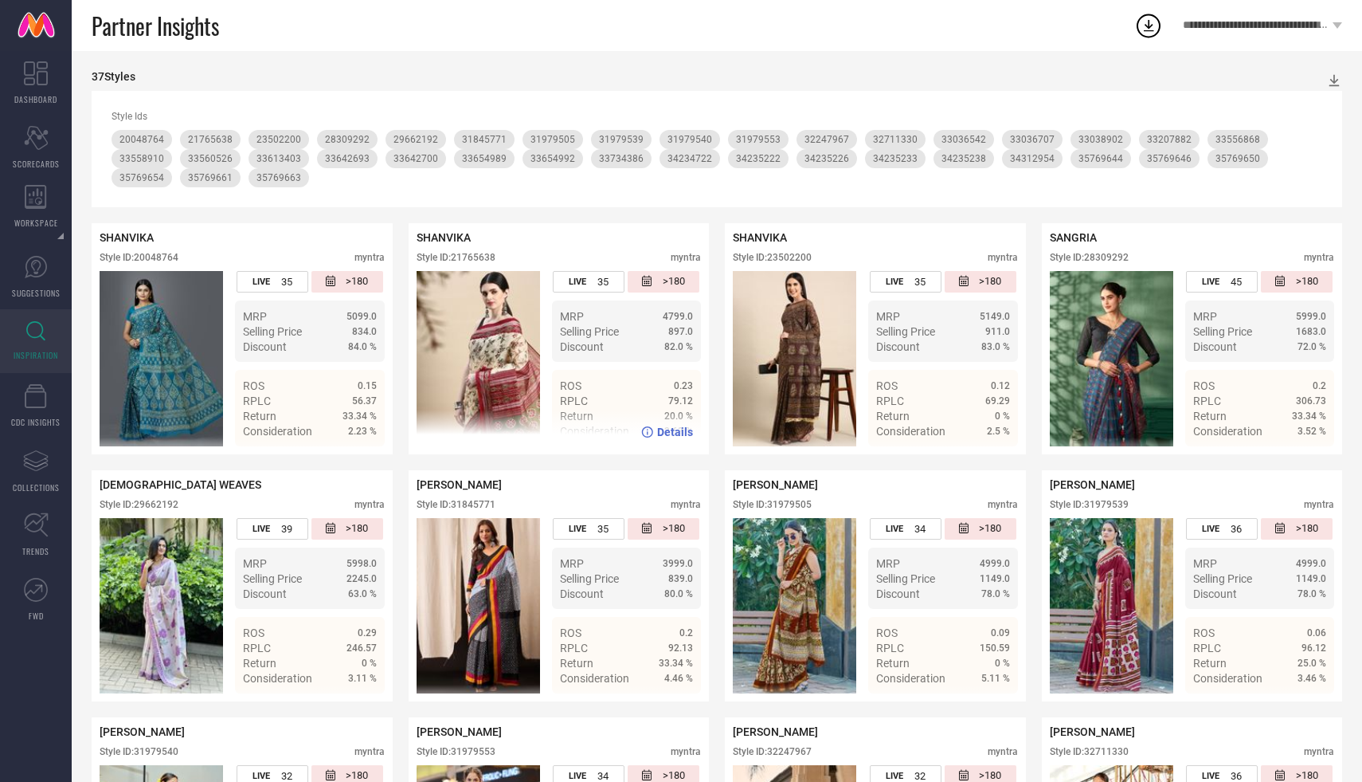
click at [461, 262] on div "Style ID: 21765638" at bounding box center [456, 257] width 79 height 11
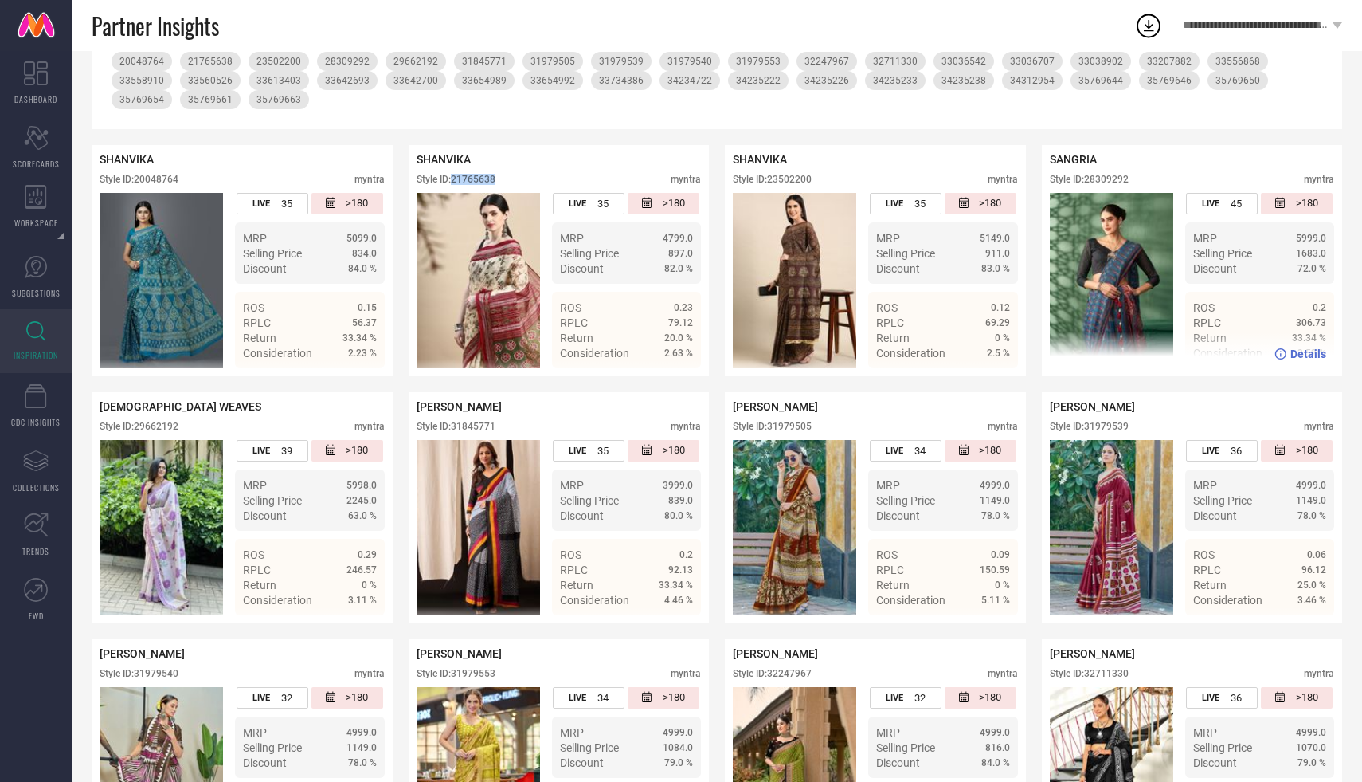
scroll to position [316, 0]
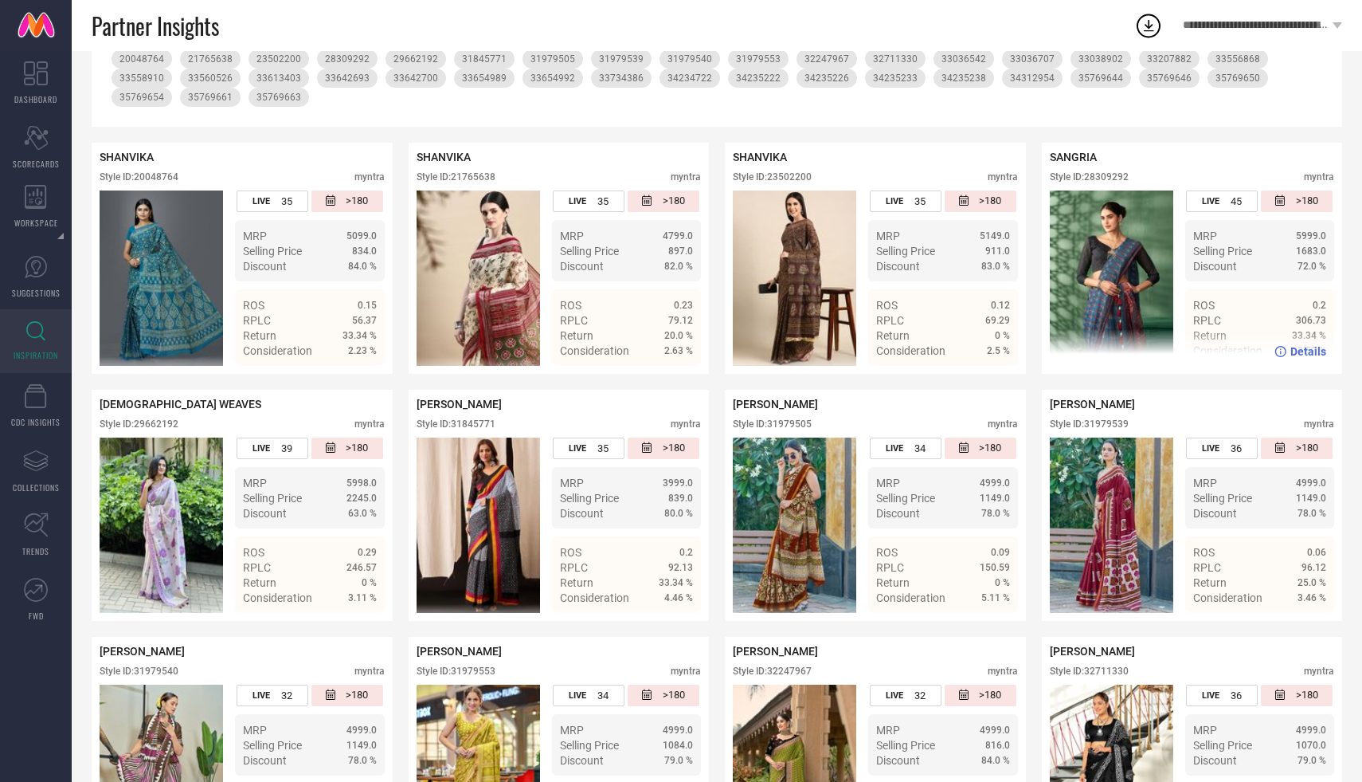
click at [1112, 176] on div "Style ID: 28309292" at bounding box center [1089, 176] width 79 height 11
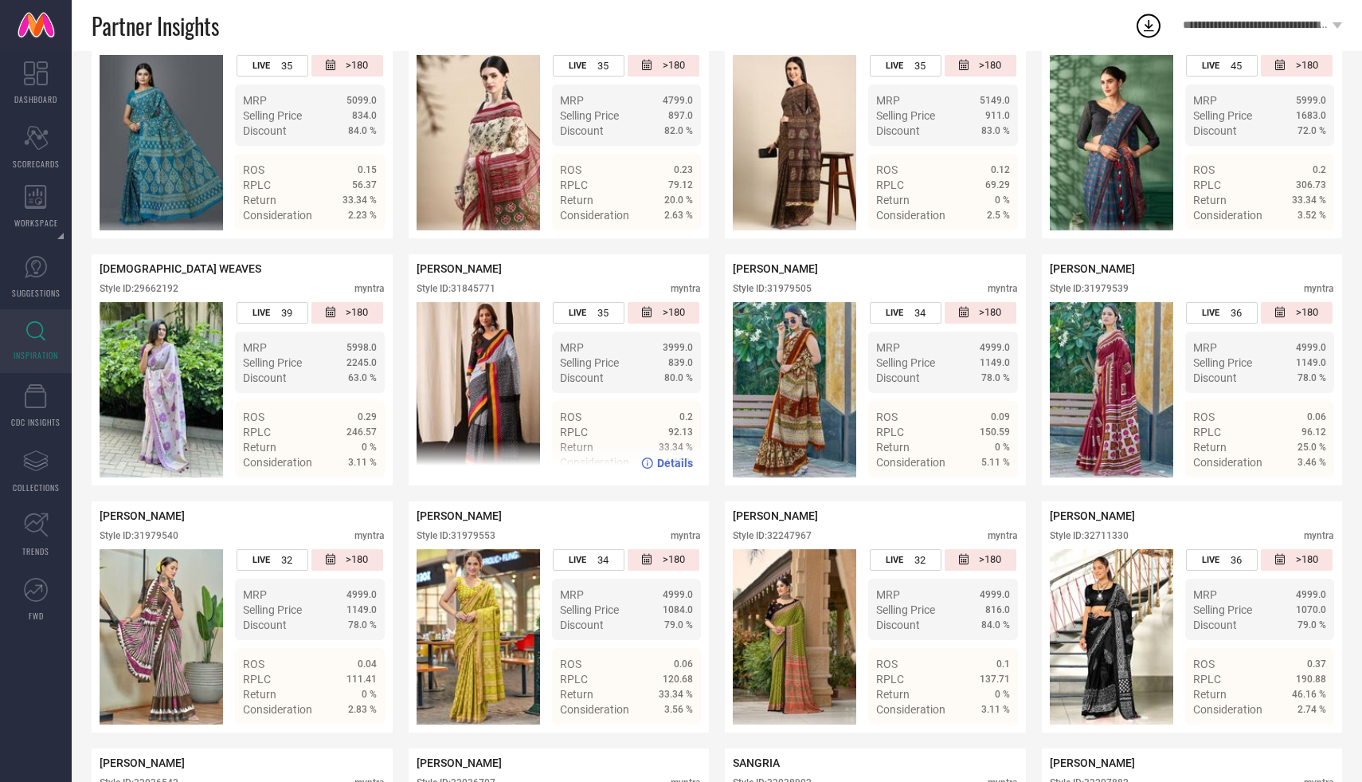
scroll to position [475, 0]
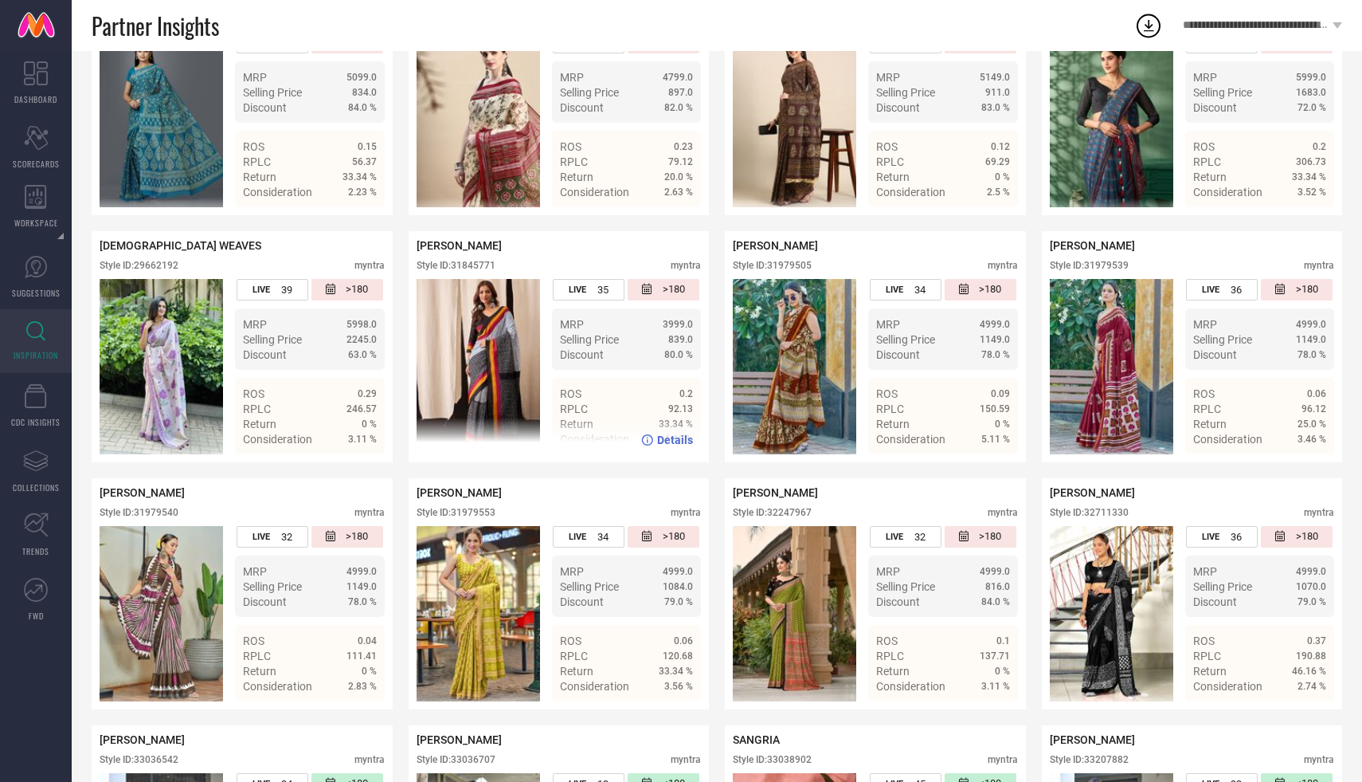
click at [472, 263] on div "Style ID: 31845771" at bounding box center [456, 265] width 79 height 11
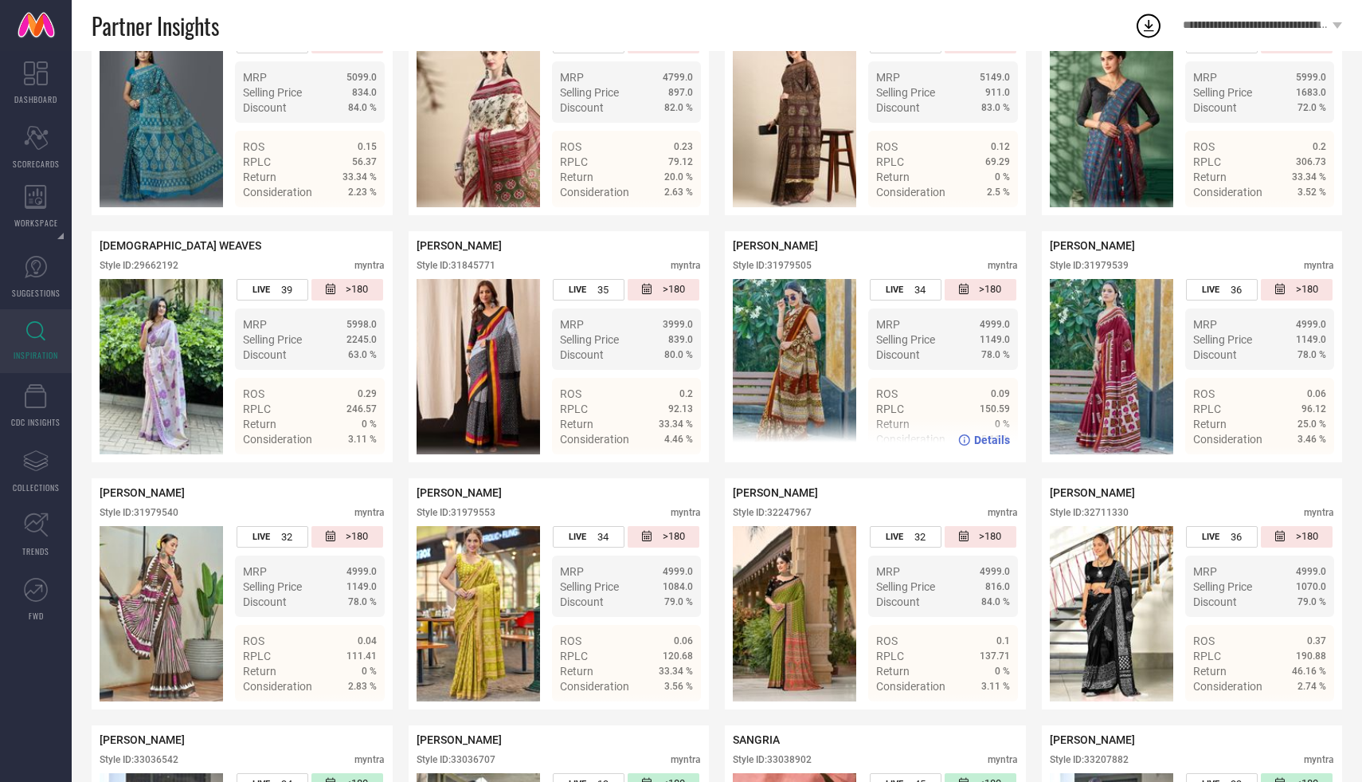
click at [790, 261] on div "Style ID: 31979505" at bounding box center [772, 265] width 79 height 11
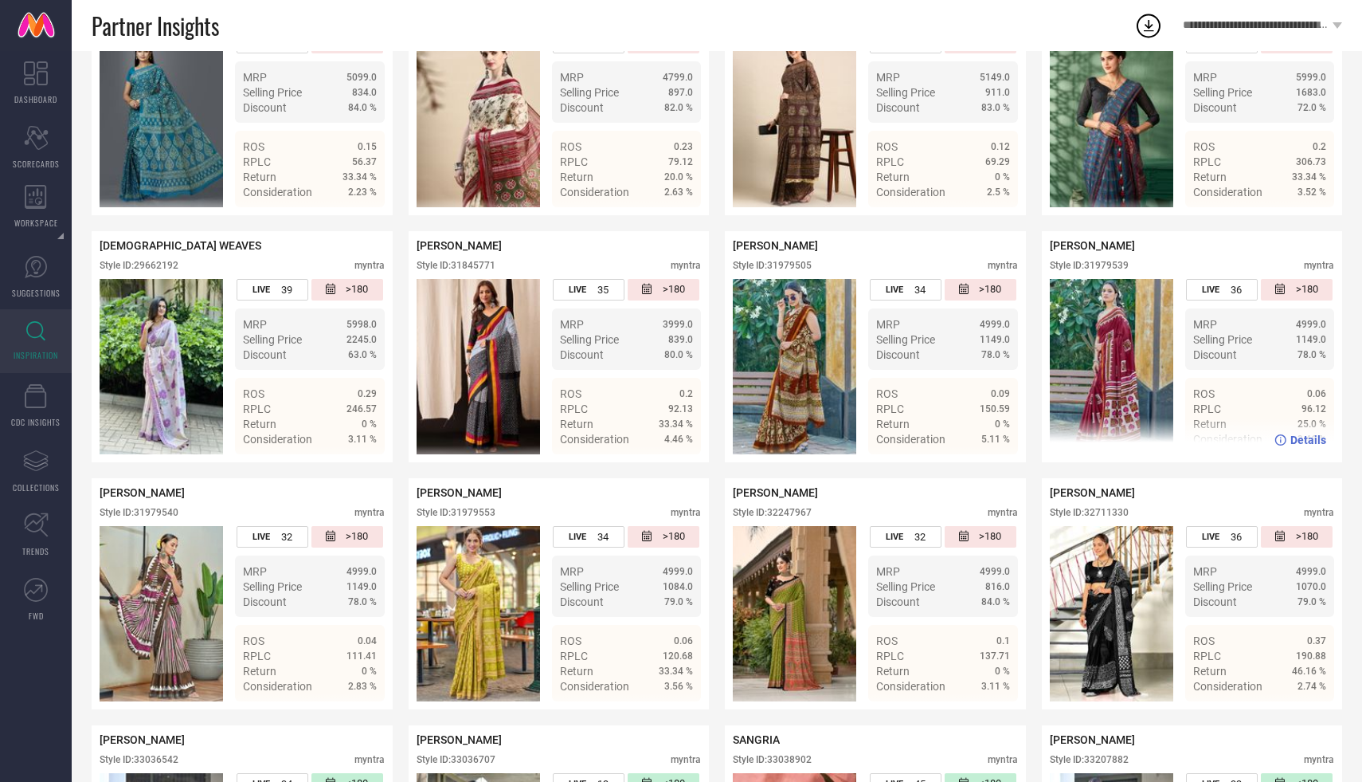
click at [1124, 265] on div "Style ID: 31979539" at bounding box center [1089, 265] width 79 height 11
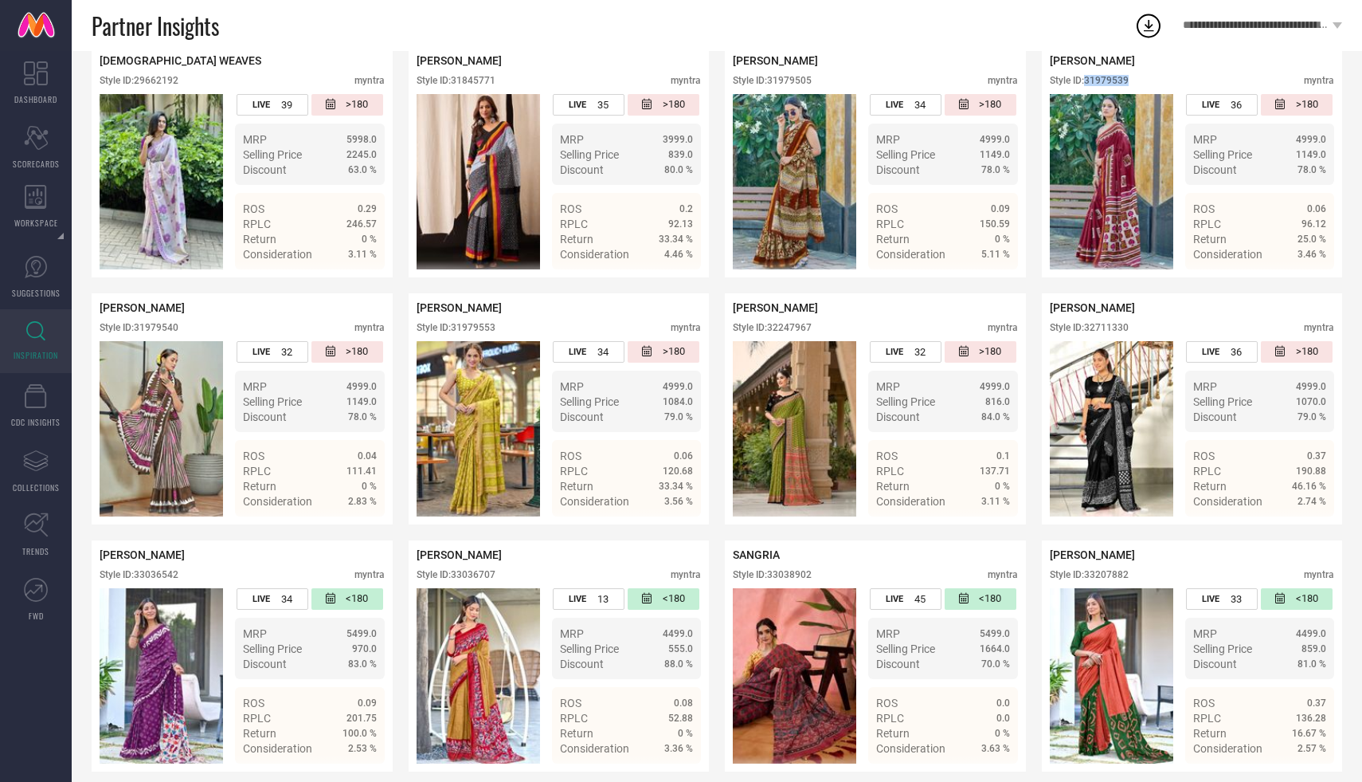
scroll to position [662, 0]
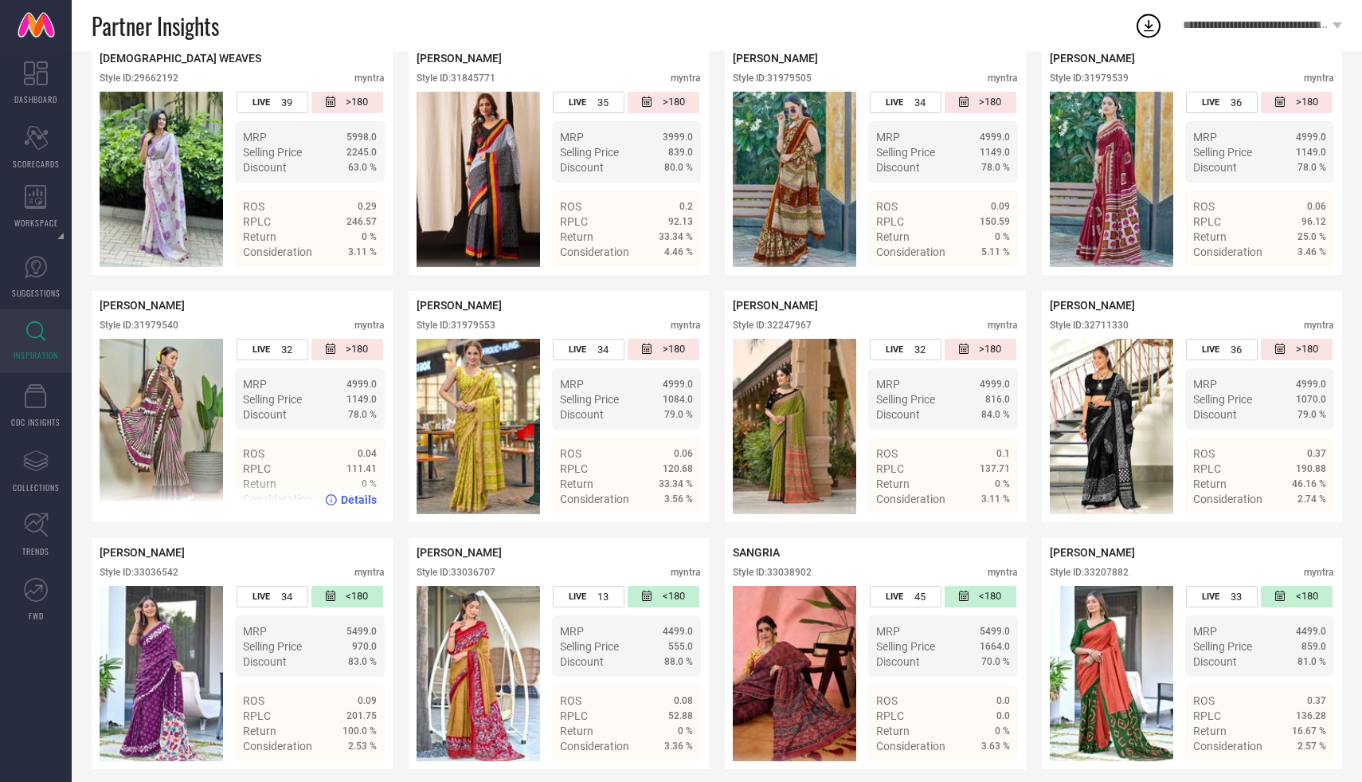
click at [159, 329] on div "Style ID: 31979540" at bounding box center [139, 324] width 79 height 11
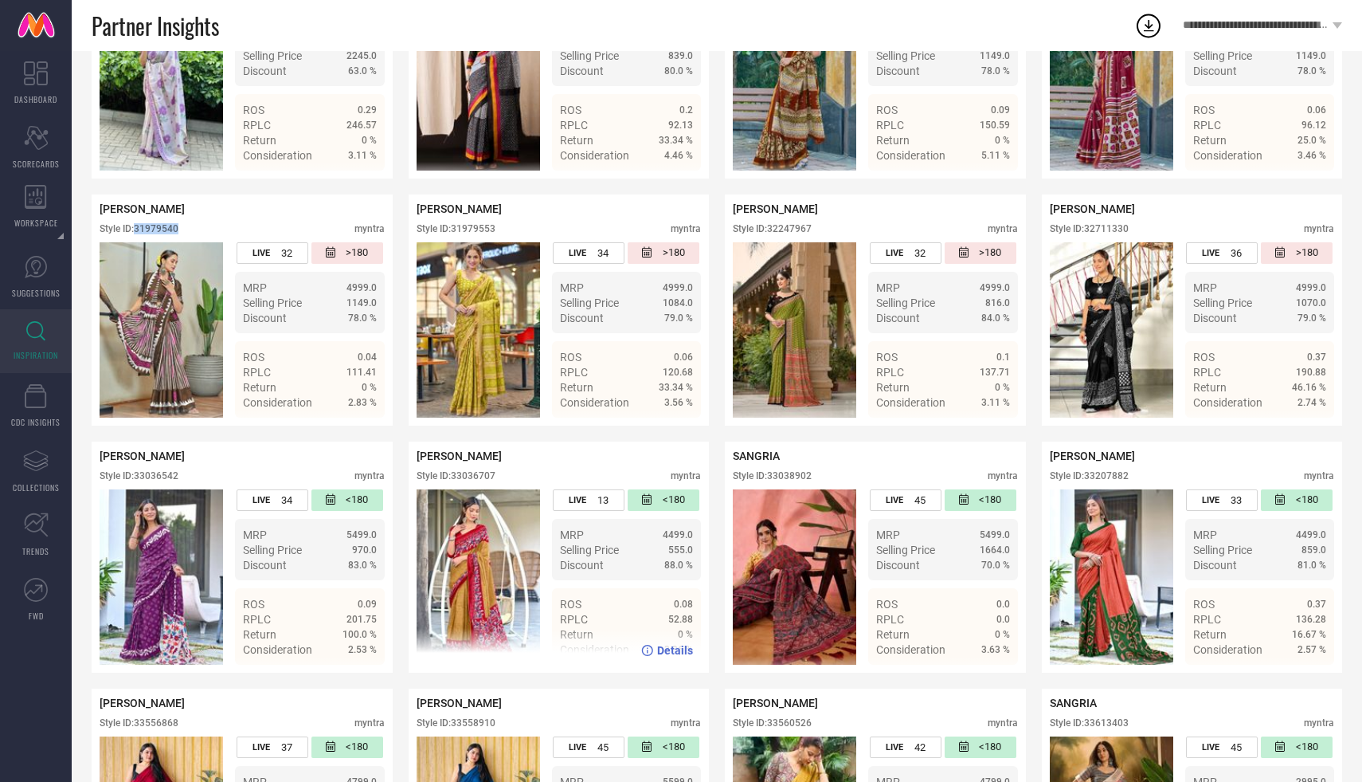
scroll to position [760, 0]
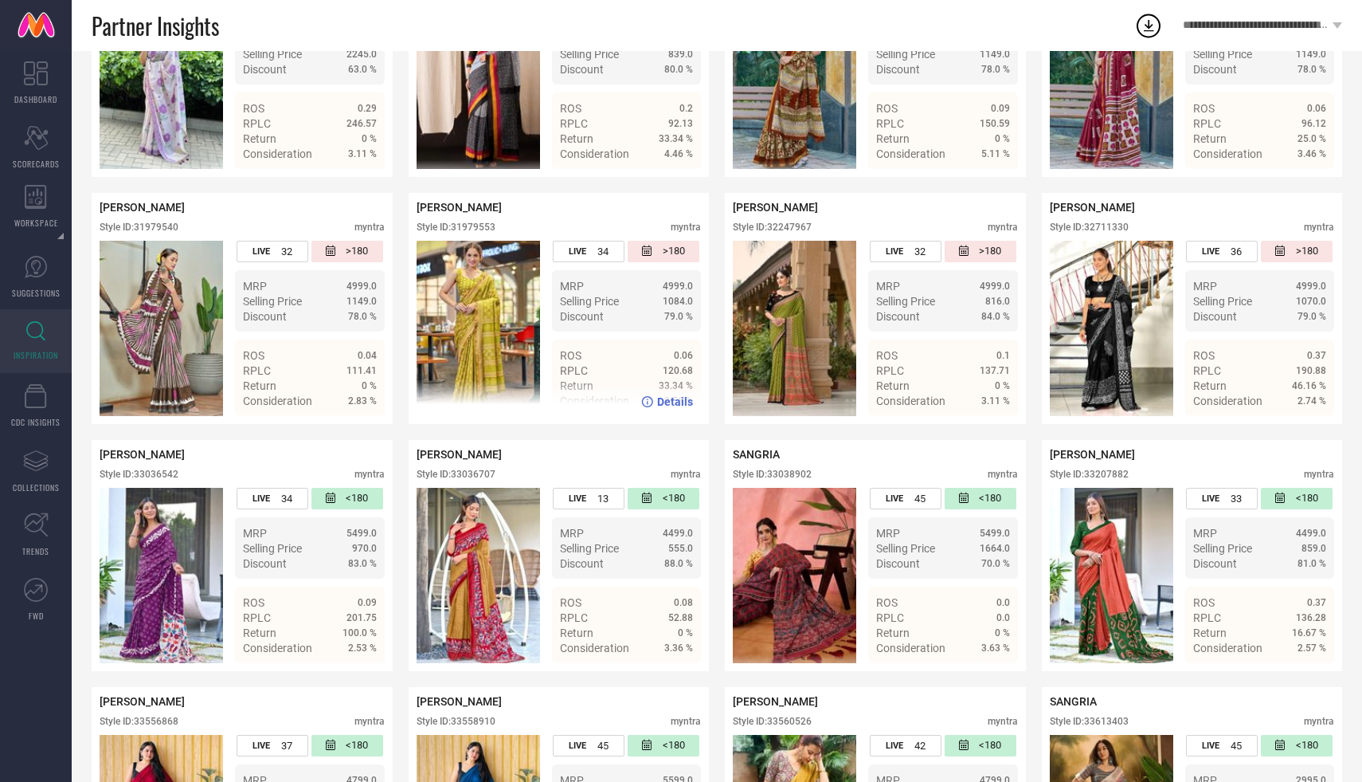
click at [484, 224] on div "Style ID: 31979553" at bounding box center [456, 226] width 79 height 11
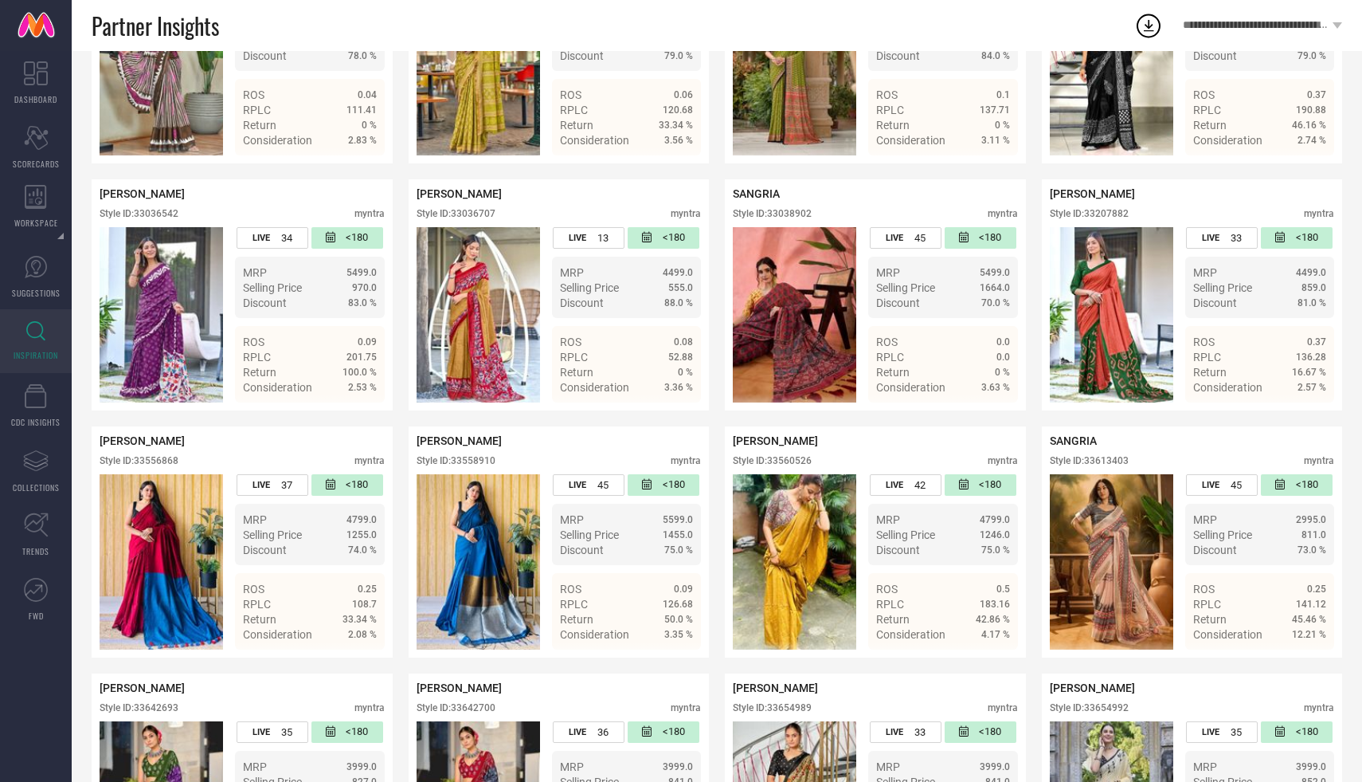
scroll to position [1032, 0]
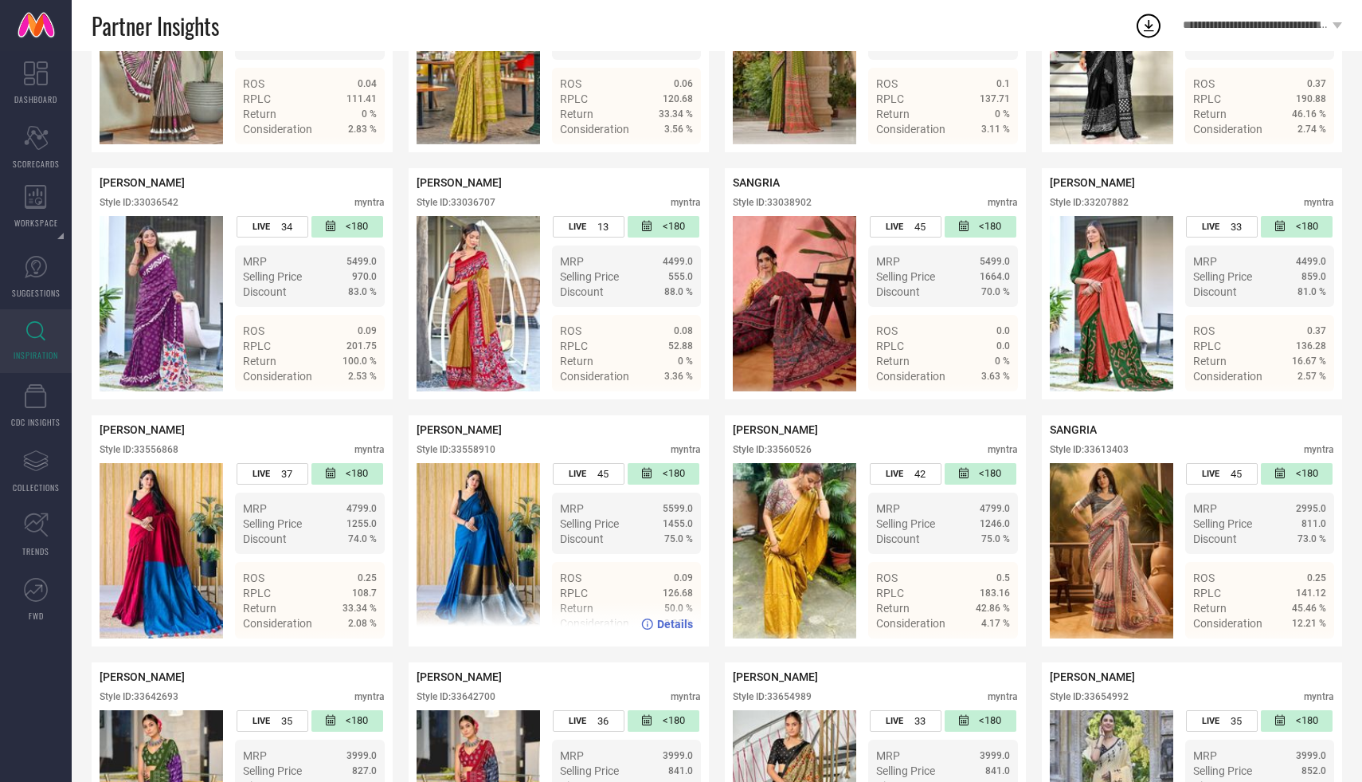
click at [476, 444] on div "ANOUK Style ID: 33558910 myntra" at bounding box center [559, 443] width 285 height 40
click at [477, 449] on div "Style ID: 33558910" at bounding box center [456, 449] width 79 height 11
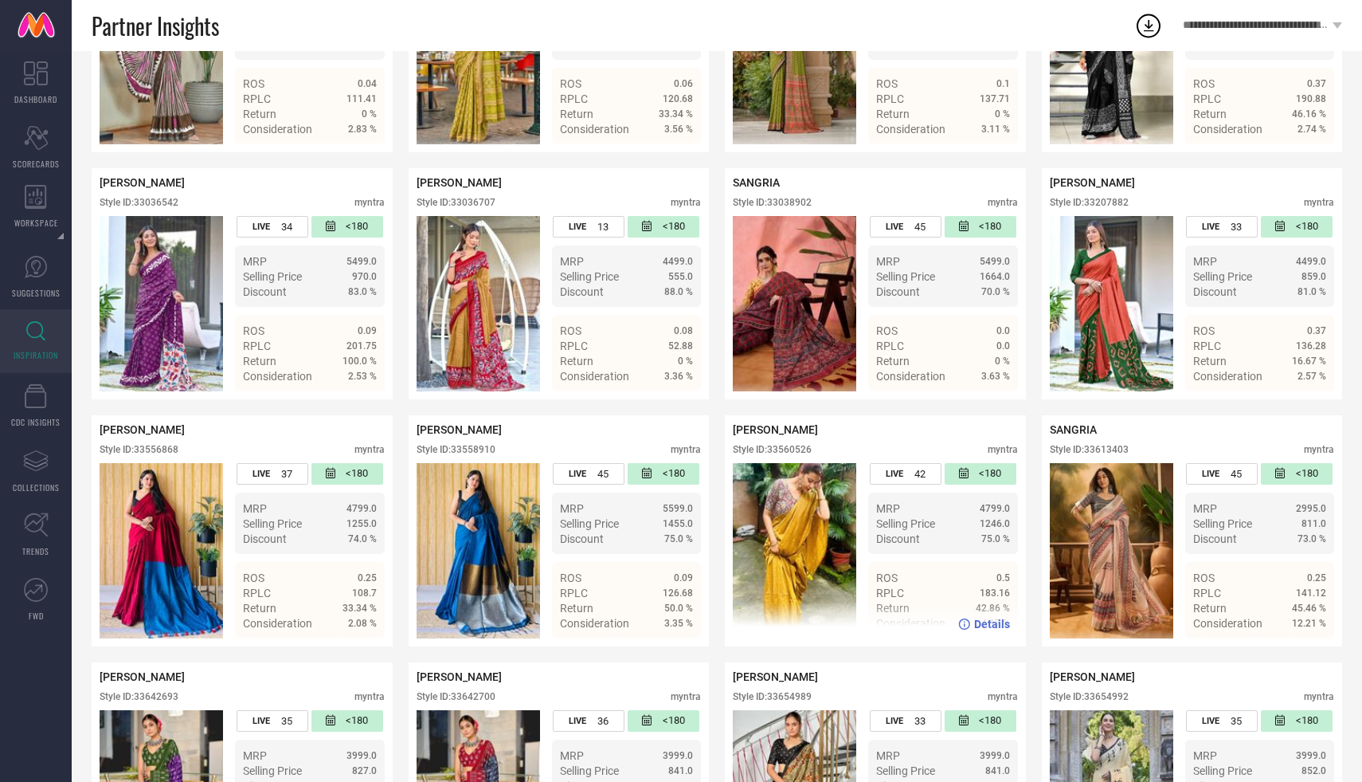
click at [786, 445] on div "Style ID: 33560526" at bounding box center [772, 449] width 79 height 11
click at [788, 451] on div "Style ID: 33560526" at bounding box center [772, 449] width 79 height 11
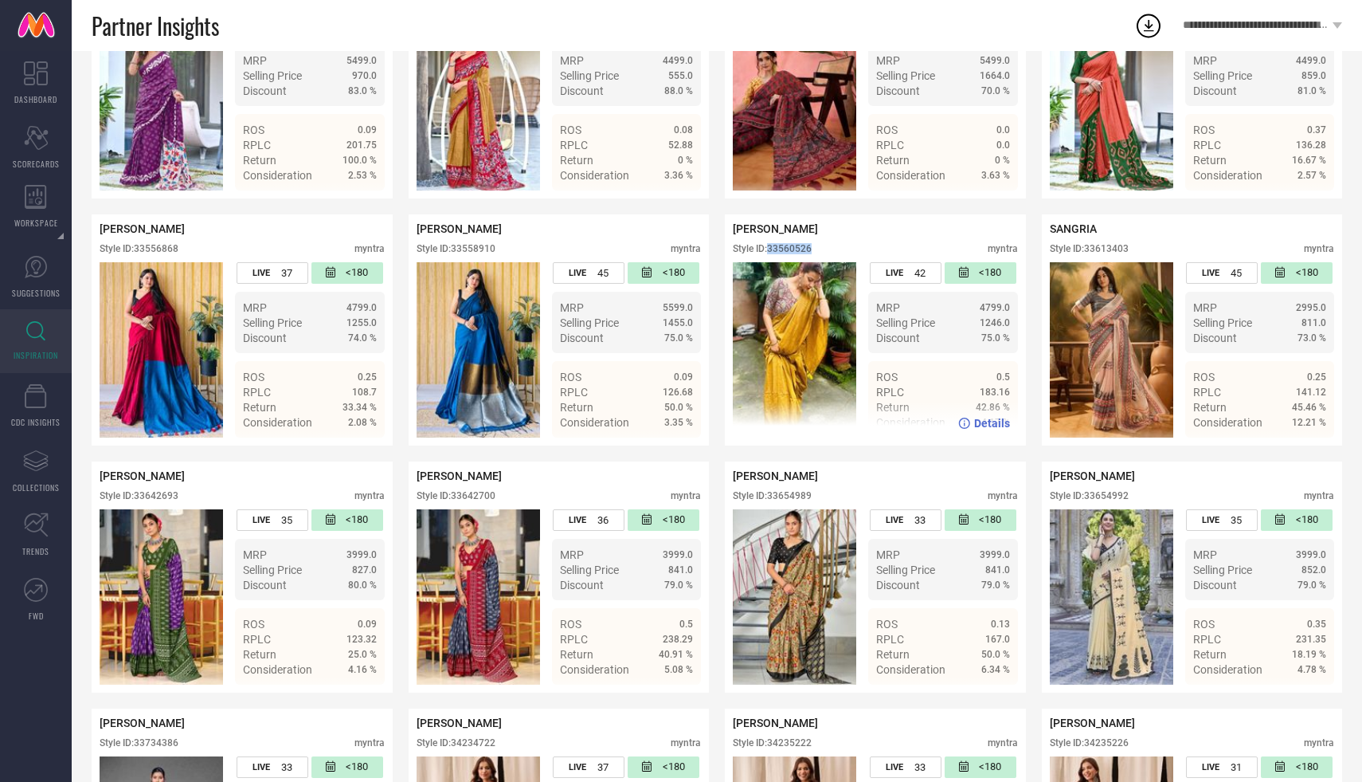
scroll to position [1247, 0]
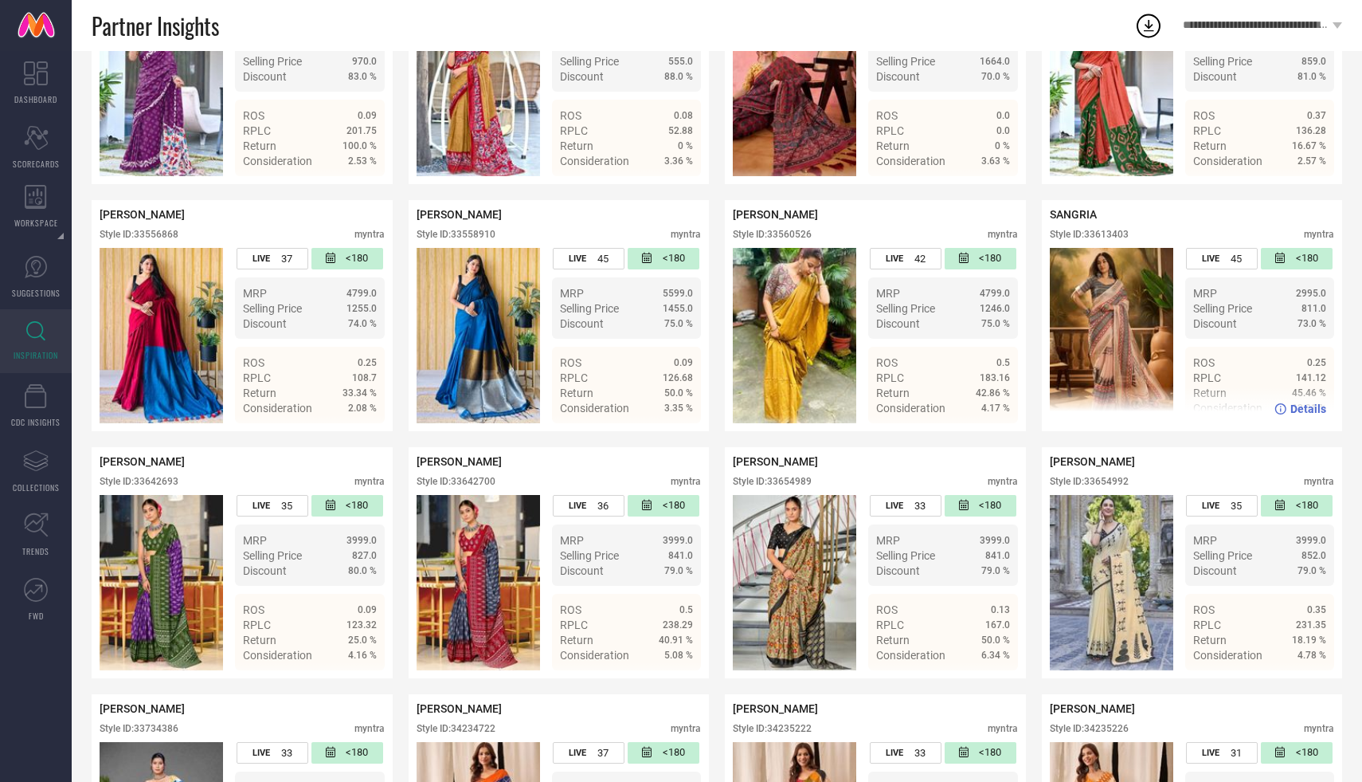
click at [1100, 235] on div "Style ID: 33613403" at bounding box center [1089, 234] width 79 height 11
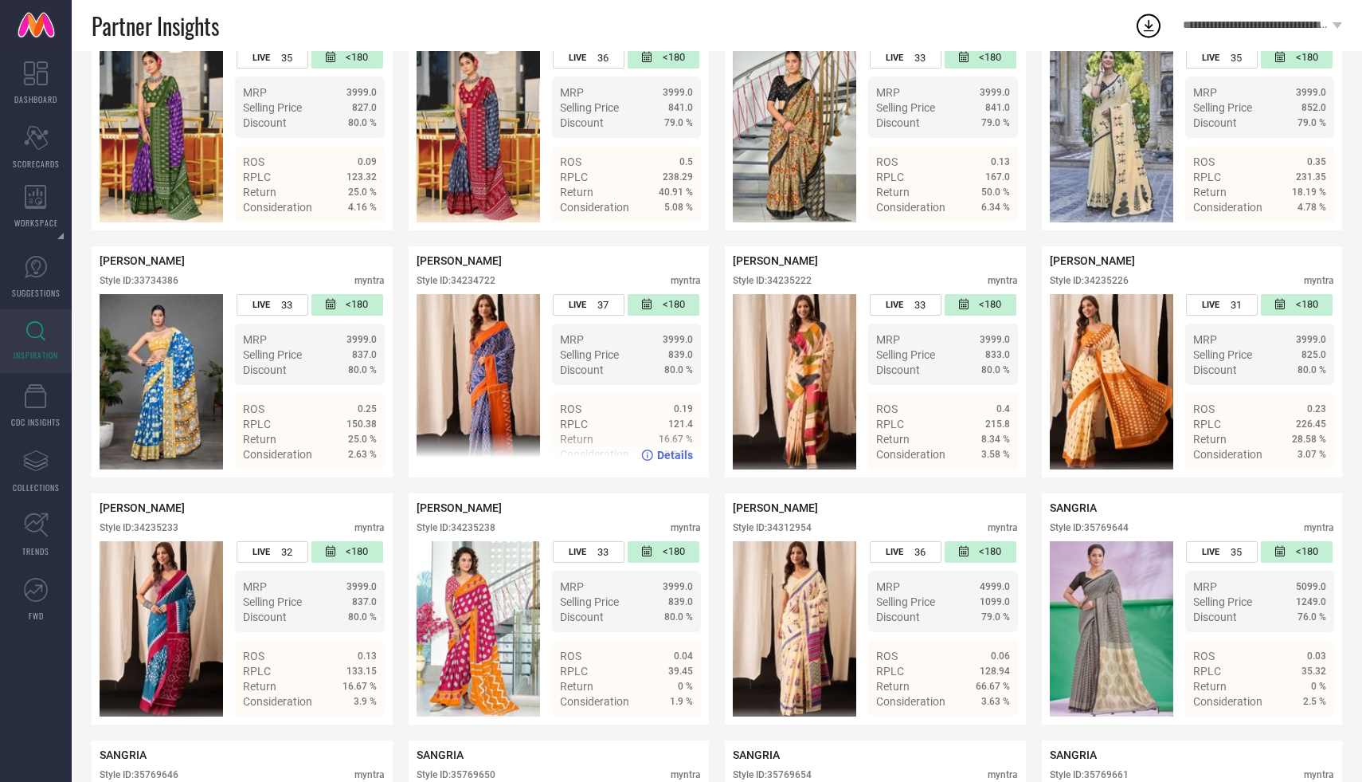
scroll to position [1696, 0]
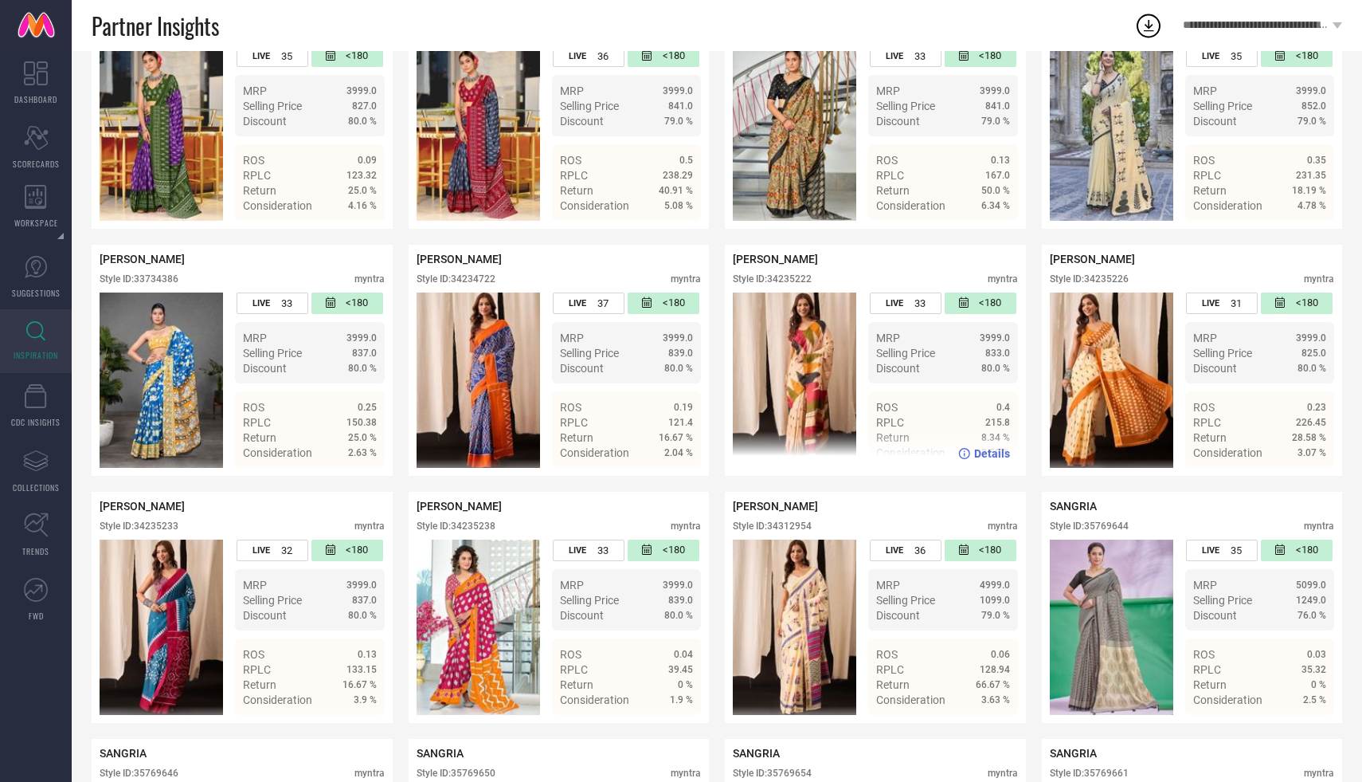
click at [790, 279] on div "Style ID: 34235222" at bounding box center [772, 278] width 79 height 11
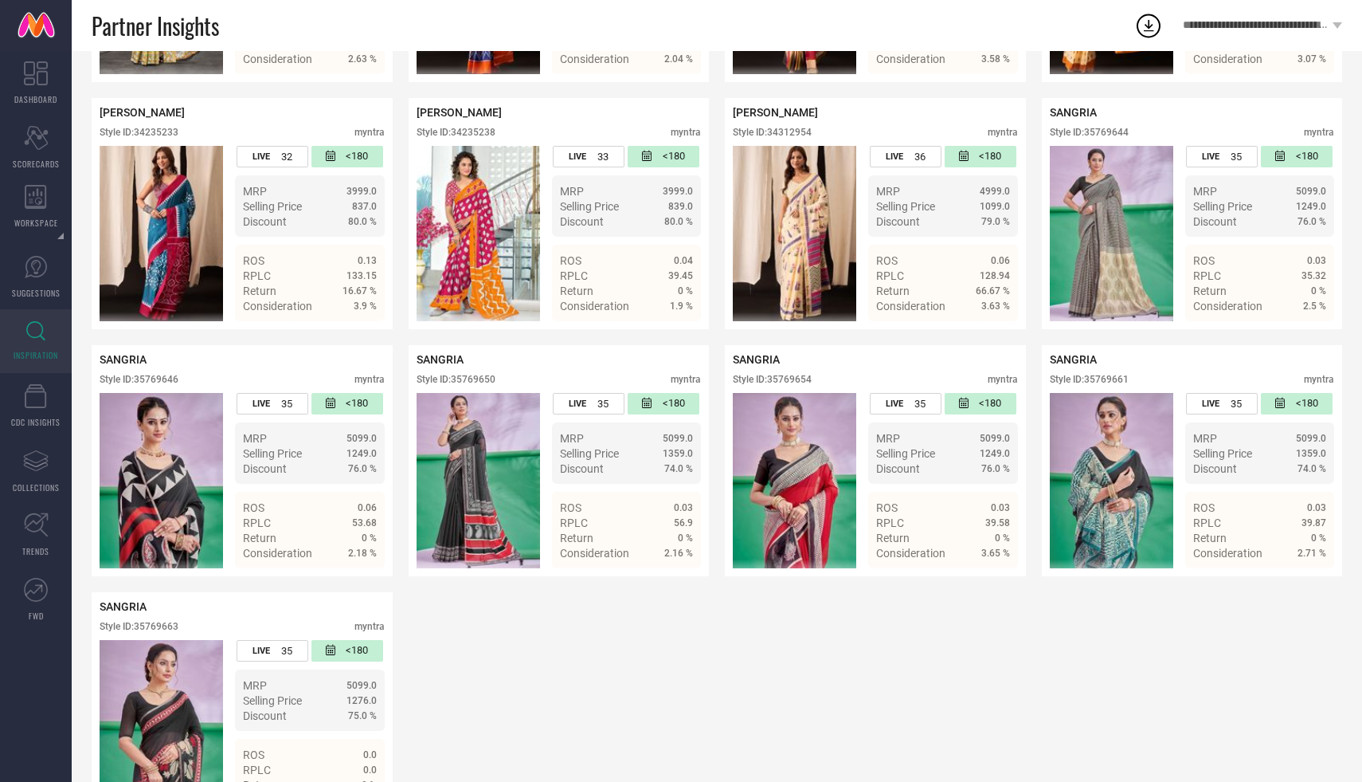
scroll to position [2159, 0]
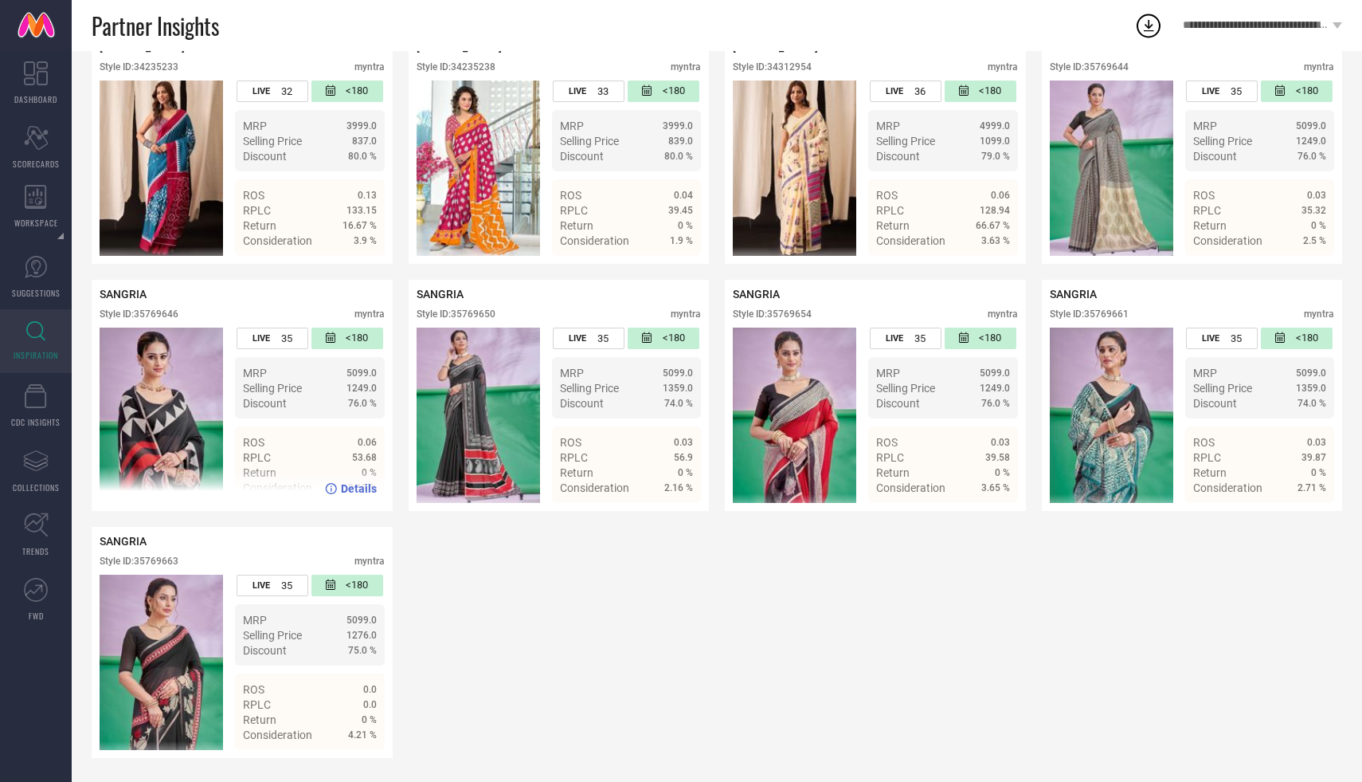
click at [155, 314] on div "Style ID: 35769646" at bounding box center [139, 313] width 79 height 11
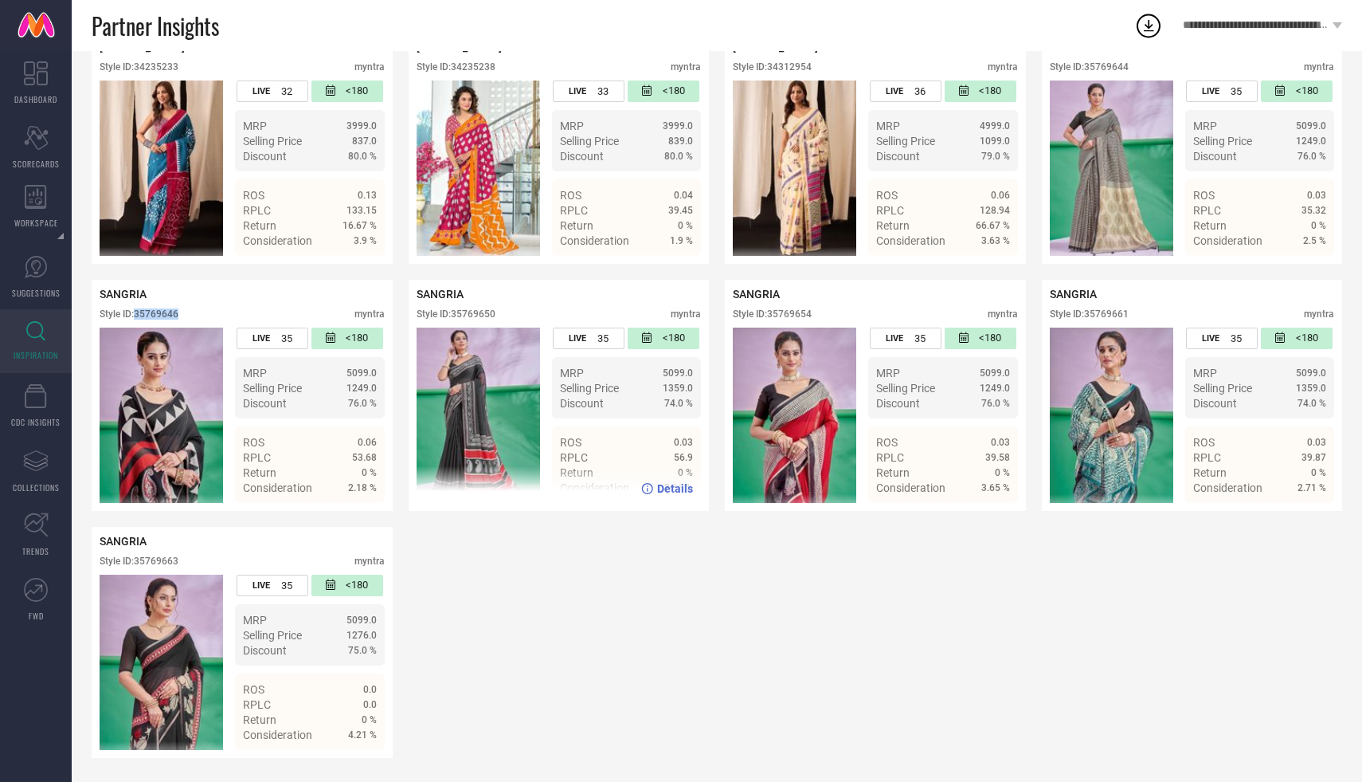
scroll to position [2138, 0]
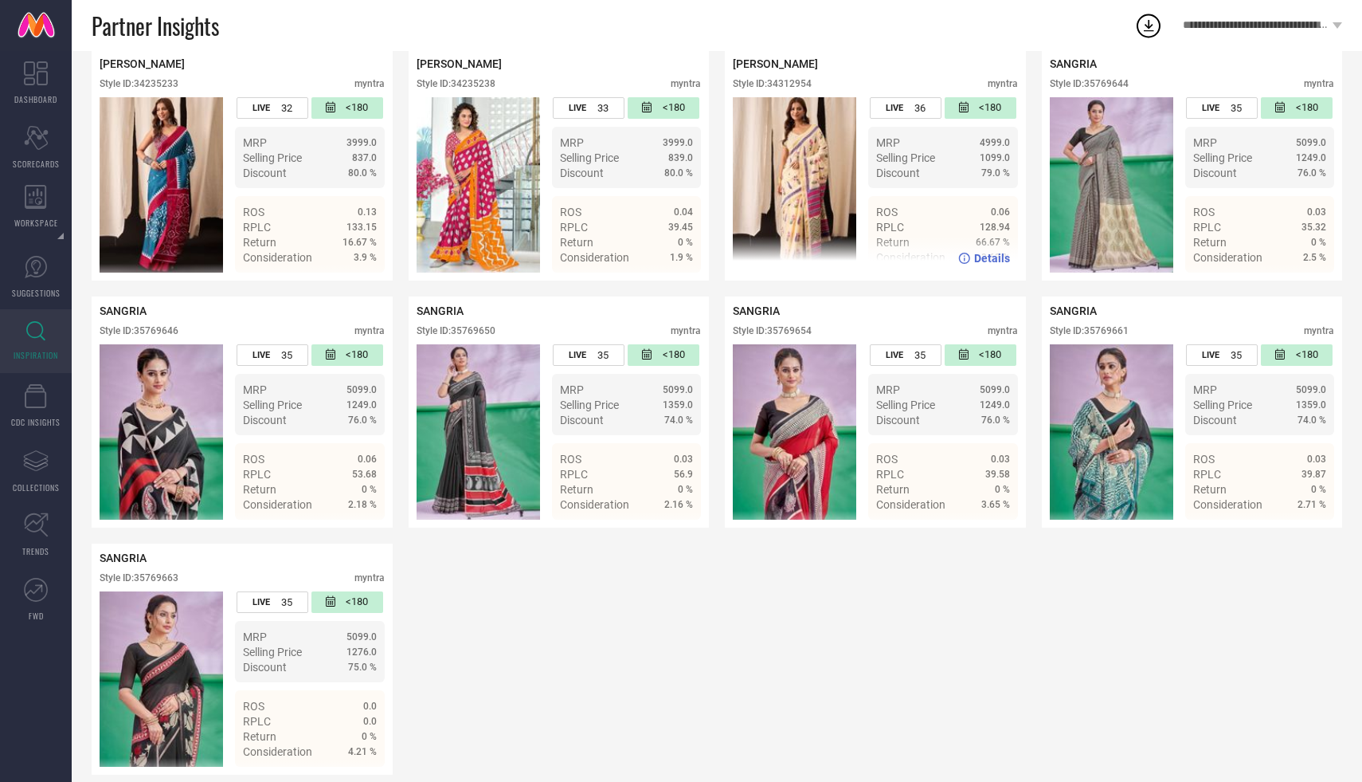
click at [802, 82] on div "Style ID: 34312954" at bounding box center [772, 83] width 79 height 11
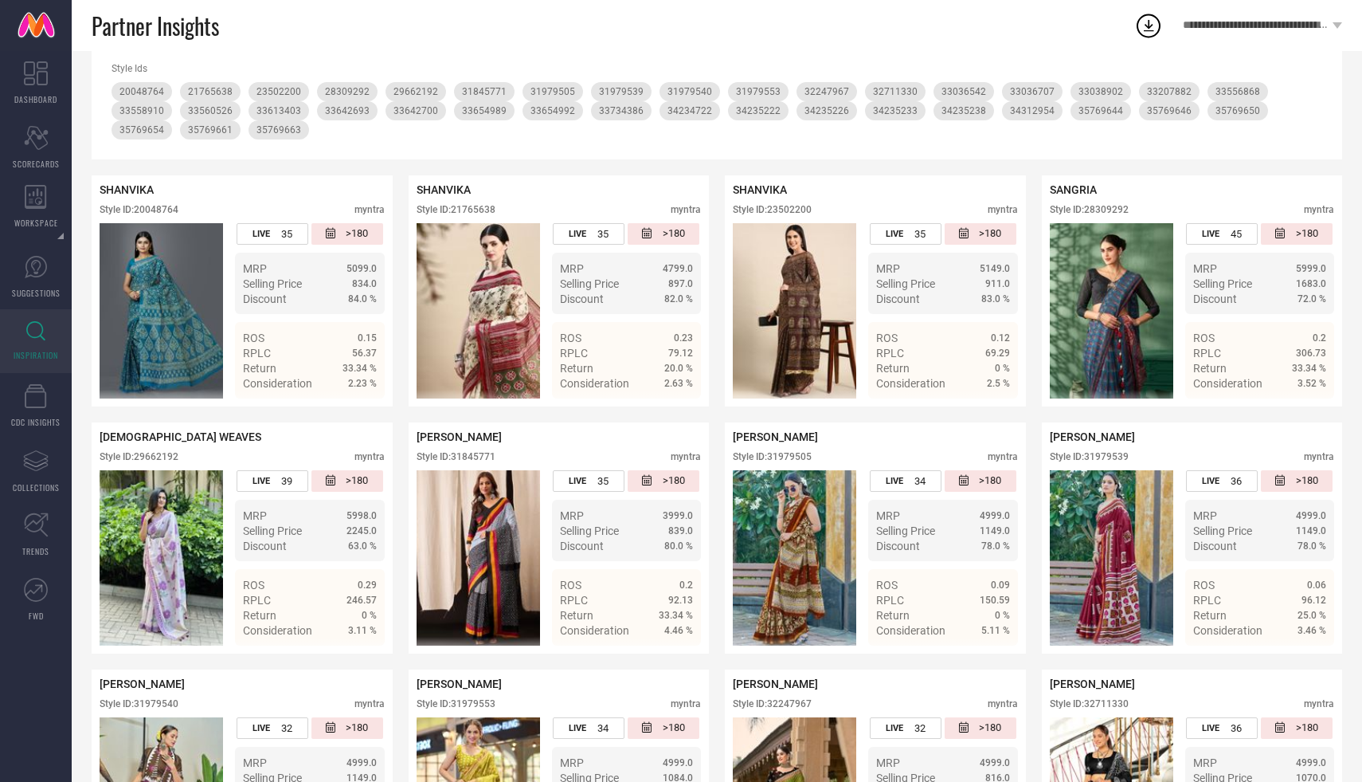
scroll to position [0, 0]
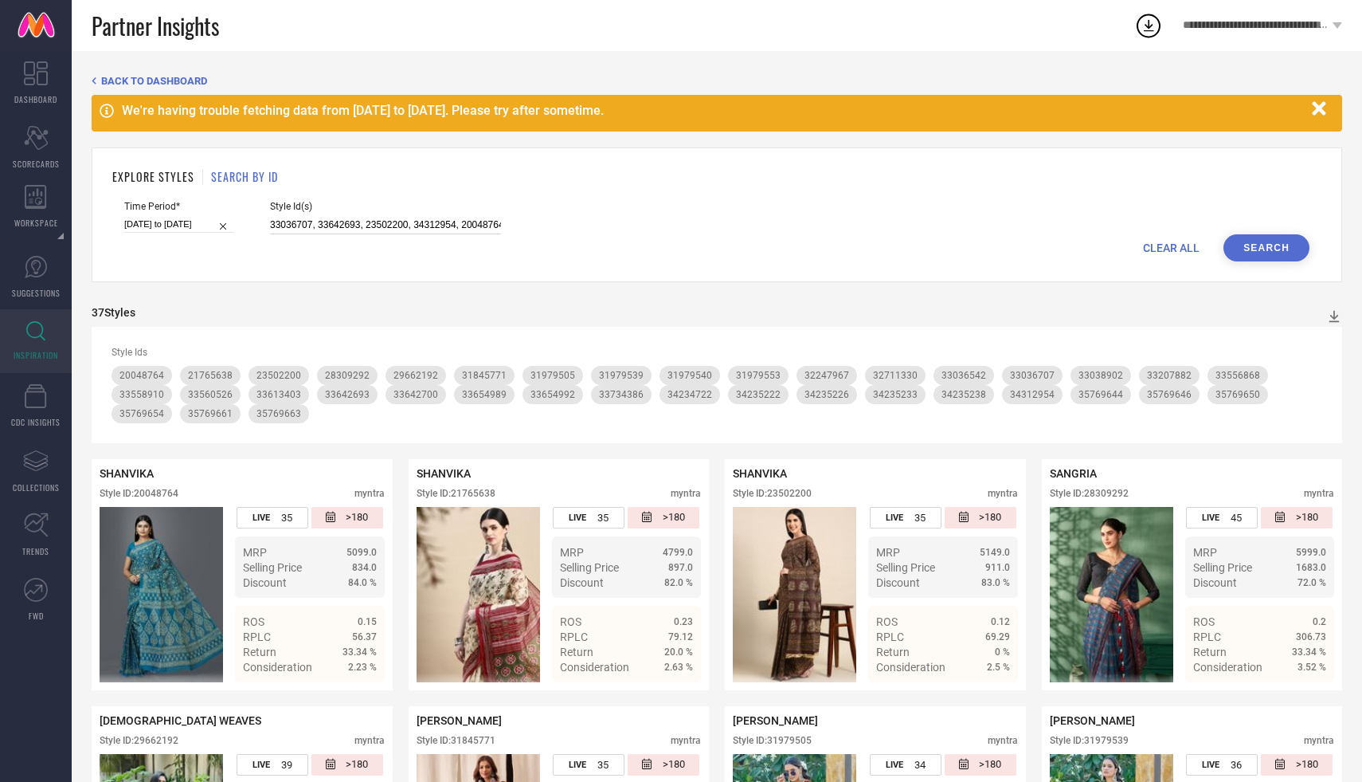
click at [324, 228] on input "33036707, 33642693, 23502200, 34312954, 20048764, 34235238, 21765638, 29662192,…" at bounding box center [385, 225] width 231 height 18
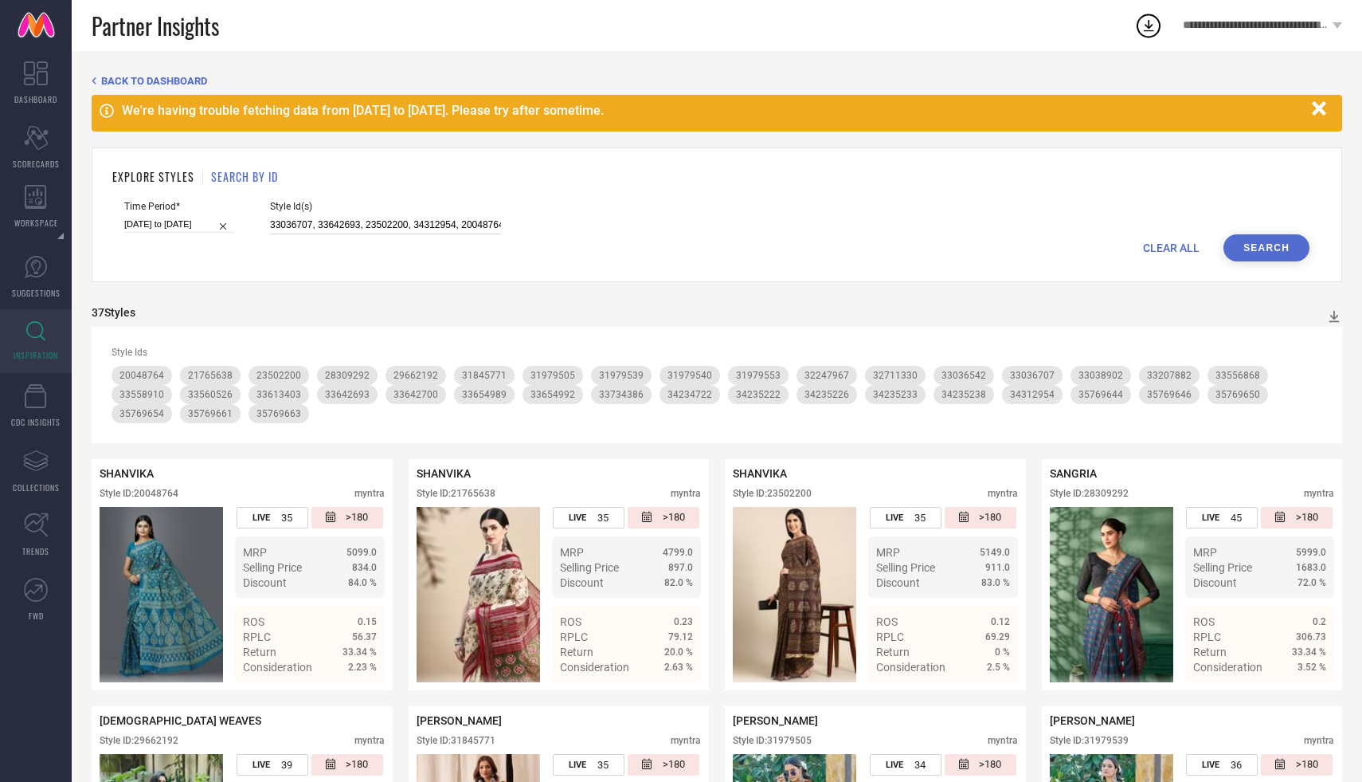
click at [324, 228] on input "33036707, 33642693, 23502200, 34312954, 20048764, 34235238, 21765638, 29662192,…" at bounding box center [385, 225] width 231 height 18
click at [374, 242] on div "CLEAR ALL Search" at bounding box center [717, 247] width 1186 height 27
click at [374, 222] on input at bounding box center [385, 225] width 231 height 18
paste input "33614691, 30961276, 34572686, 24078906, 26704850, 26704838, 36426351, 36426352,…"
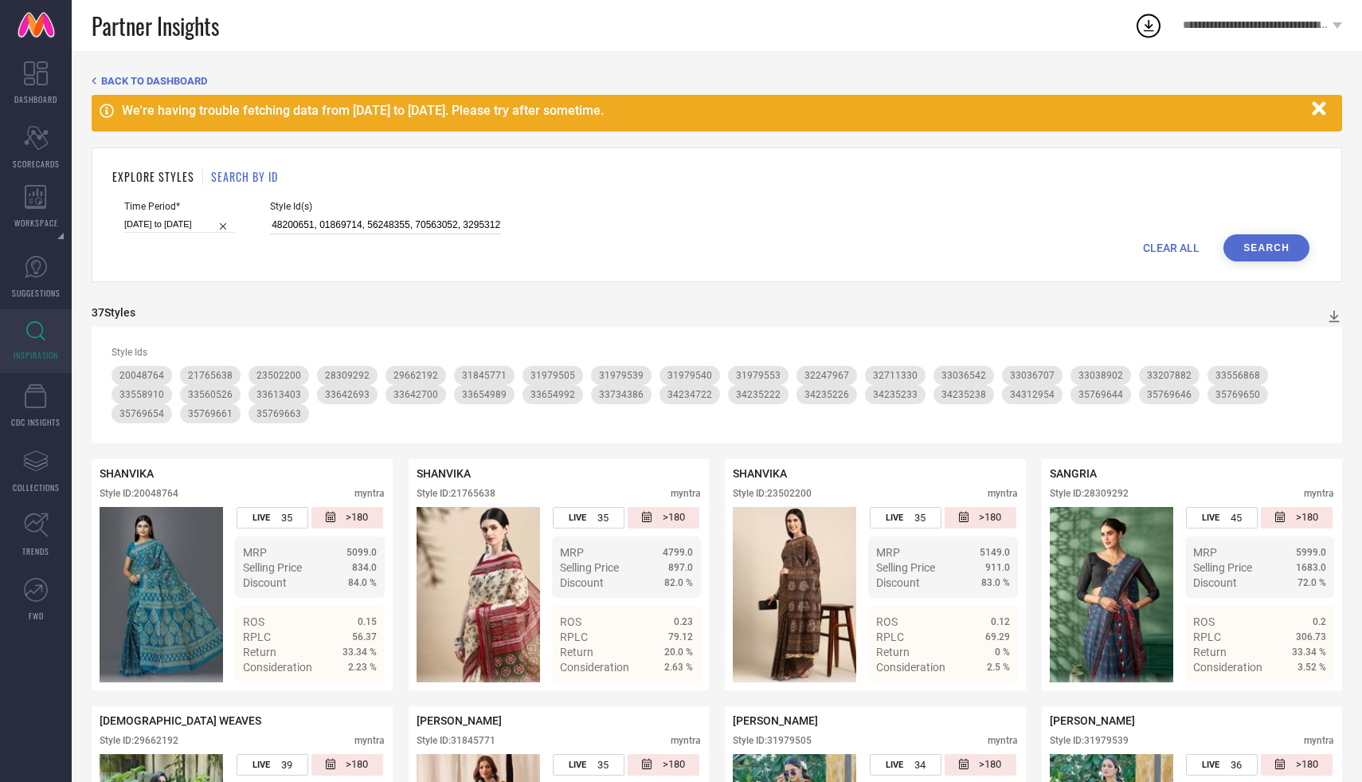
type input "33614691, 30961276, 34572686, 24078906, 26704850, 26704838, 36426351, 36426352,…"
click at [1260, 244] on button "Search" at bounding box center [1267, 247] width 86 height 27
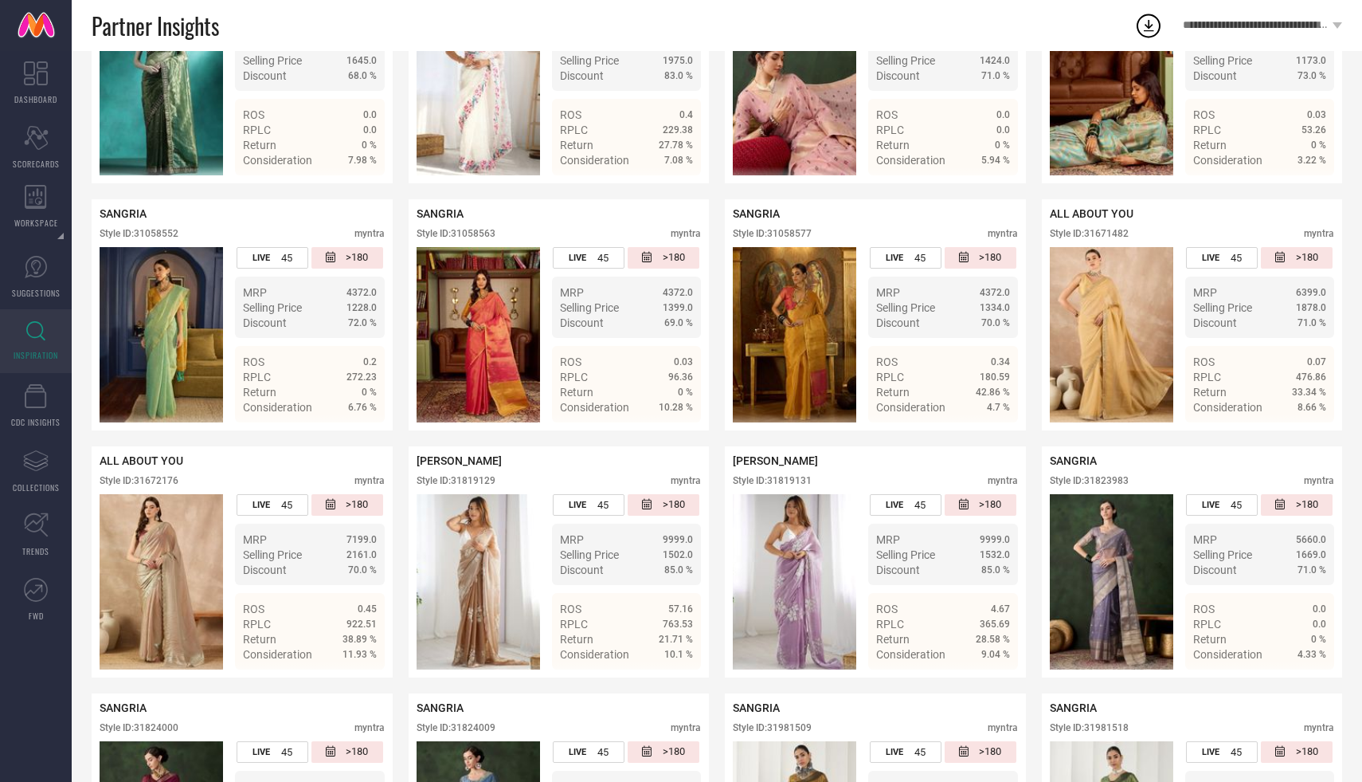
scroll to position [3270, 0]
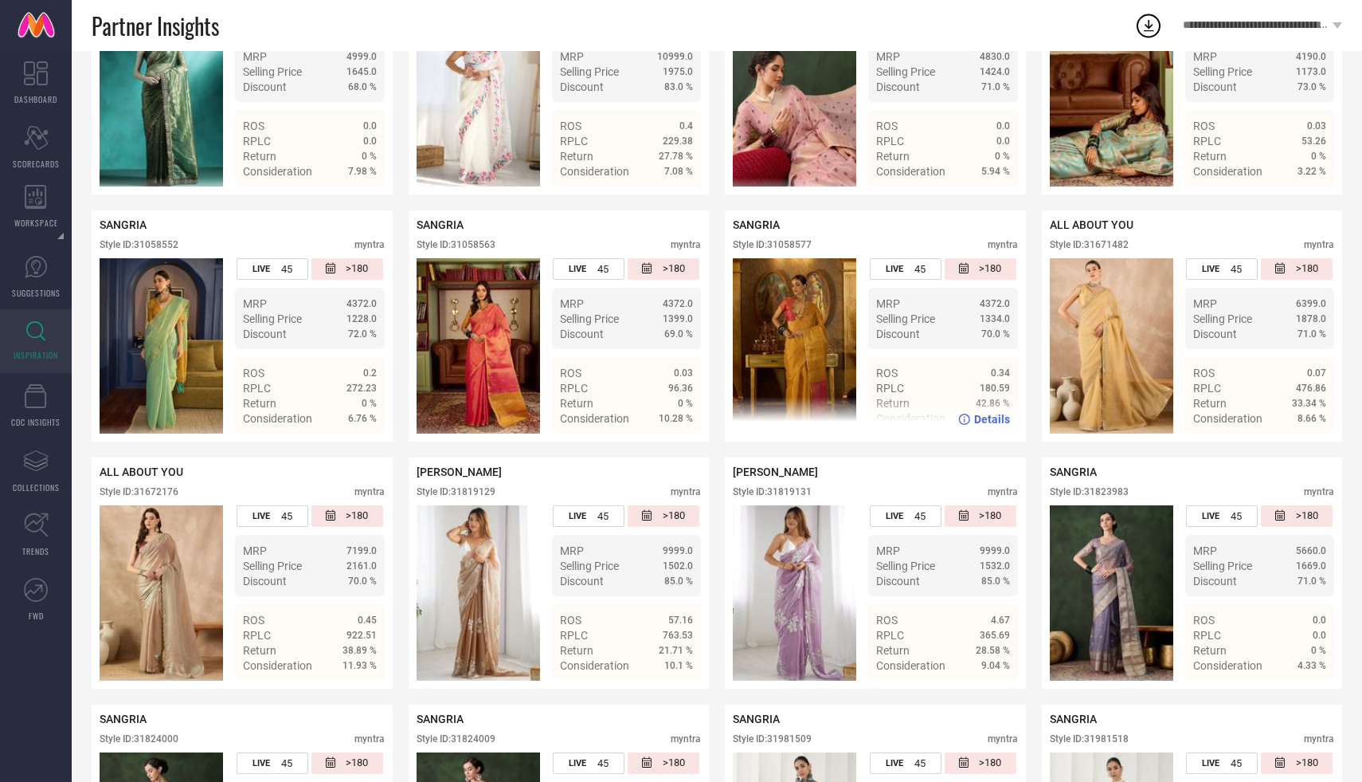
click at [782, 248] on div "Style ID: 31058577" at bounding box center [772, 244] width 79 height 11
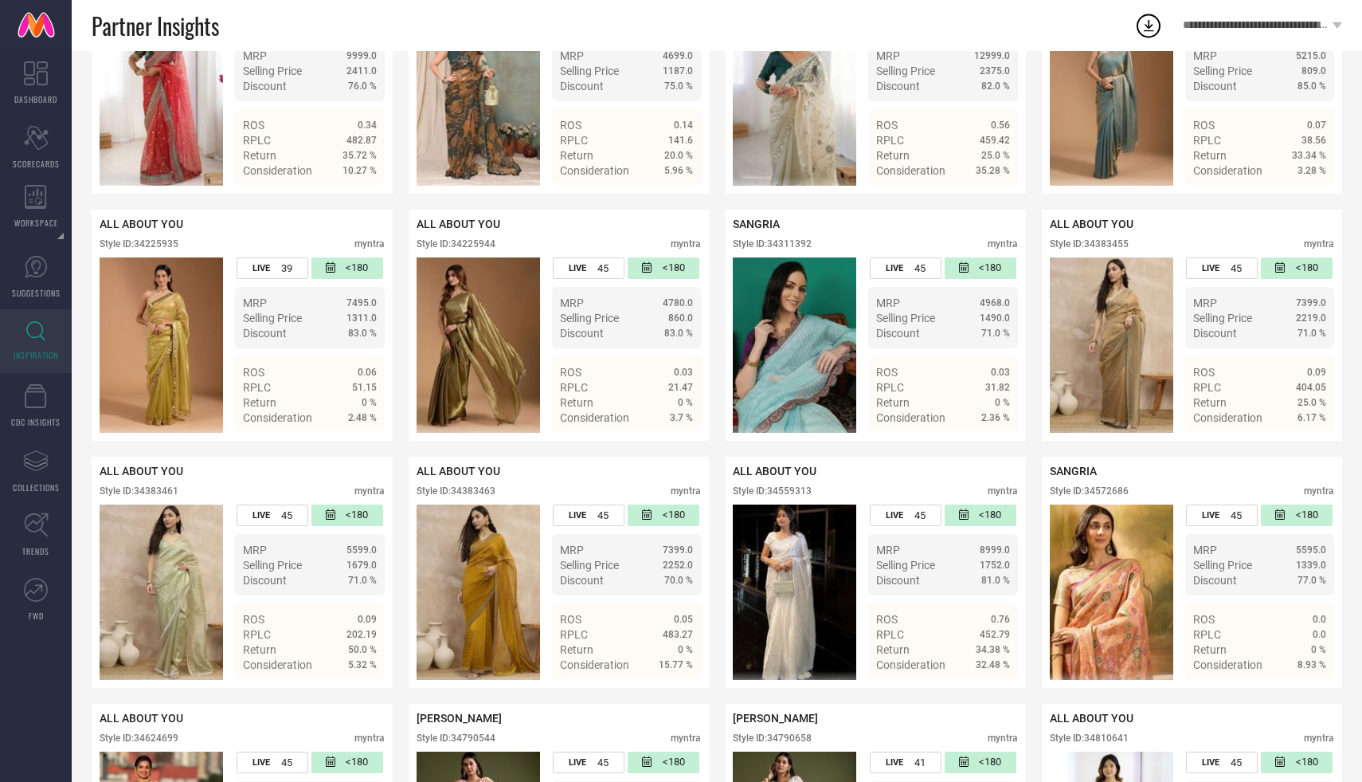
scroll to position [5927, 0]
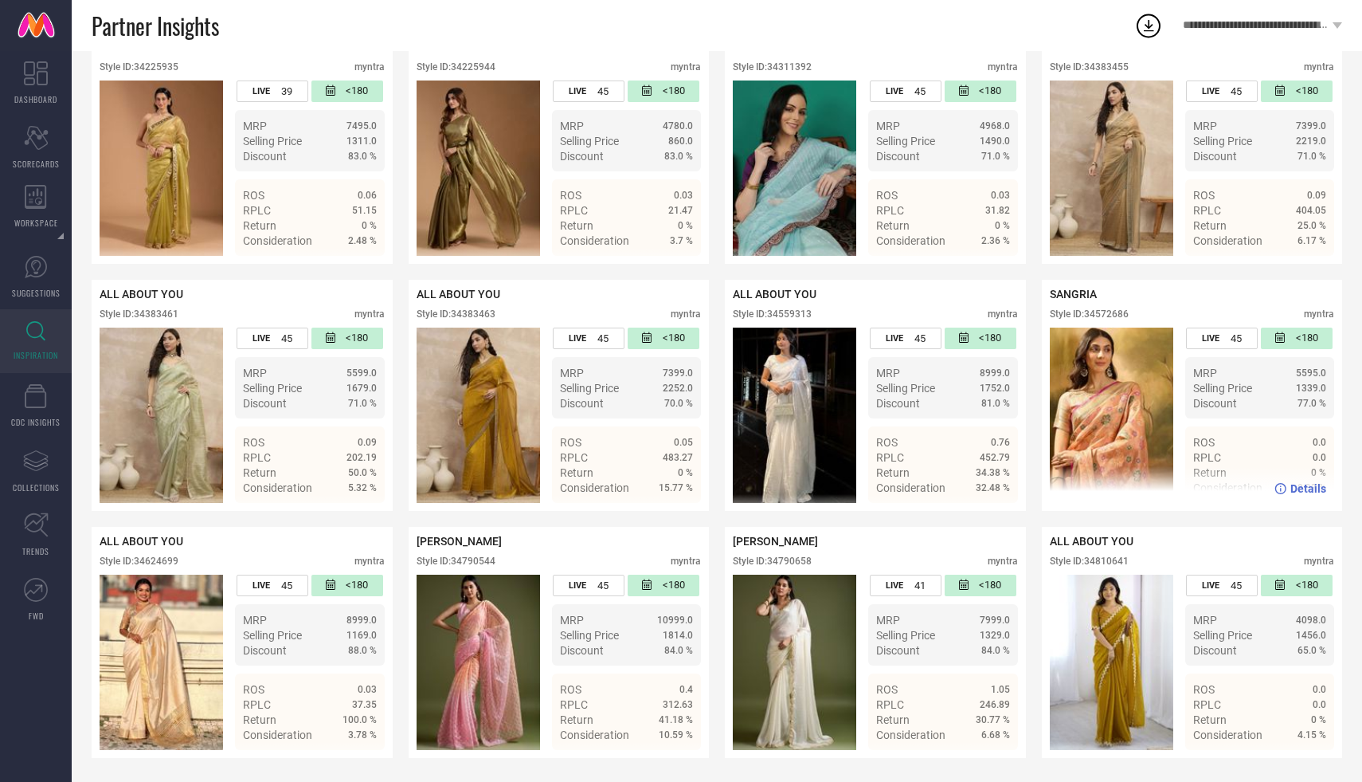
click at [1117, 312] on div "Style ID: 34572686" at bounding box center [1089, 313] width 79 height 11
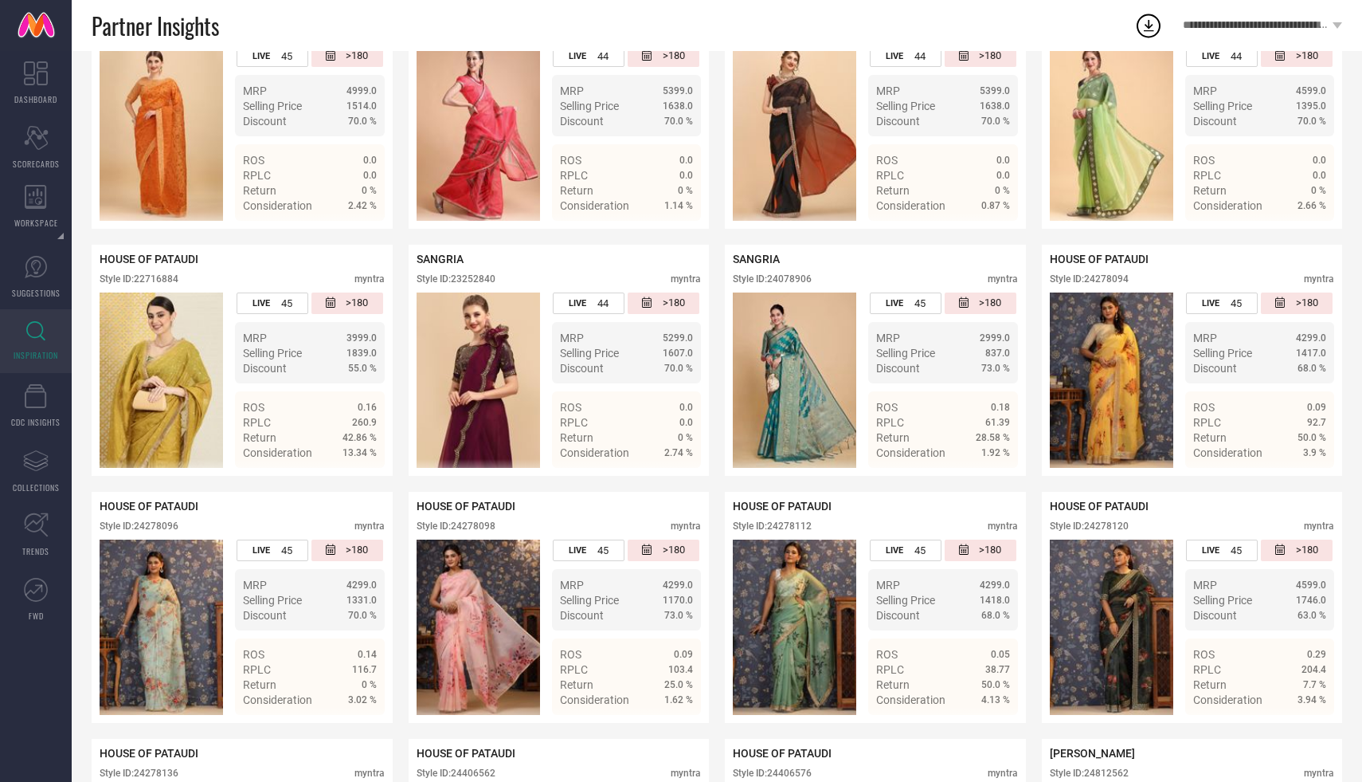
scroll to position [450, 0]
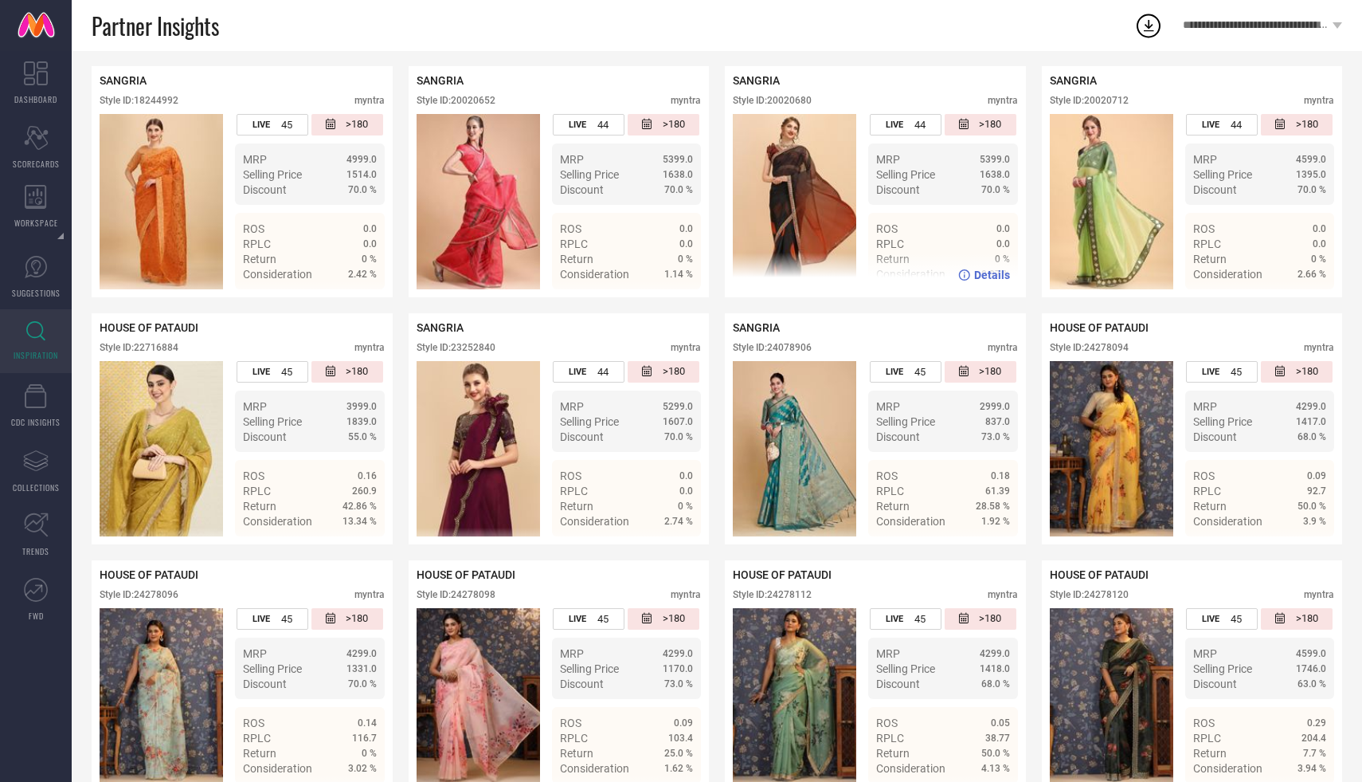
click at [793, 101] on div "Style ID: 20020680" at bounding box center [772, 100] width 79 height 11
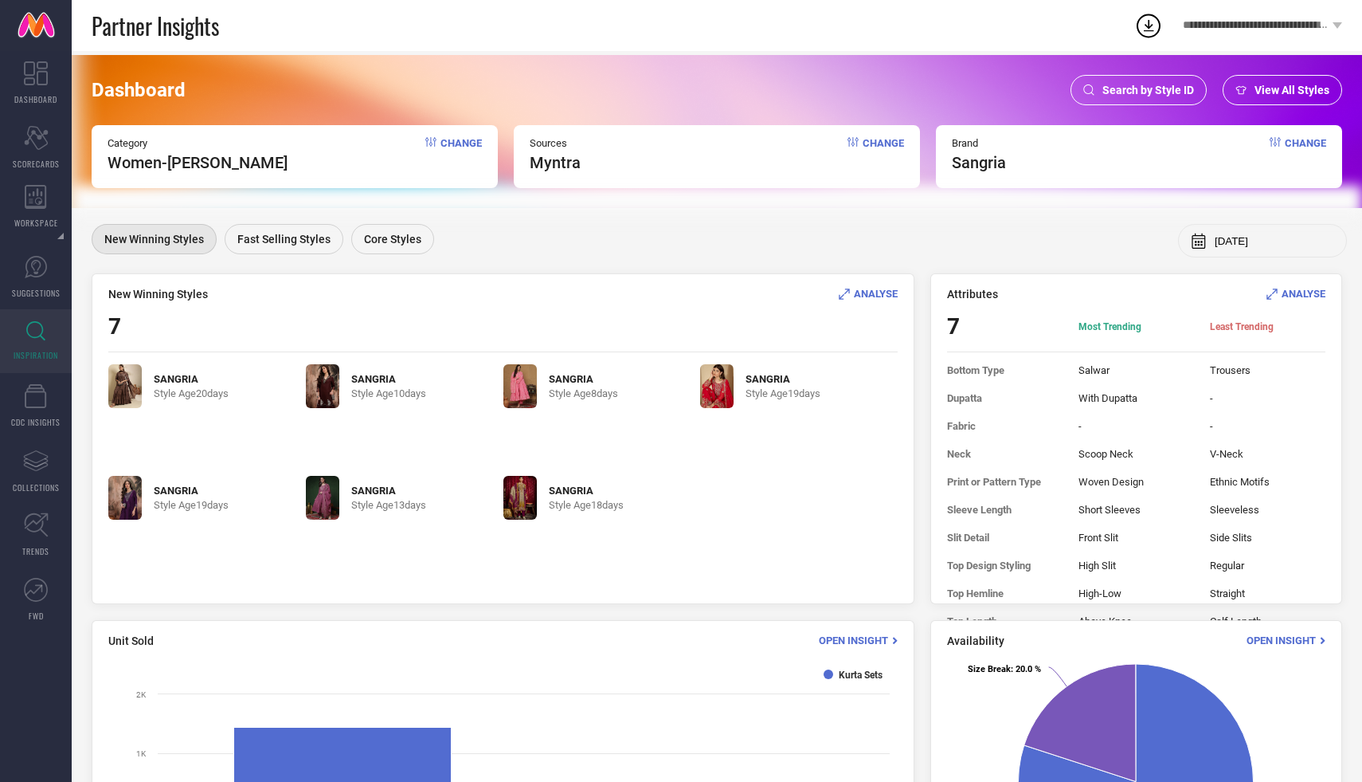
click at [1101, 80] on div "Search by Style ID" at bounding box center [1139, 90] width 136 height 30
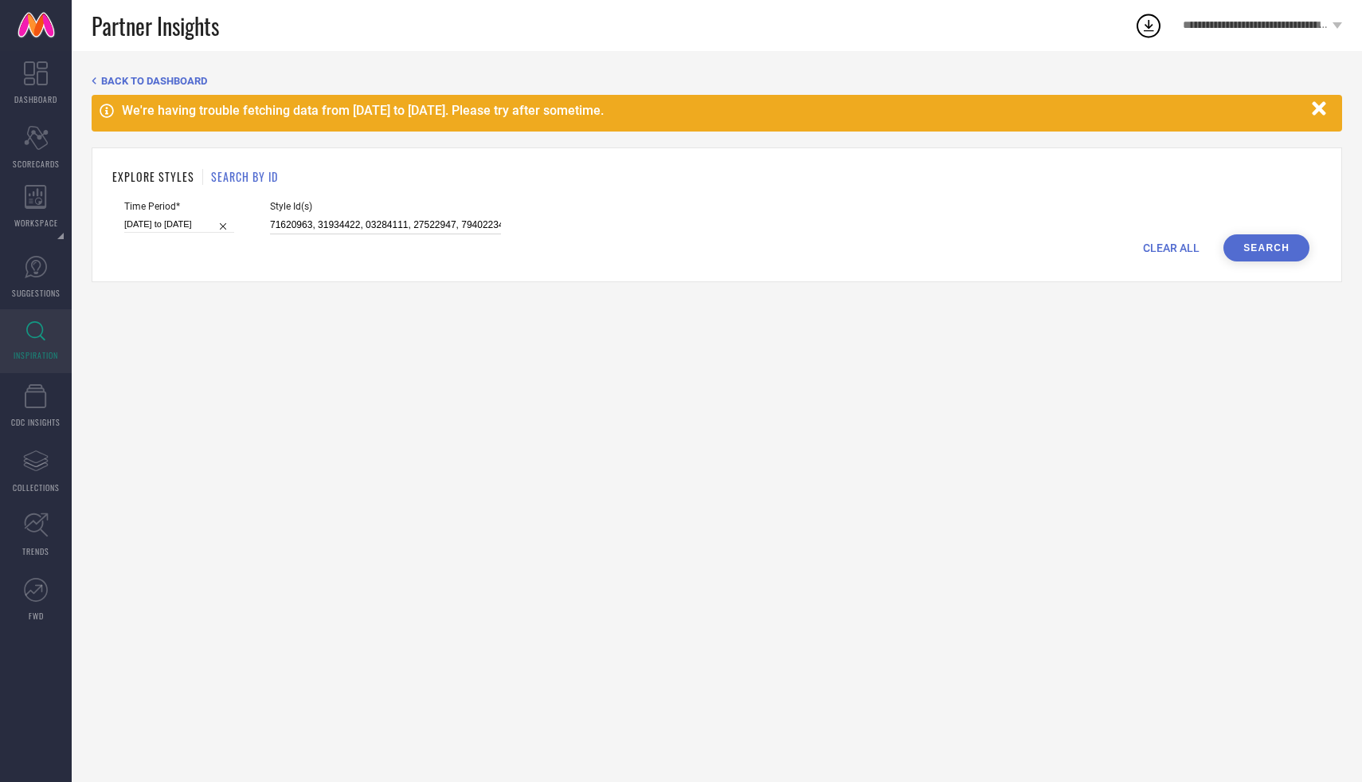
click at [320, 225] on input at bounding box center [385, 225] width 231 height 18
paste input "708838, 24278112, 27193688, 24278096, 24278094, 24406562, 24278098, 25336044, 2…"
click at [1286, 238] on button "Search" at bounding box center [1267, 247] width 86 height 27
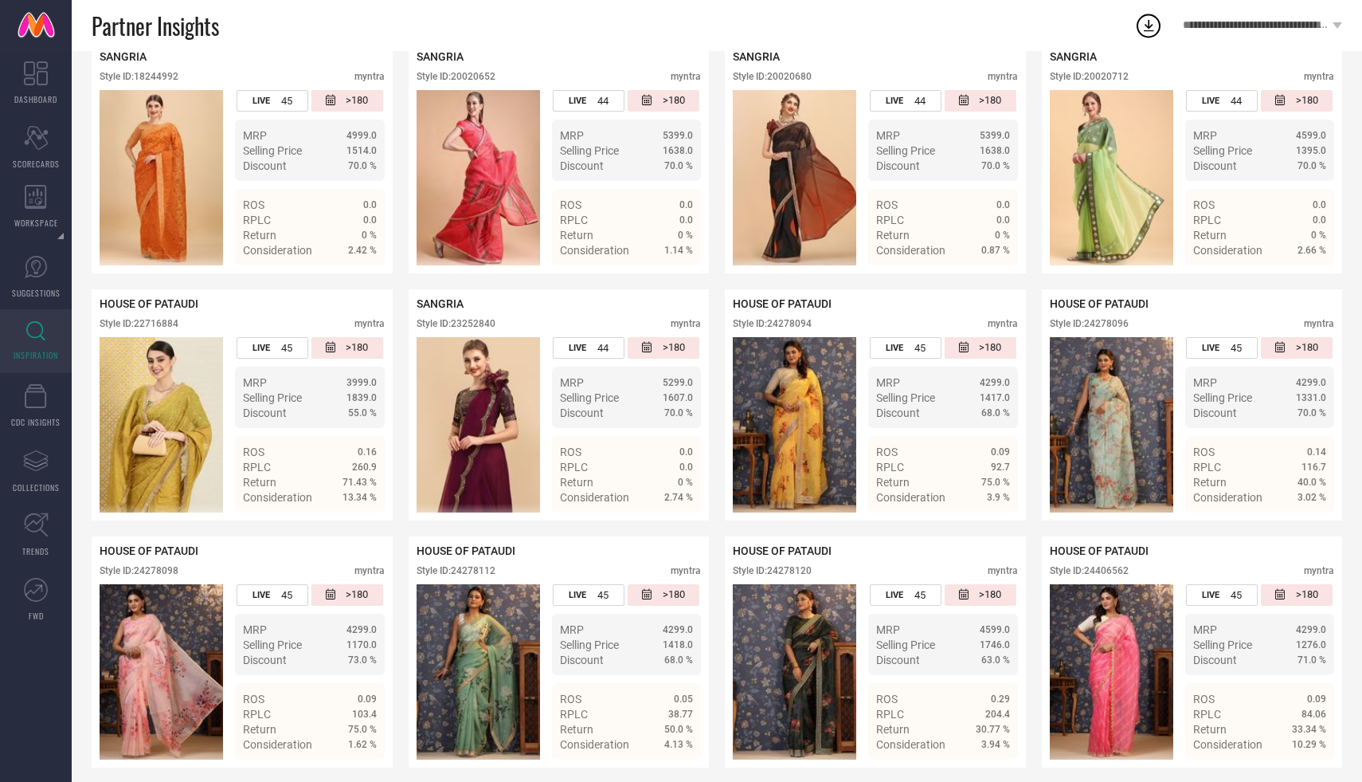
scroll to position [476, 0]
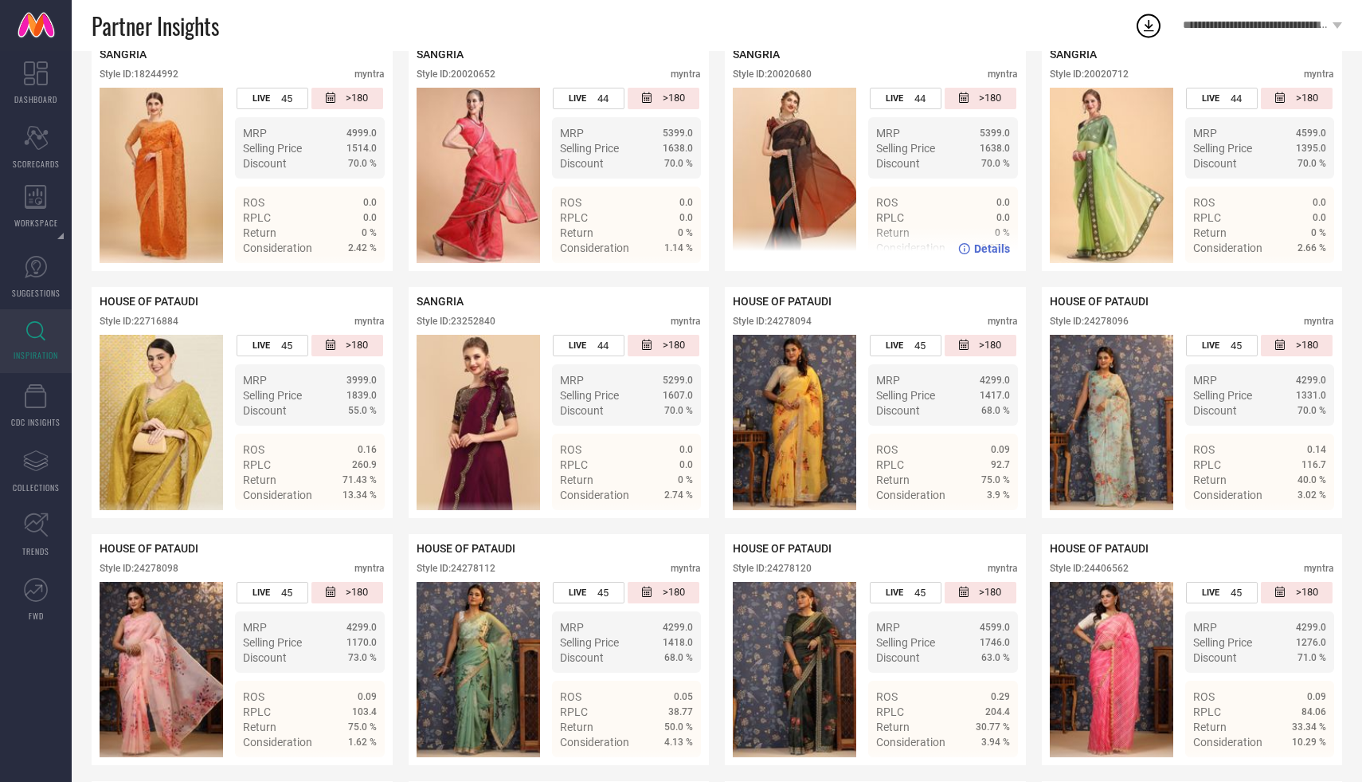
click at [790, 68] on div "SANGRIA Style ID: 20020680 myntra" at bounding box center [875, 68] width 285 height 40
click at [788, 73] on div "Style ID: 20020680" at bounding box center [772, 74] width 79 height 11
copy div "20020680"
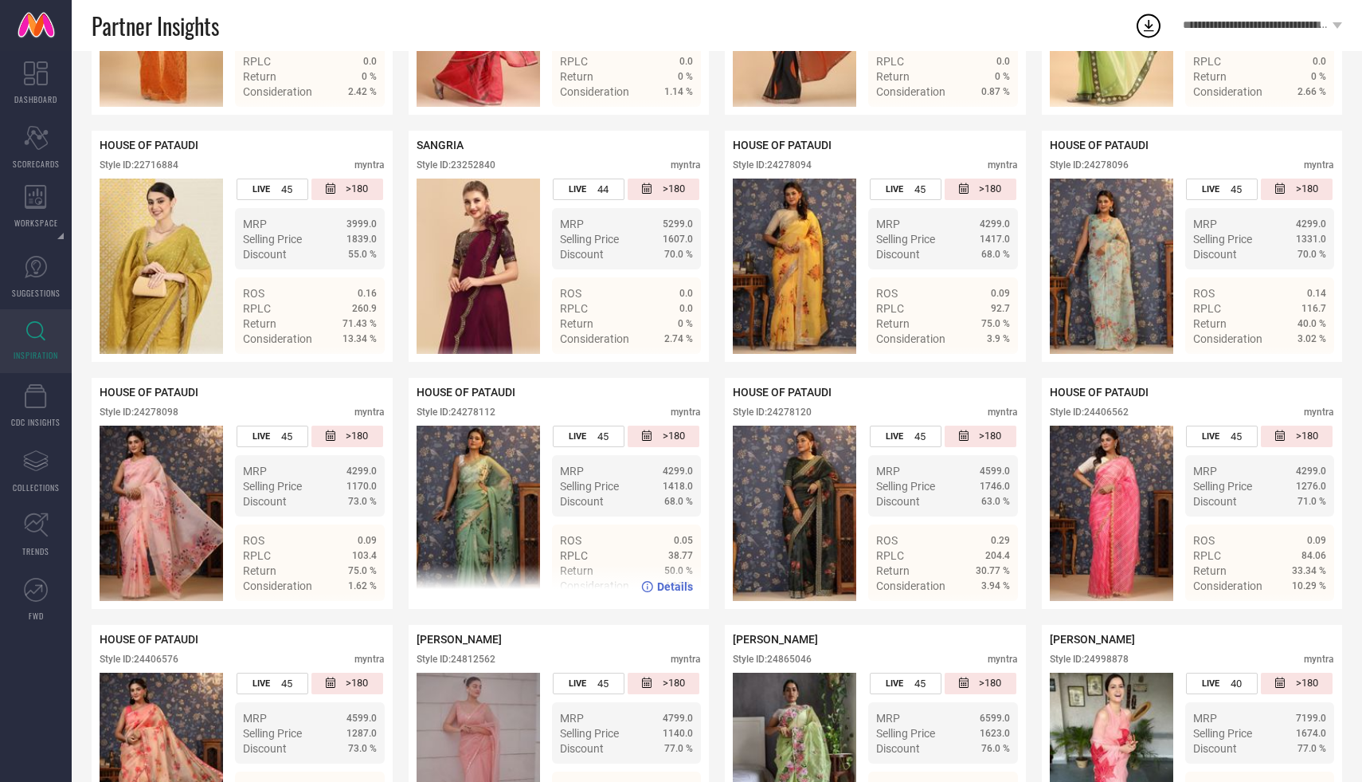
scroll to position [0, 0]
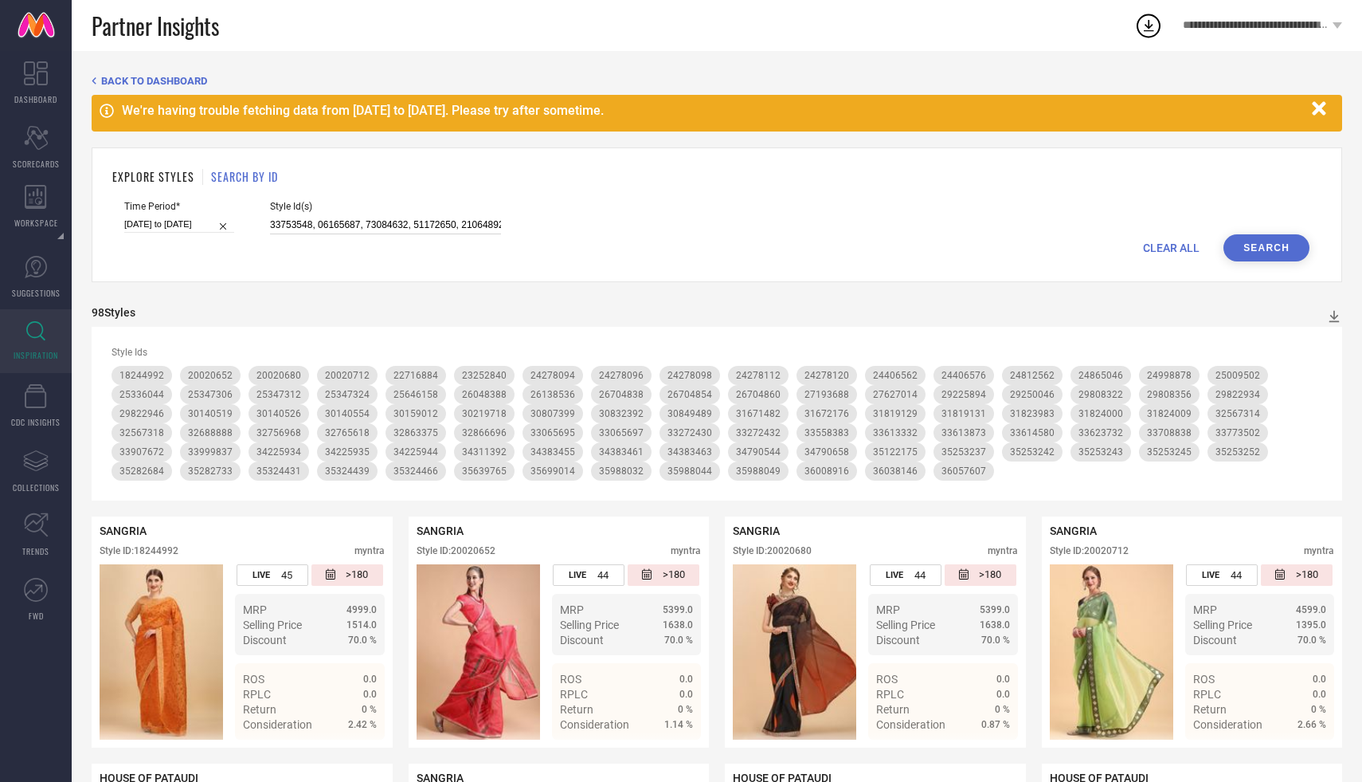
click at [321, 217] on input at bounding box center [385, 225] width 231 height 18
paste input "35683579, 32605082, 32913961, 32517307, 30959640, 30594665, 35683589, 35683585,…"
click at [1269, 248] on button "Search" at bounding box center [1267, 247] width 86 height 27
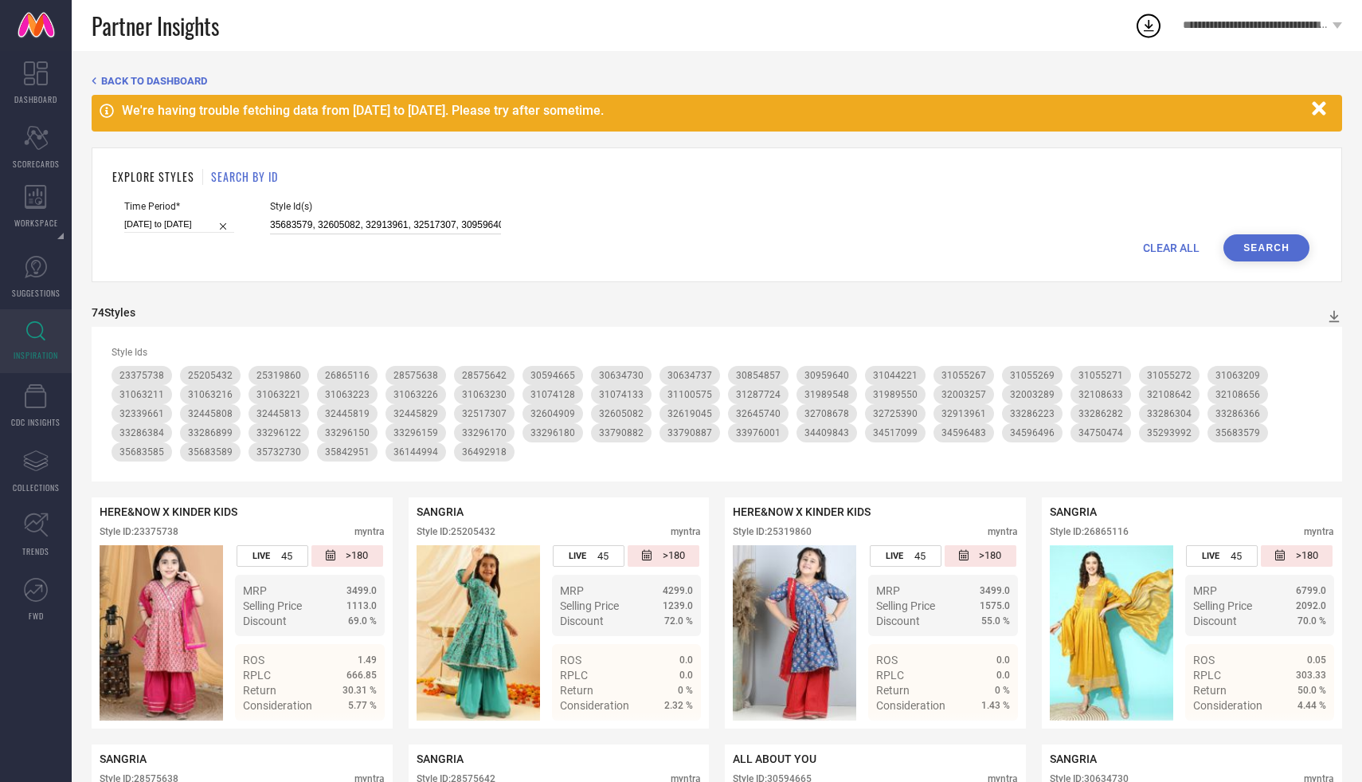
click at [369, 221] on input "35683579, 32605082, 32913961, 32517307, 30959640, 30594665, 35683589, 35683585,…" at bounding box center [385, 225] width 231 height 18
paste input "23545230, 23546672, 23545192, 23546574, 23546652, 23546646, 23546516, 26808594,…"
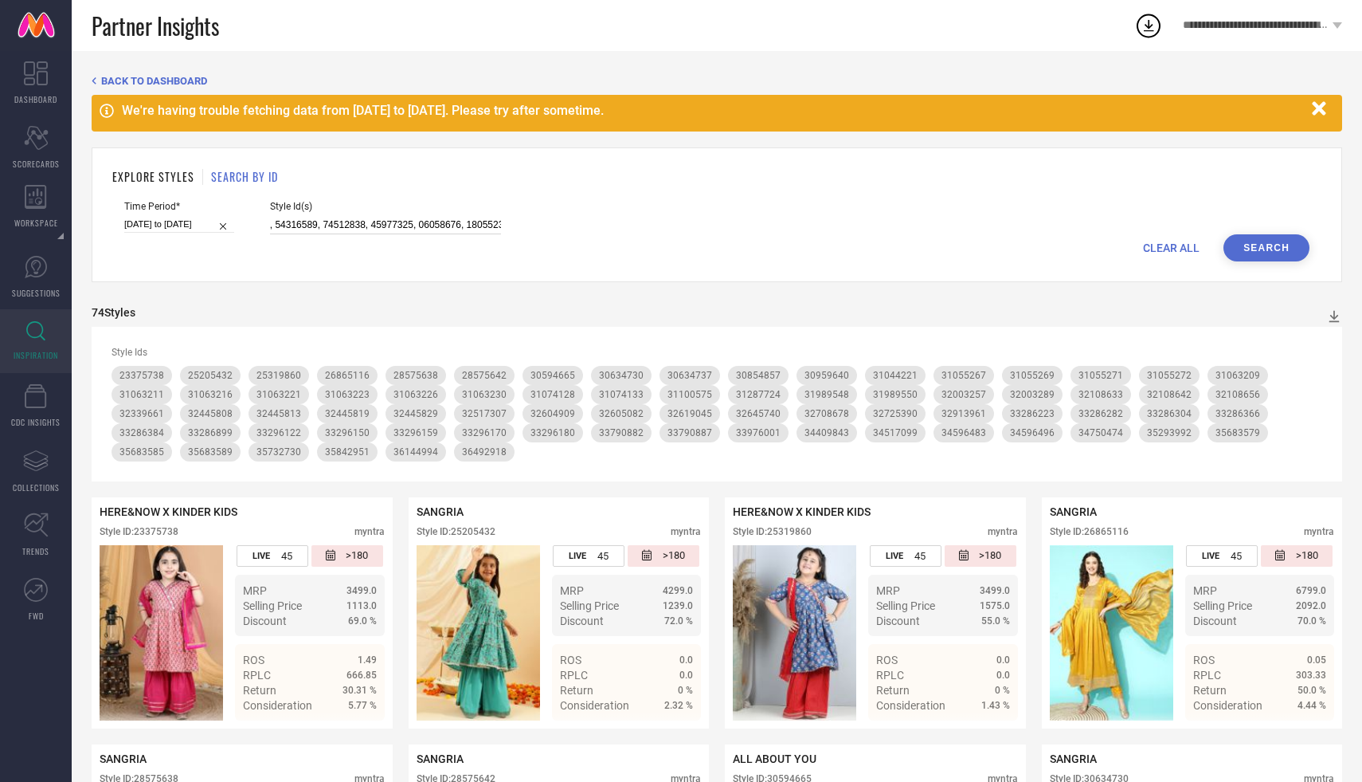
type input "23545230, 23546672, 23545192, 23546574, 23546652, 23546646, 23546516, 26808594,…"
click at [1279, 245] on button "Search" at bounding box center [1267, 247] width 86 height 27
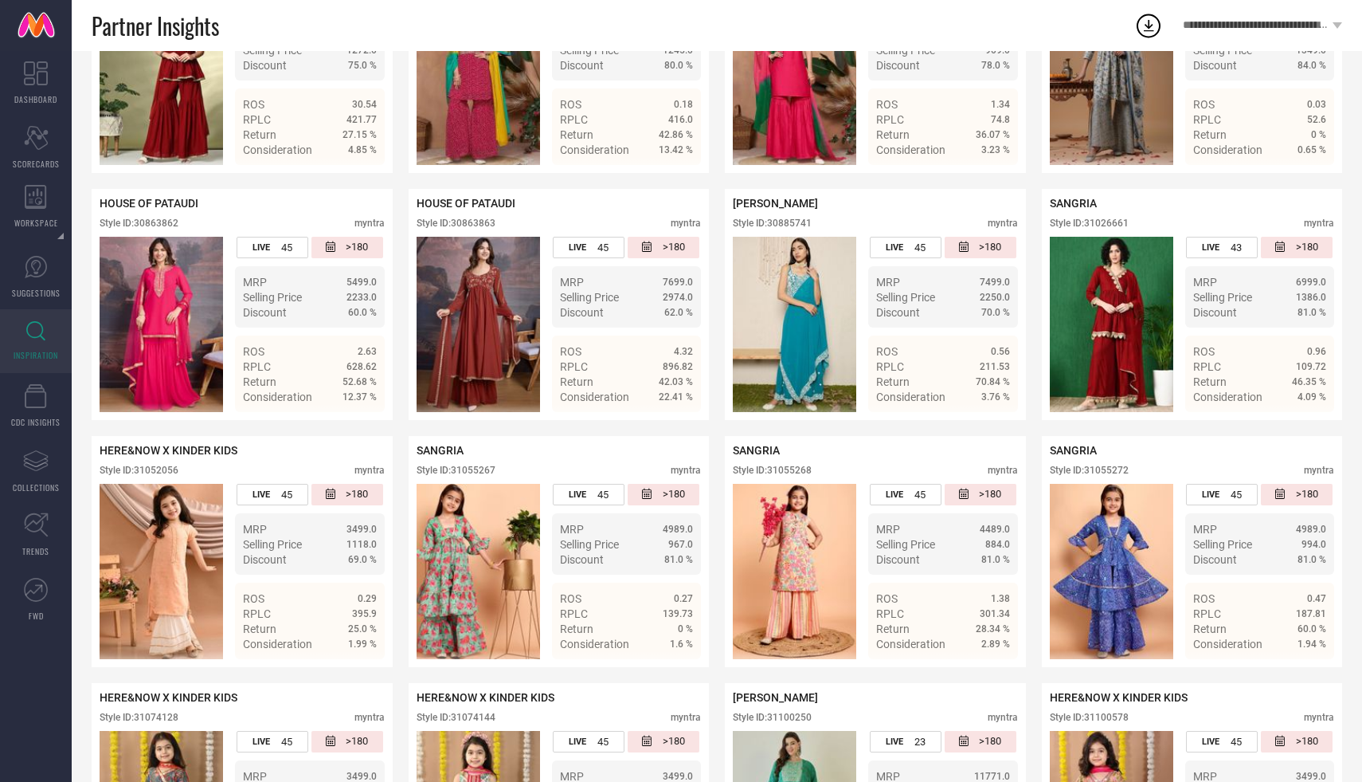
scroll to position [3786, 0]
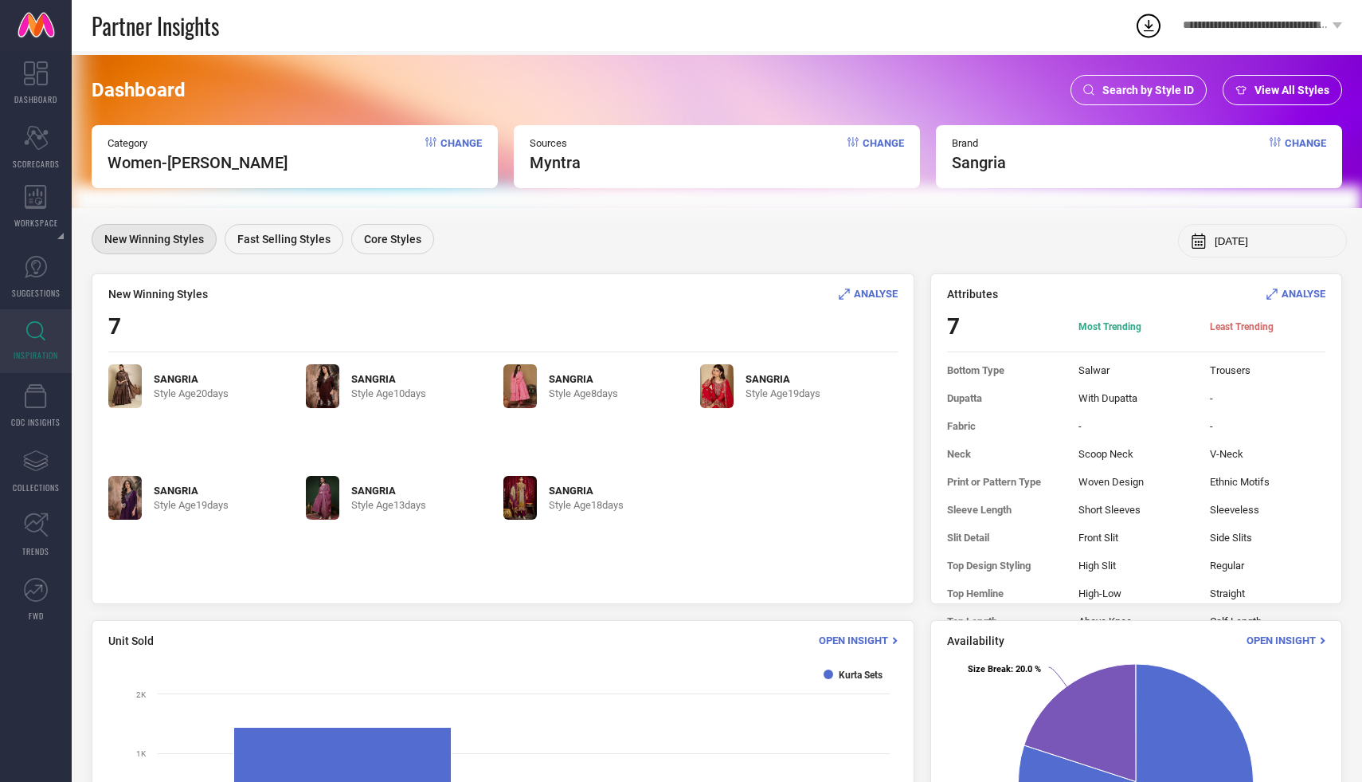
click at [1133, 100] on div "Search by Style ID" at bounding box center [1139, 90] width 136 height 30
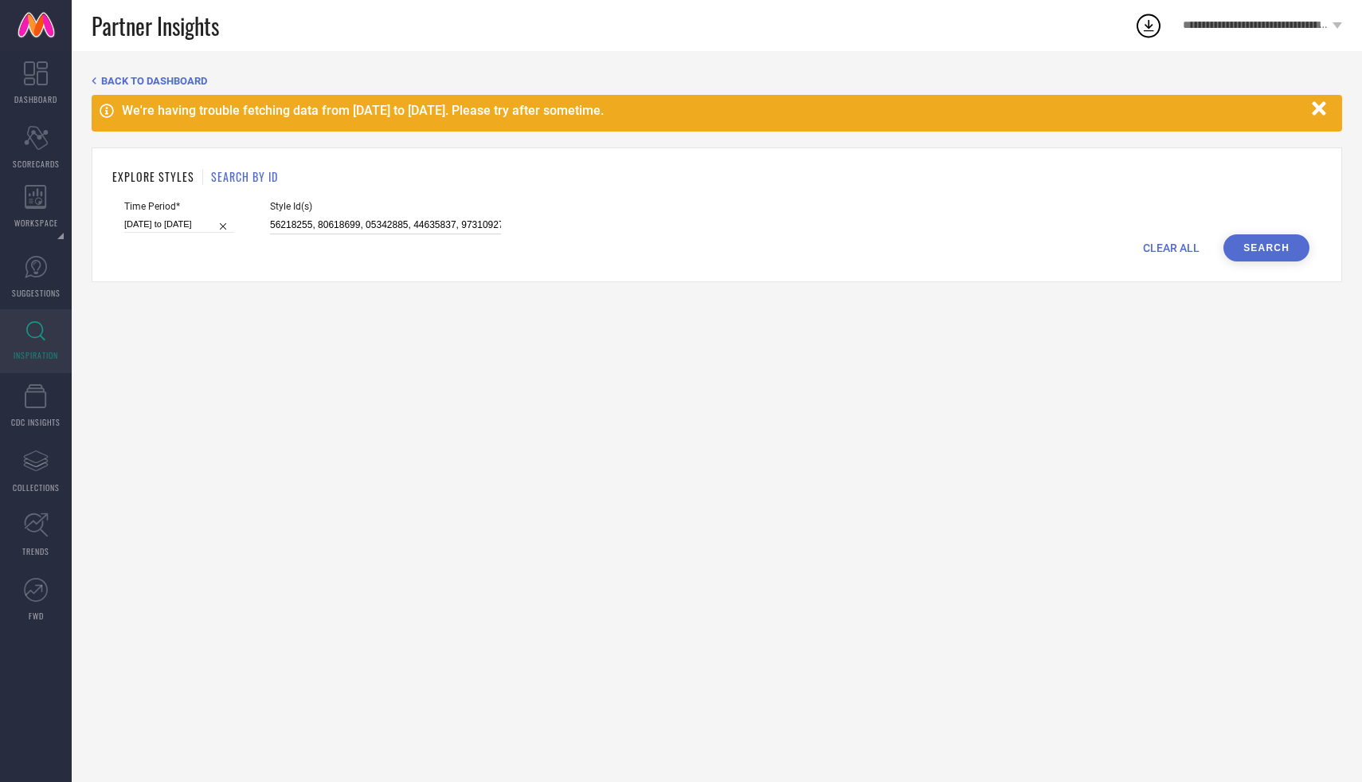
click at [407, 224] on input at bounding box center [385, 225] width 231 height 18
paste input "614691, 30961276, 34572686, 24078906, 26704850, 26704838, 36426351, 36426352, 3…"
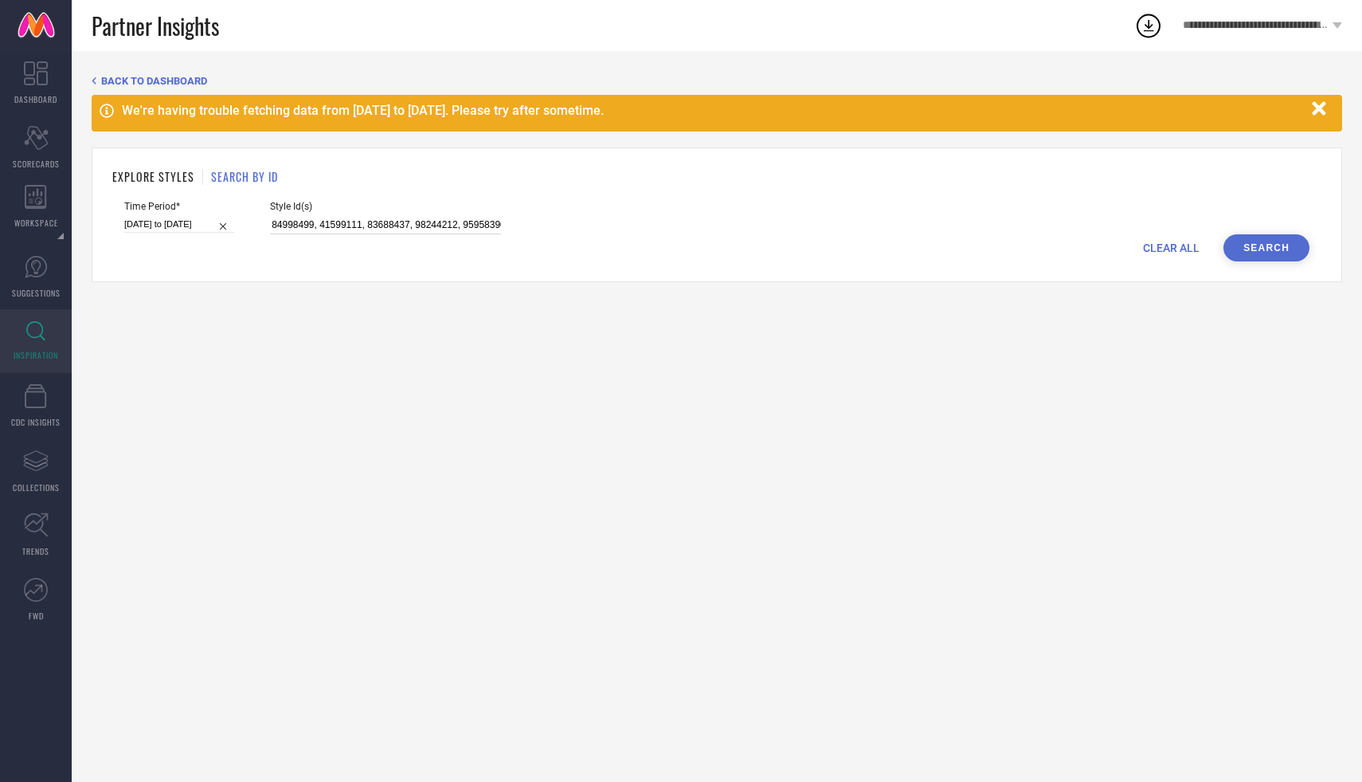
type input "33614691, 30961276, 34572686, 24078906, 26704850, 26704838, 36426351, 36426352,…"
click at [1250, 252] on button "Search" at bounding box center [1267, 247] width 86 height 27
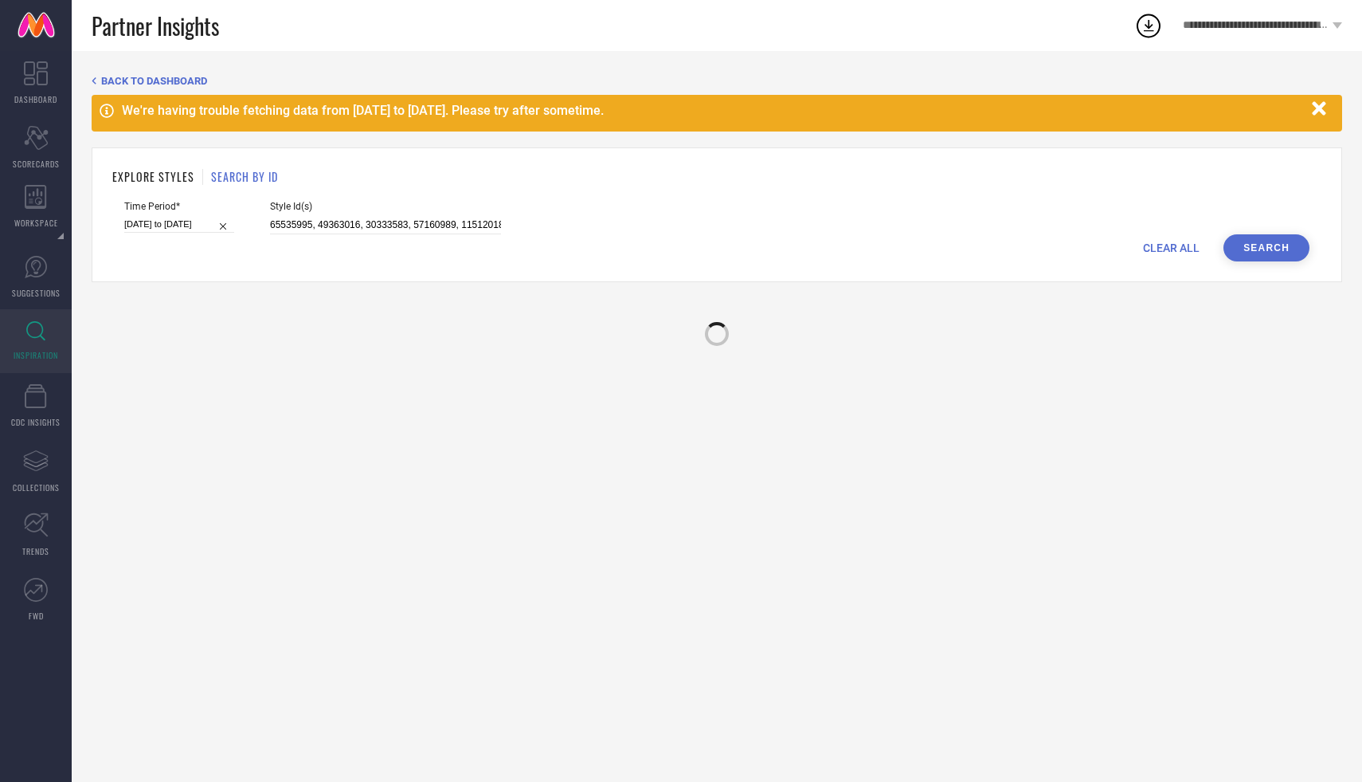
click at [1250, 252] on button "Search" at bounding box center [1267, 247] width 86 height 27
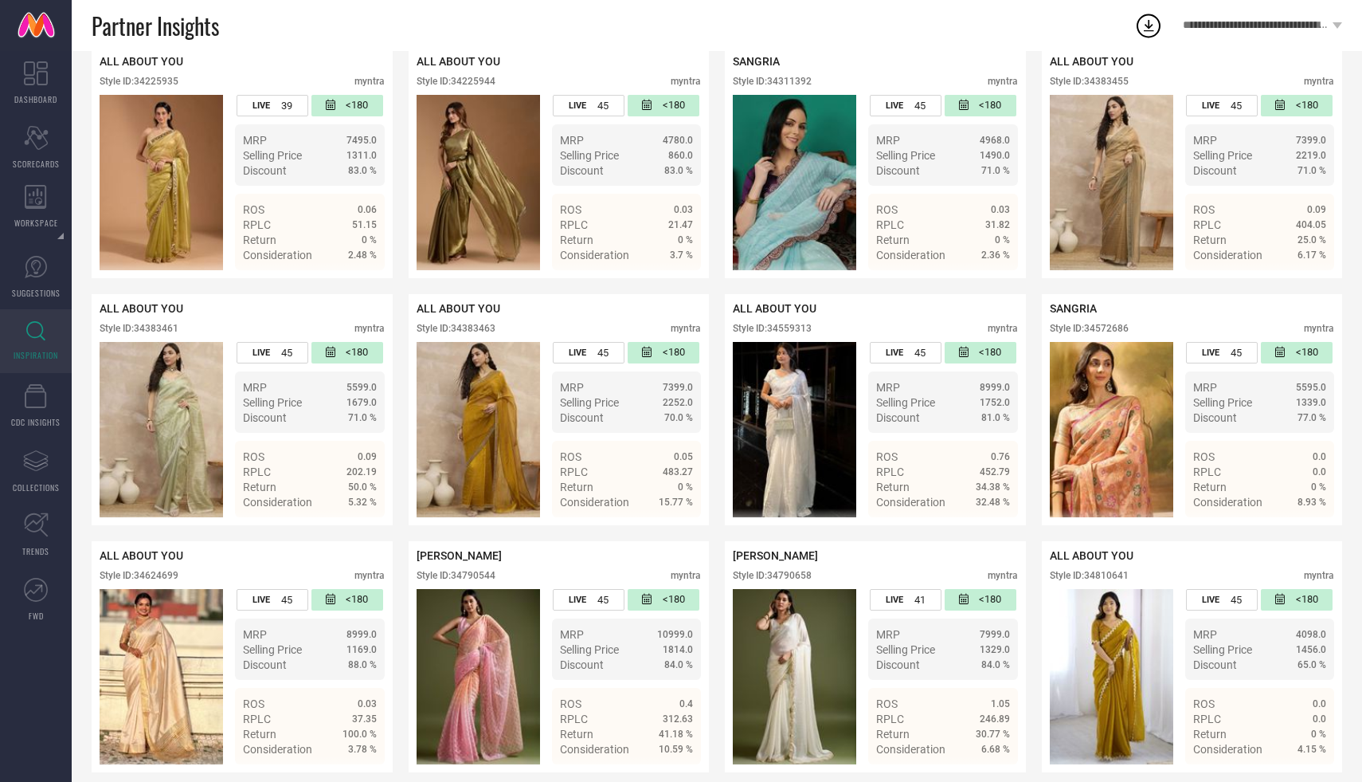
scroll to position [5927, 0]
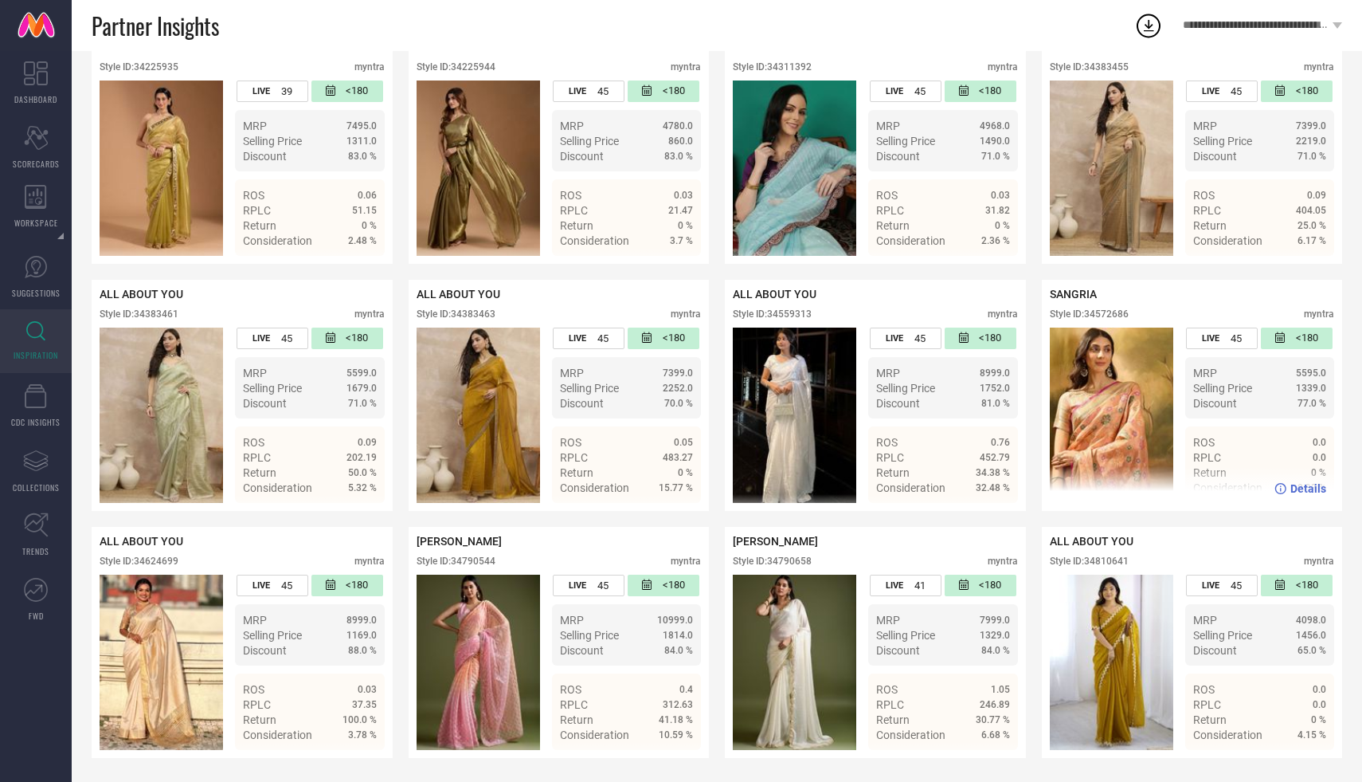
click at [1107, 316] on div "Style ID: 34572686" at bounding box center [1089, 313] width 79 height 11
copy div "34572686"
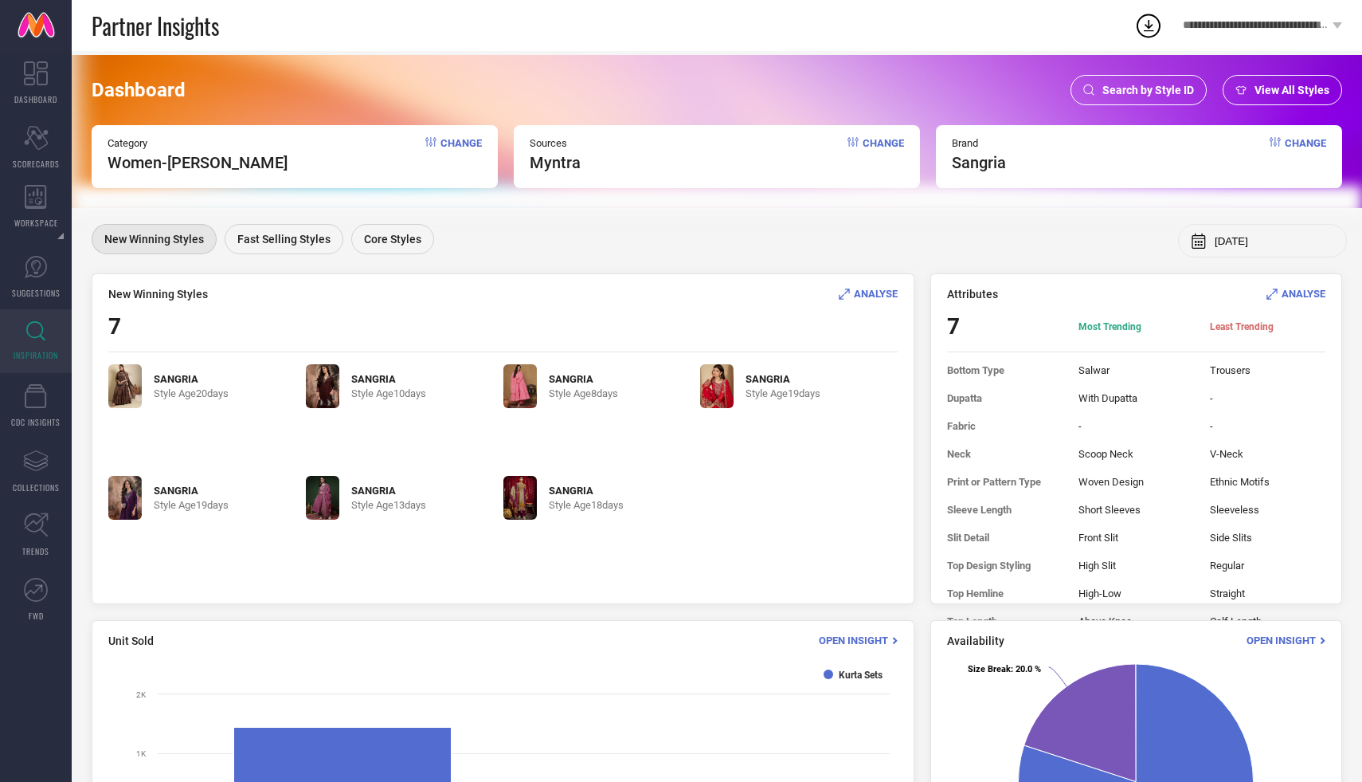
click at [1120, 80] on div "Search by Style ID" at bounding box center [1139, 90] width 136 height 30
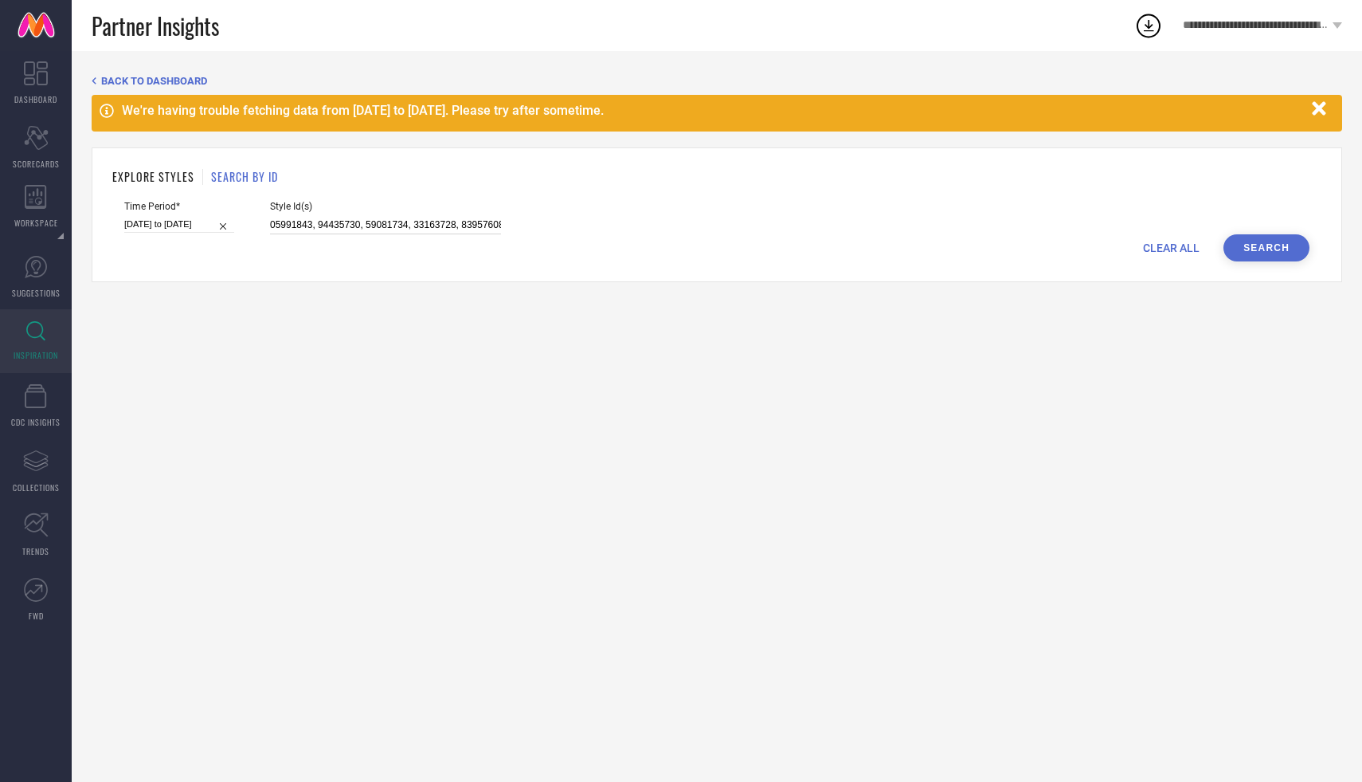
click at [334, 216] on input at bounding box center [385, 225] width 231 height 18
paste input "33708838, 24278112, 27193688, 24278096, 24278094, 24406562, 24278098, 25336044,…"
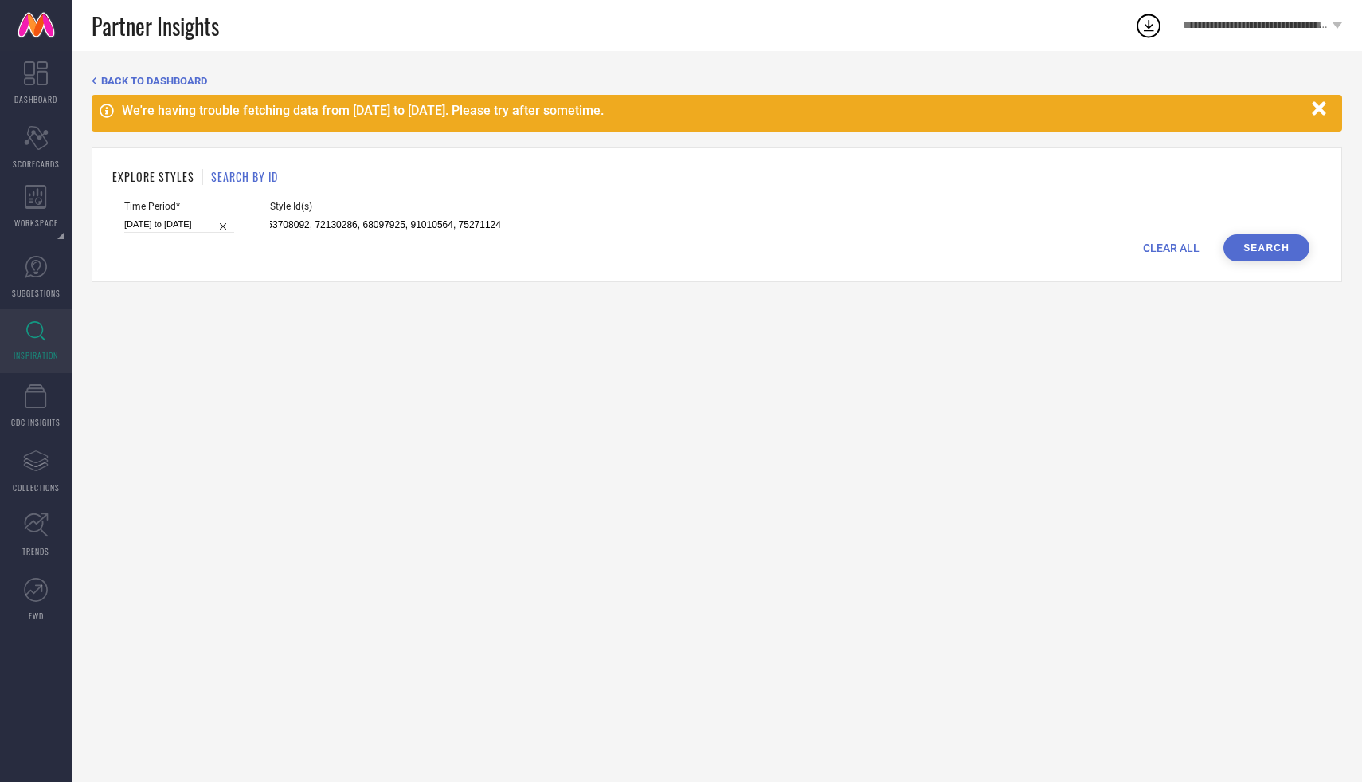
type input "33708838, 24278112, 27193688, 24278096, 24278094, 24406562, 24278098, 25336044,…"
click at [1275, 237] on button "Search" at bounding box center [1267, 247] width 86 height 27
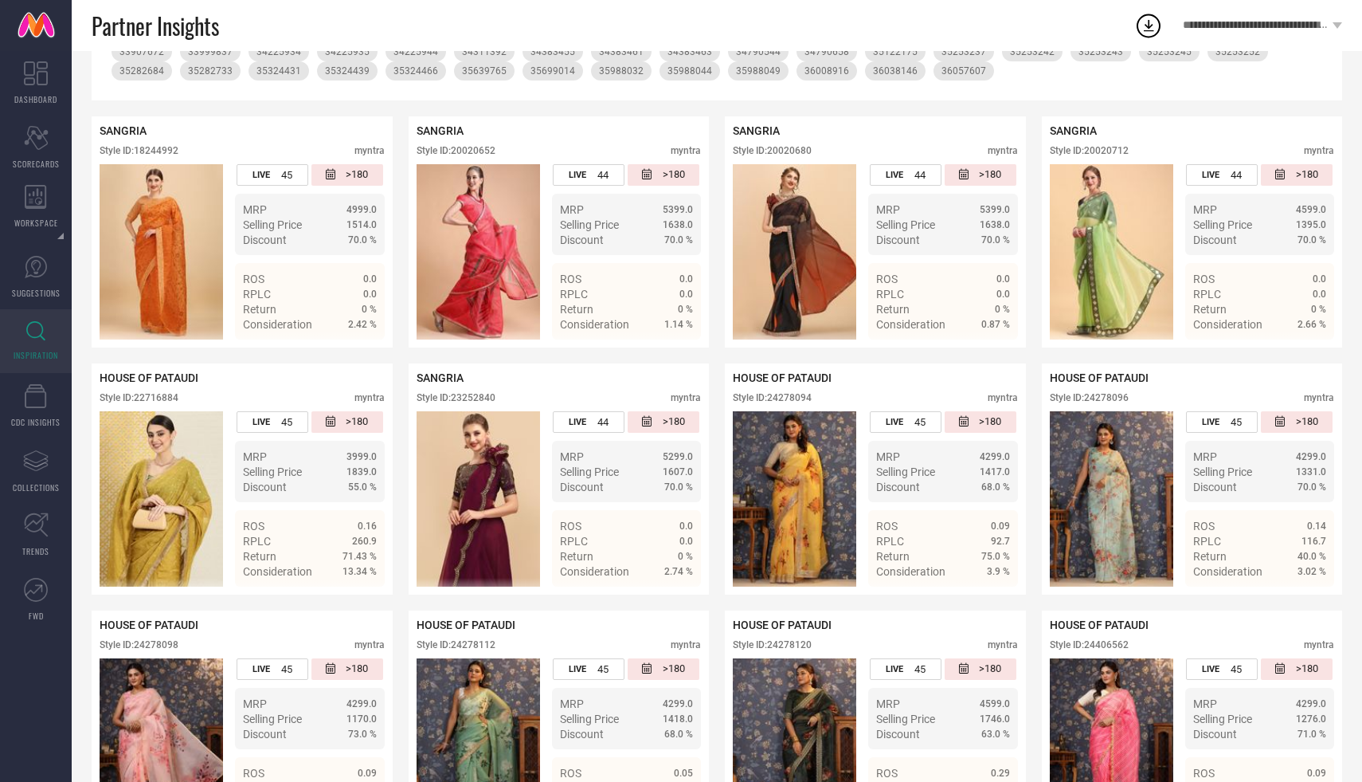
scroll to position [395, 0]
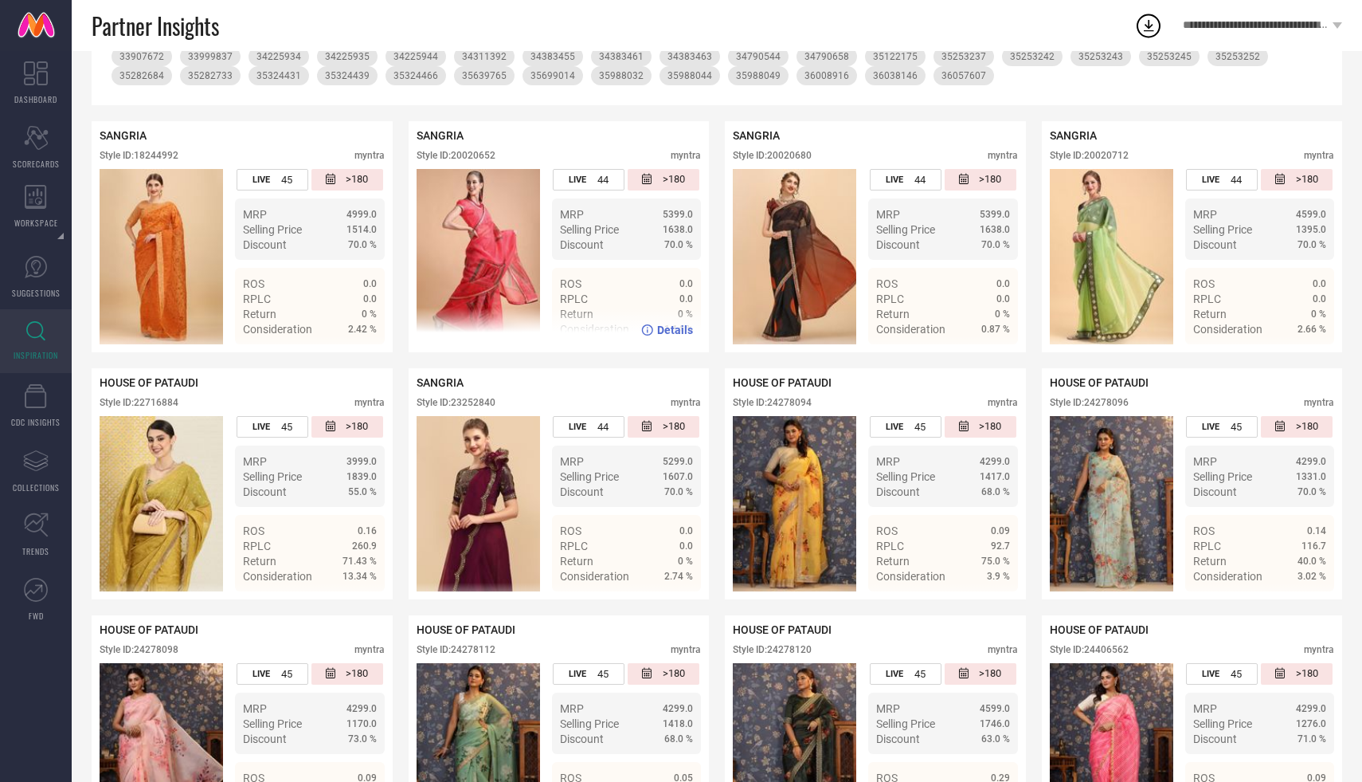
click at [468, 154] on div "Style ID: 20020652" at bounding box center [456, 155] width 79 height 11
click at [482, 25] on div "Partner Insights" at bounding box center [613, 25] width 1043 height 51
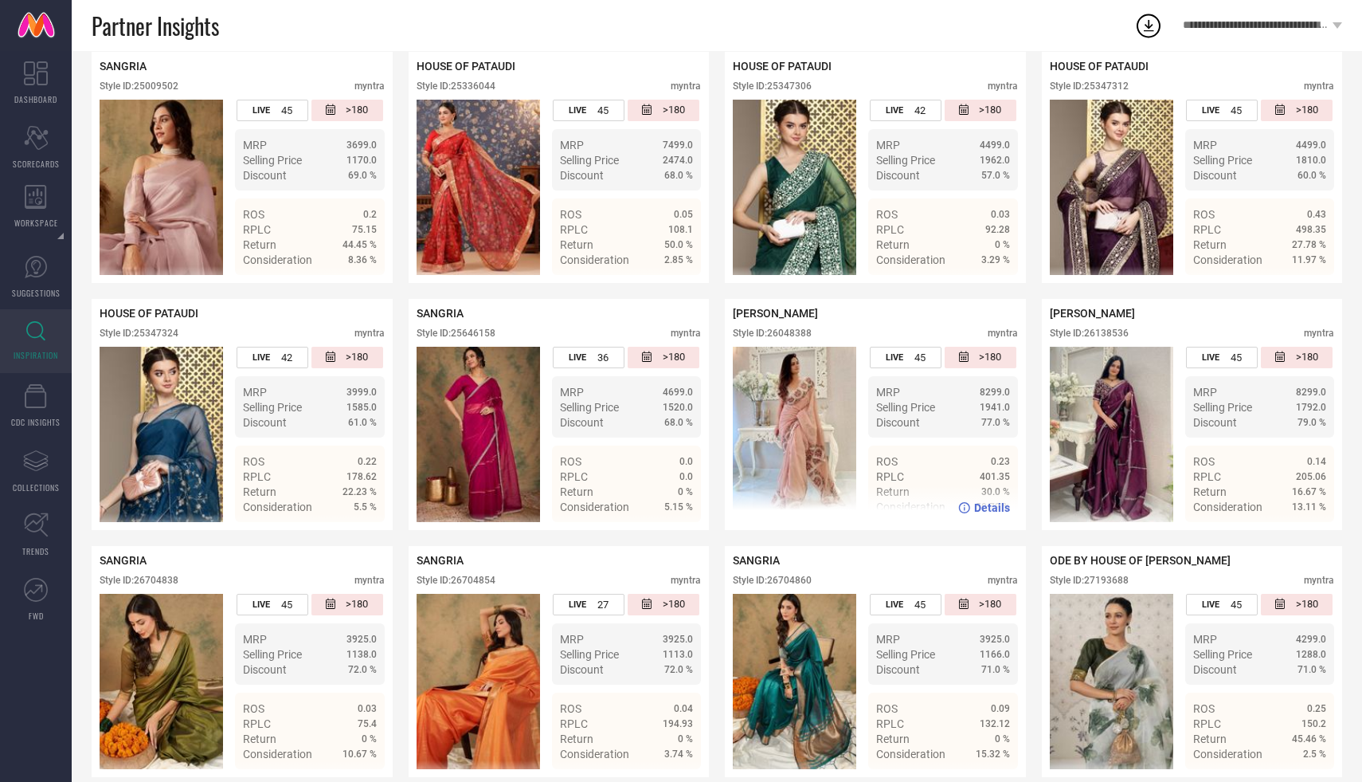
scroll to position [1477, 0]
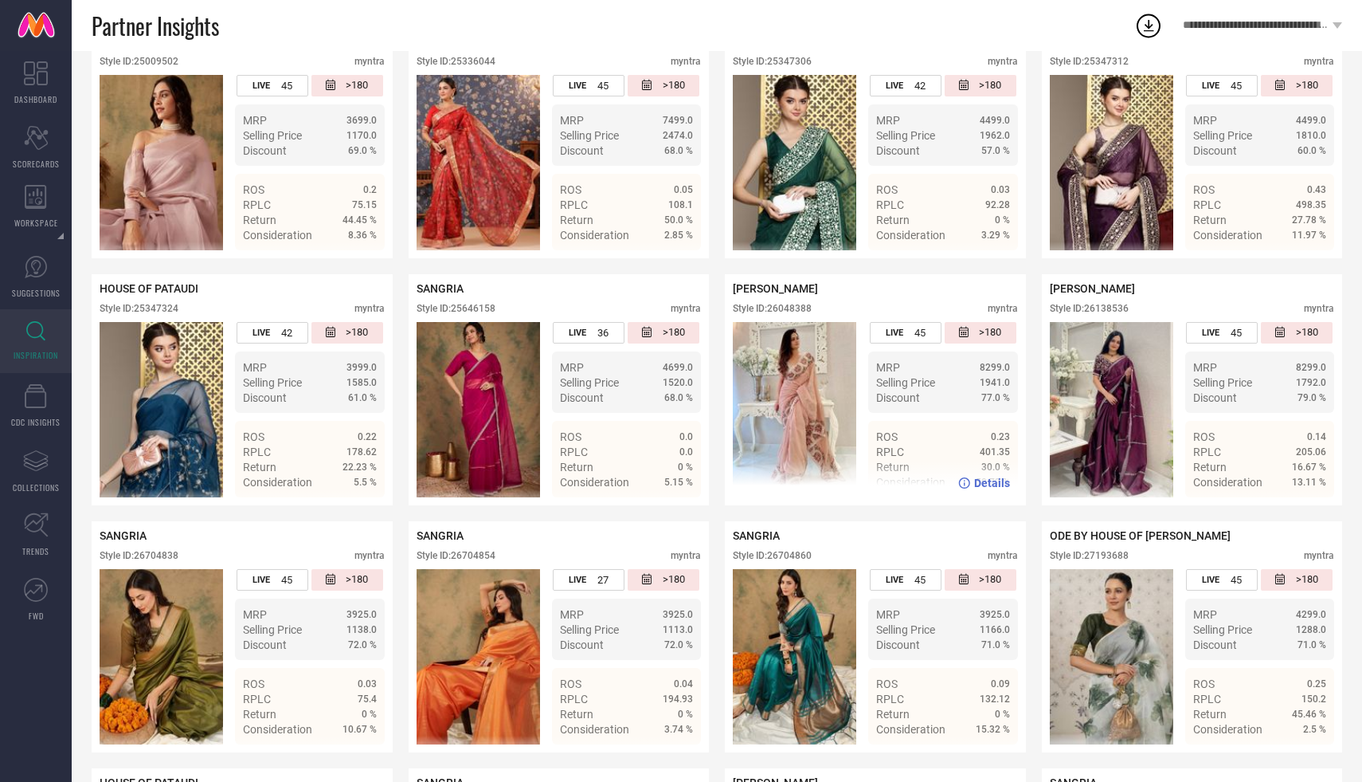
click at [789, 309] on div "Style ID: 26048388" at bounding box center [772, 308] width 79 height 11
copy div "26048388"
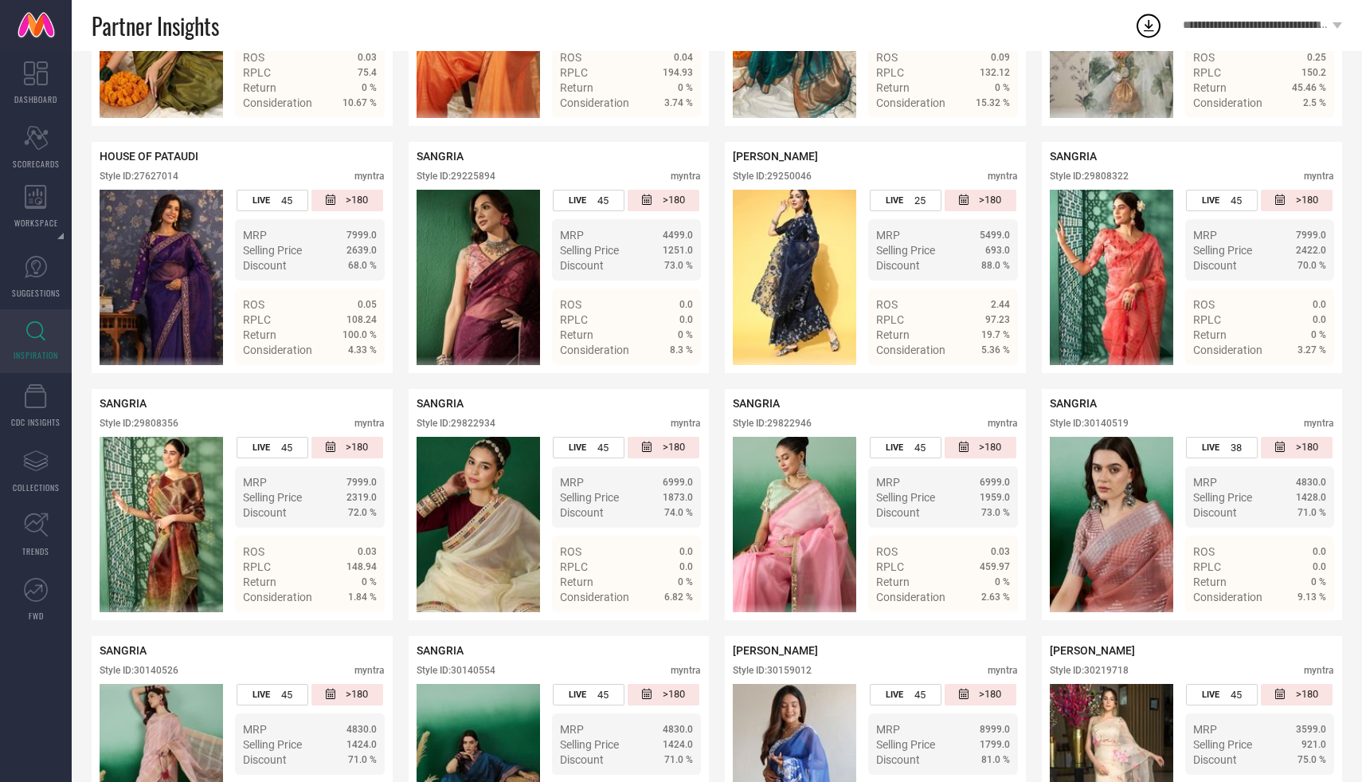
scroll to position [2279, 0]
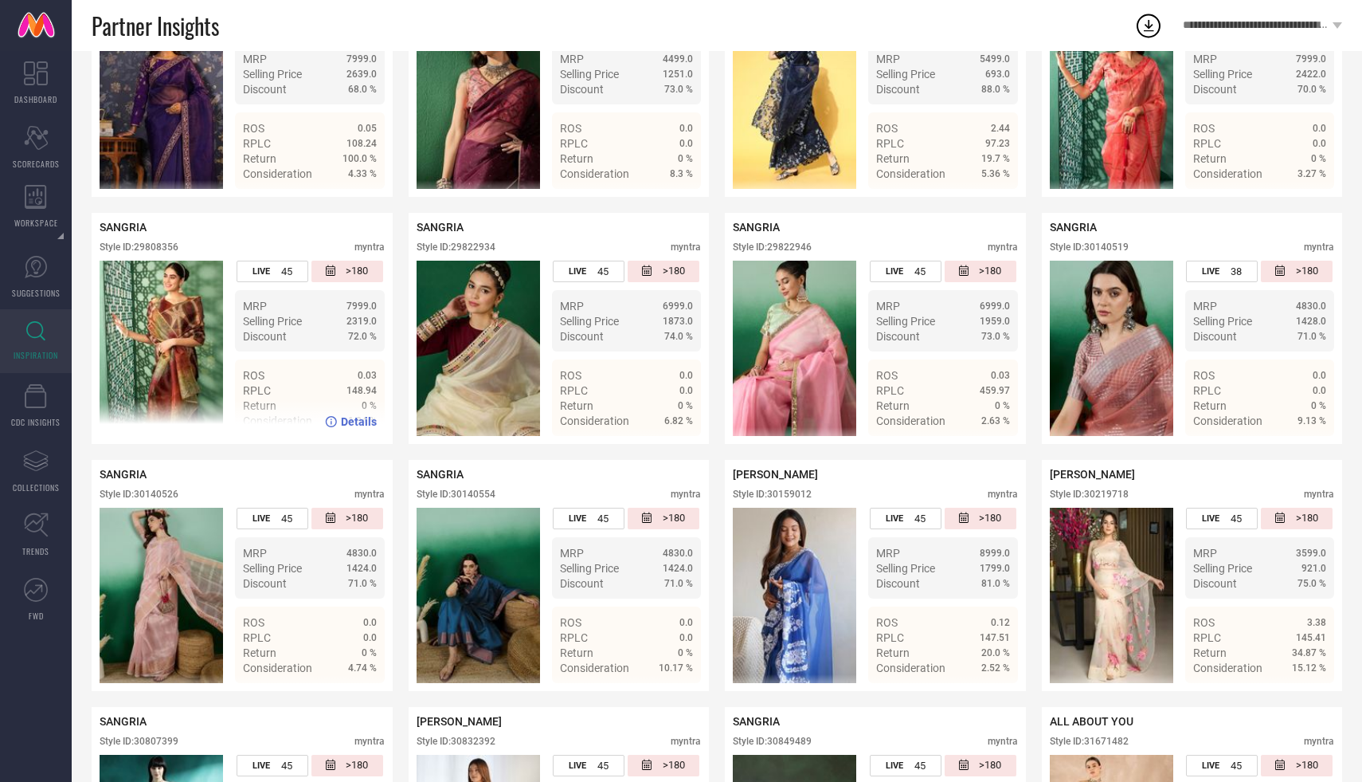
click at [166, 249] on div "Style ID: 29808356" at bounding box center [139, 246] width 79 height 11
copy div "29808356"
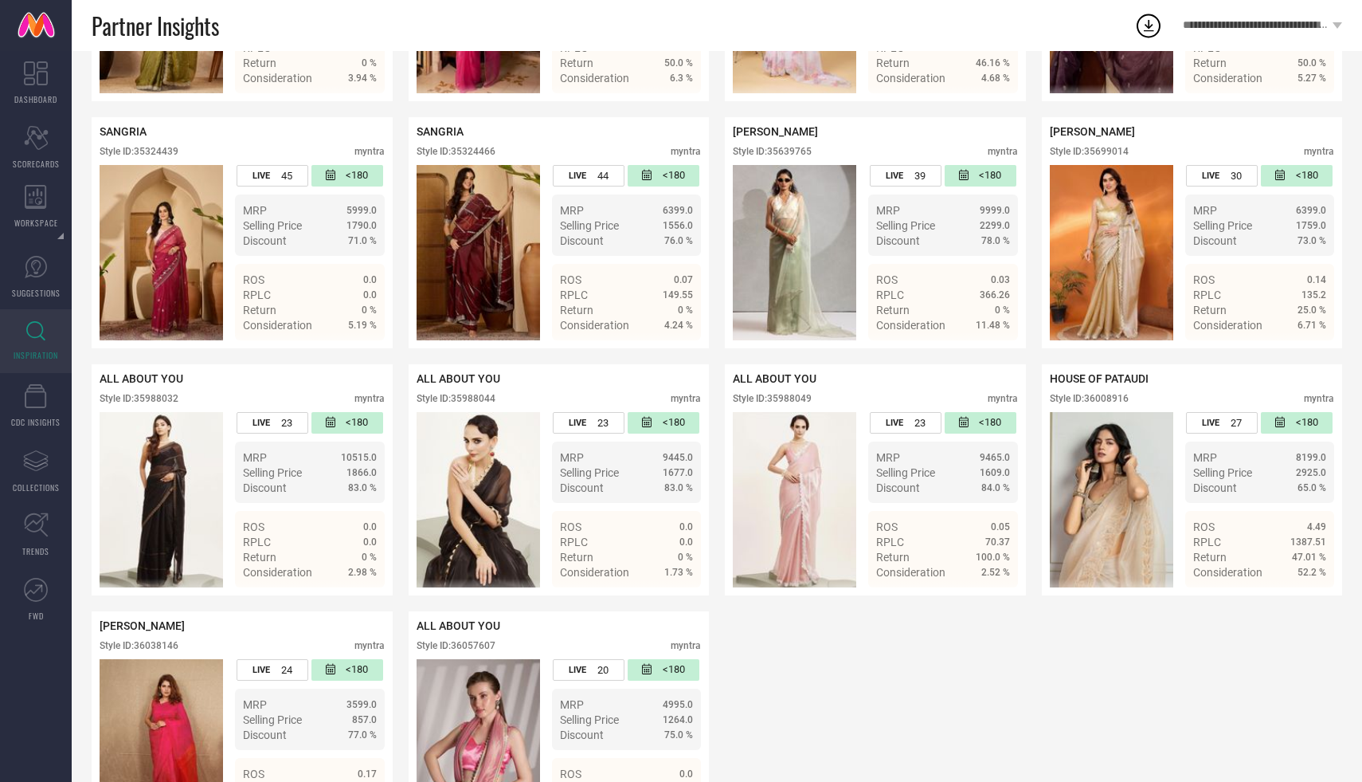
scroll to position [5927, 0]
